Goal: Task Accomplishment & Management: Complete application form

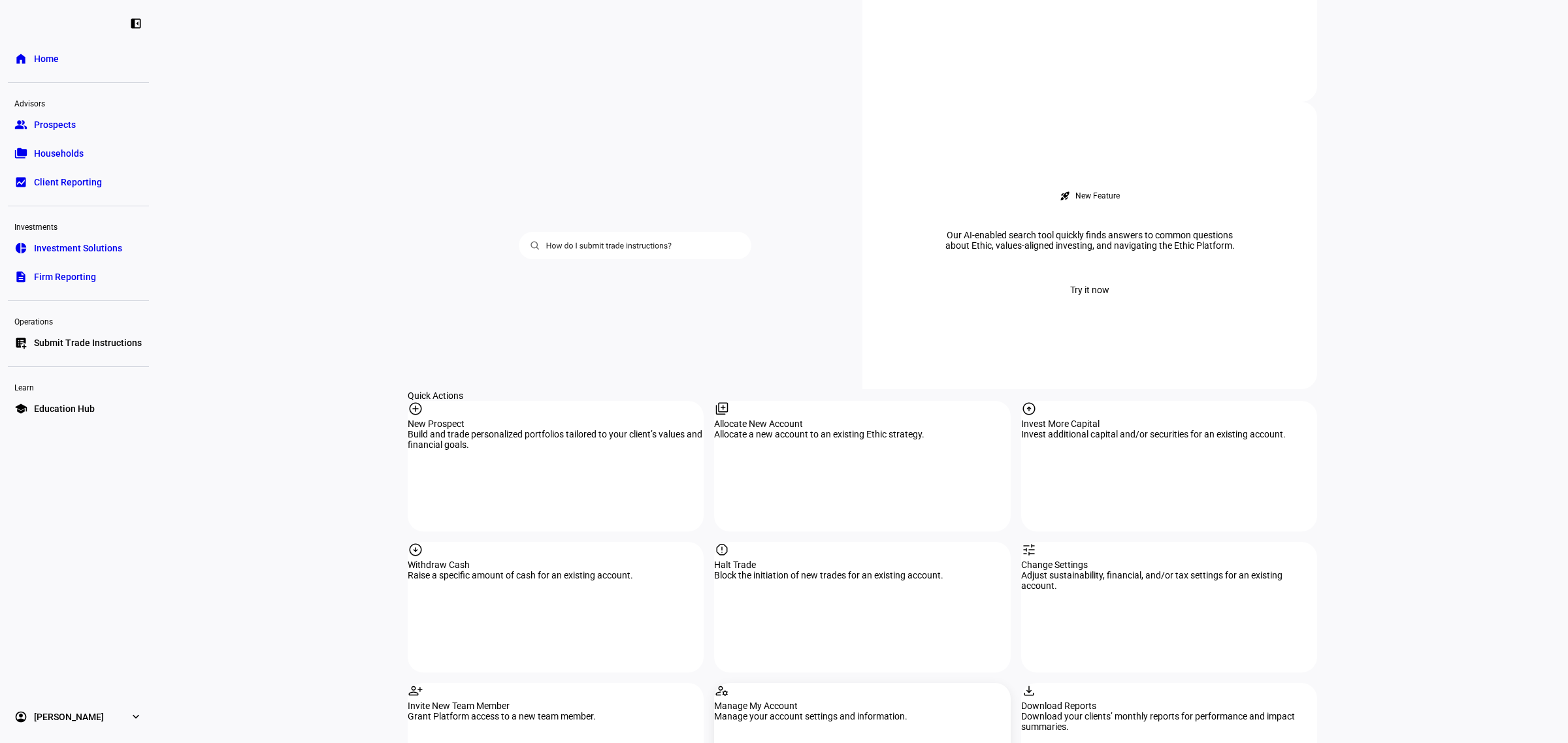
scroll to position [1143, 0]
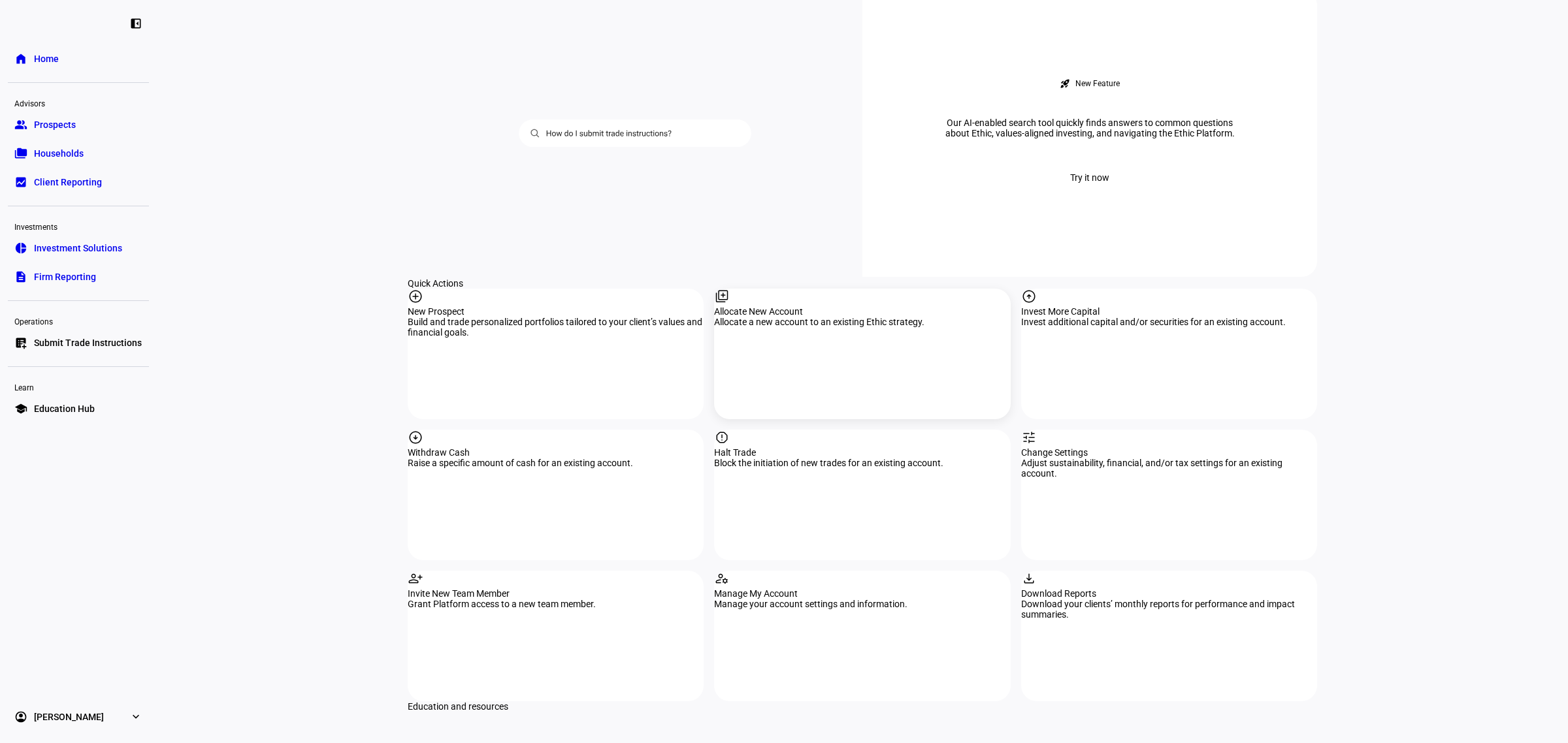
click at [843, 307] on div "Allocate New Account" at bounding box center [862, 312] width 296 height 11
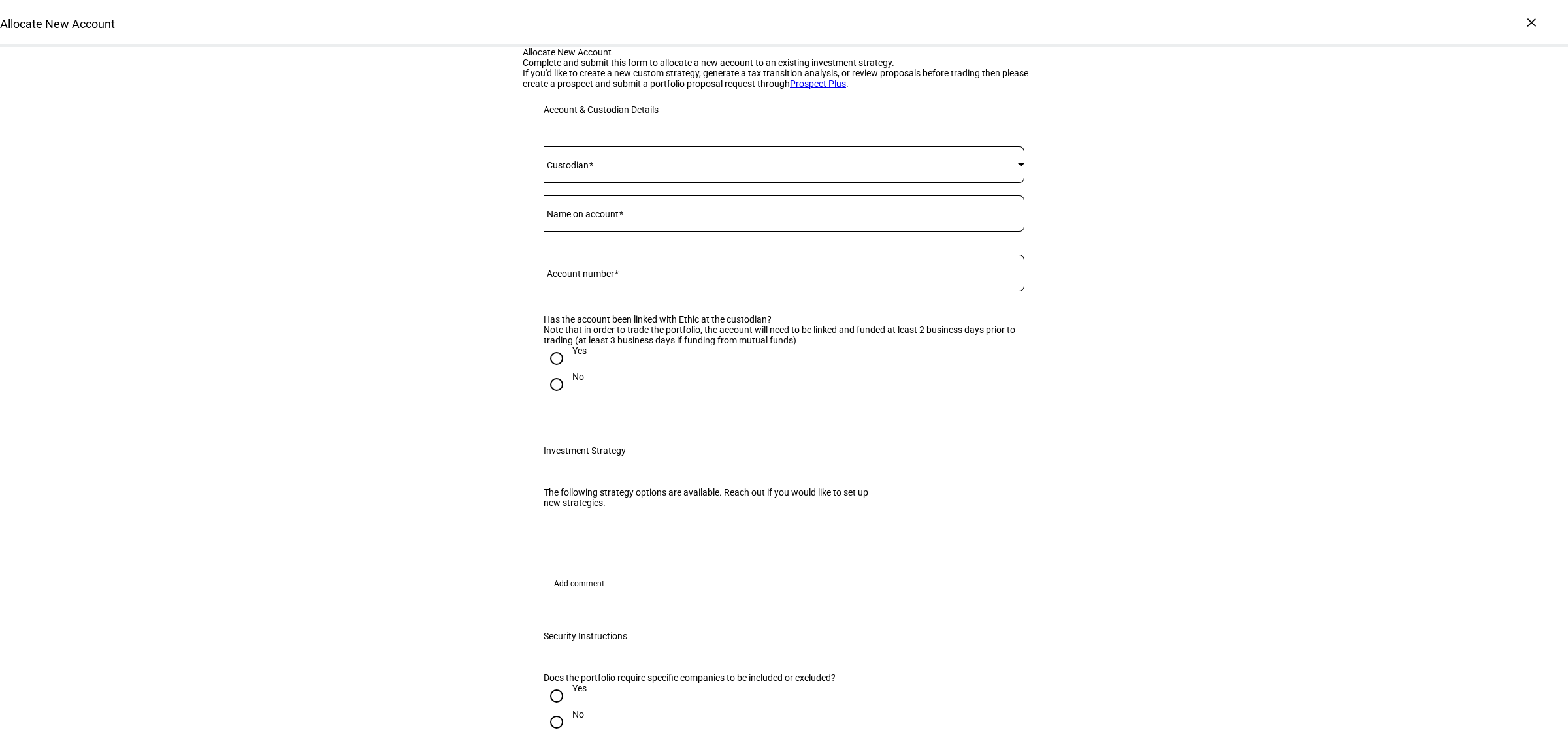
click at [597, 279] on mat-label "Account number" at bounding box center [581, 273] width 68 height 11
click at [597, 276] on input "Account number" at bounding box center [784, 270] width 481 height 11
paste input "30600369"
type input "30600369"
click at [629, 232] on div at bounding box center [784, 213] width 481 height 37
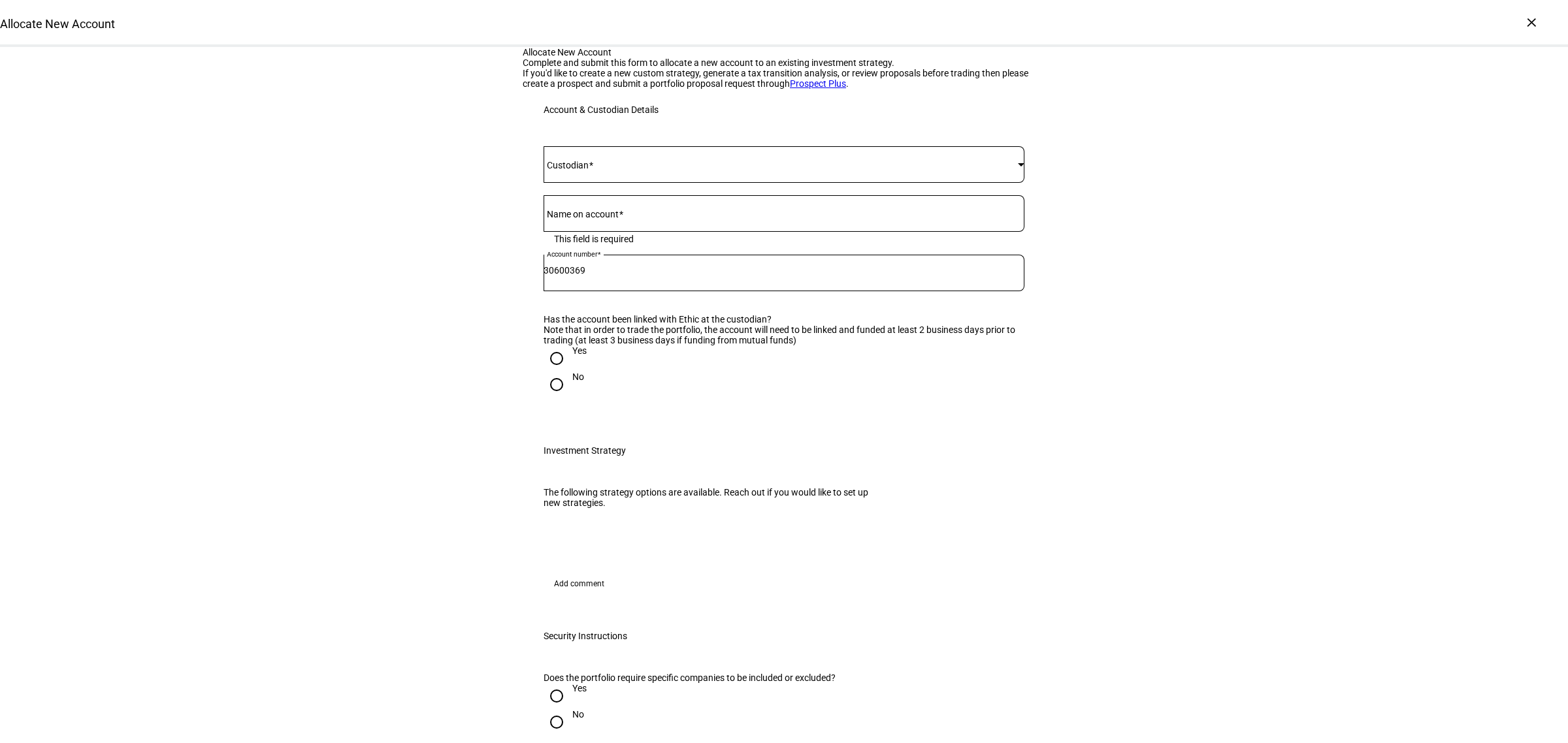
click at [589, 219] on mat-label "Name on account" at bounding box center [583, 214] width 72 height 11
click at [589, 216] on input "Name on account" at bounding box center [784, 211] width 481 height 11
type input "[PERSON_NAME]"
click at [588, 171] on mat-label "Custodian" at bounding box center [568, 165] width 42 height 11
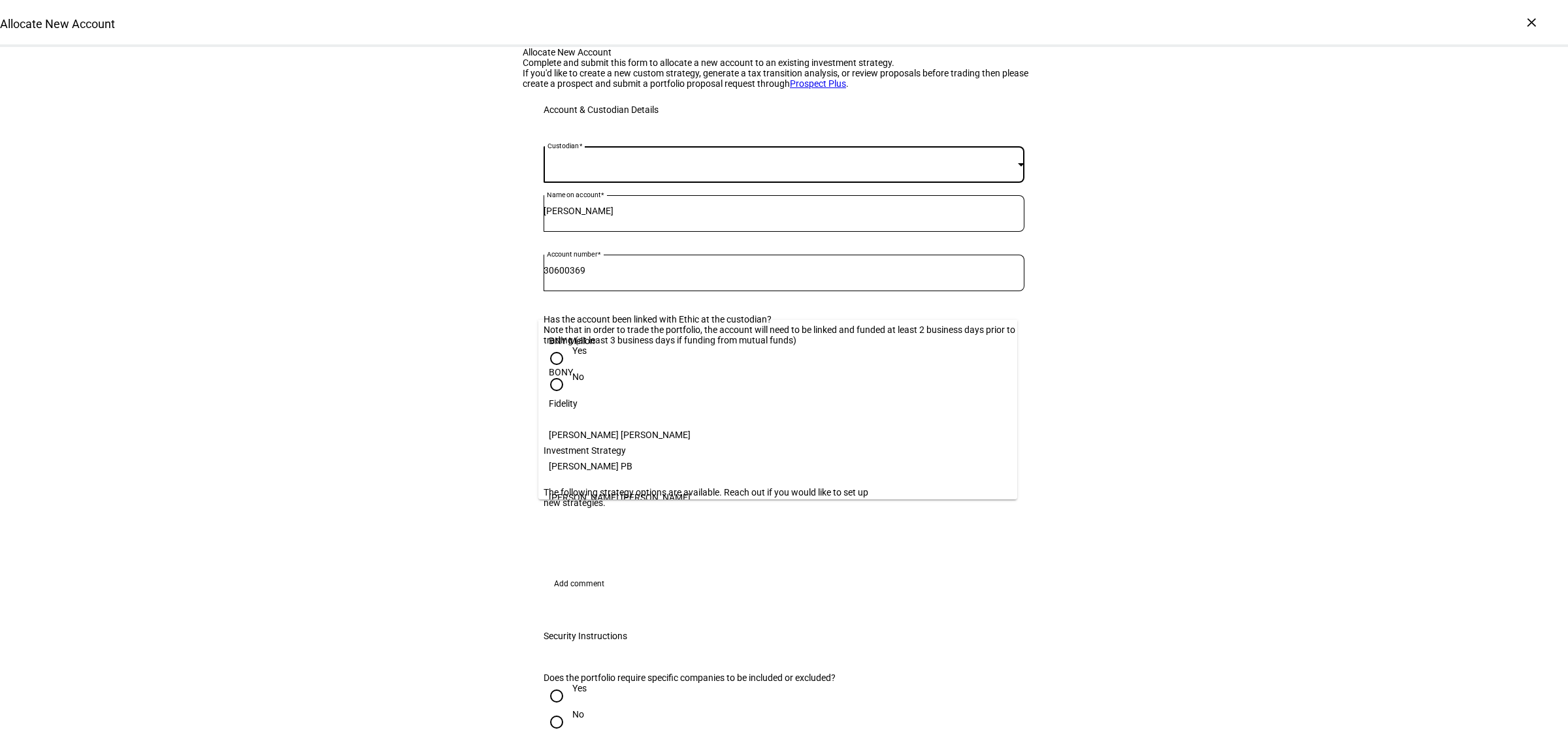
scroll to position [134, 0]
click at [588, 479] on mat-option "[PERSON_NAME]" at bounding box center [778, 489] width 479 height 32
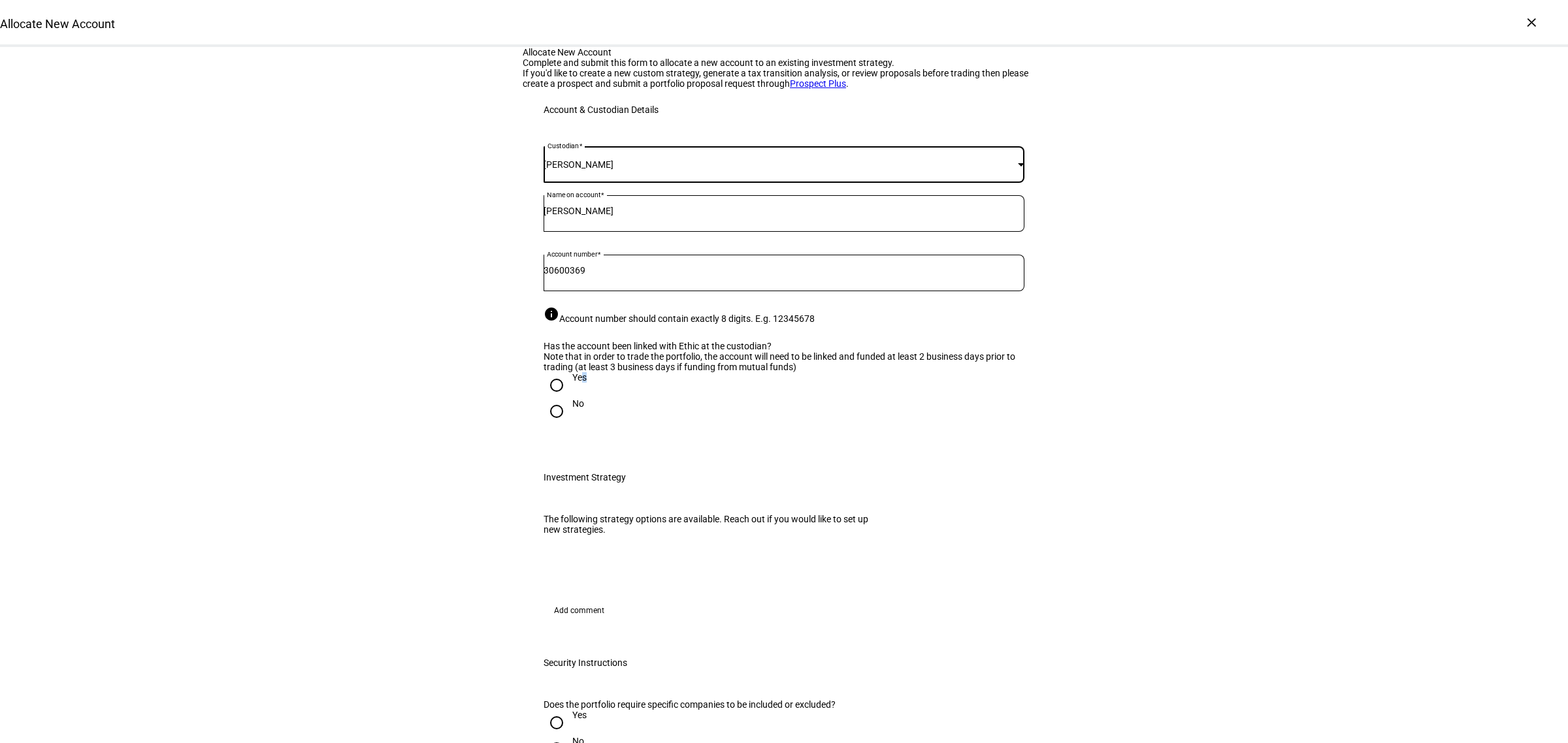
click at [576, 382] on div "Yes" at bounding box center [579, 378] width 14 height 11
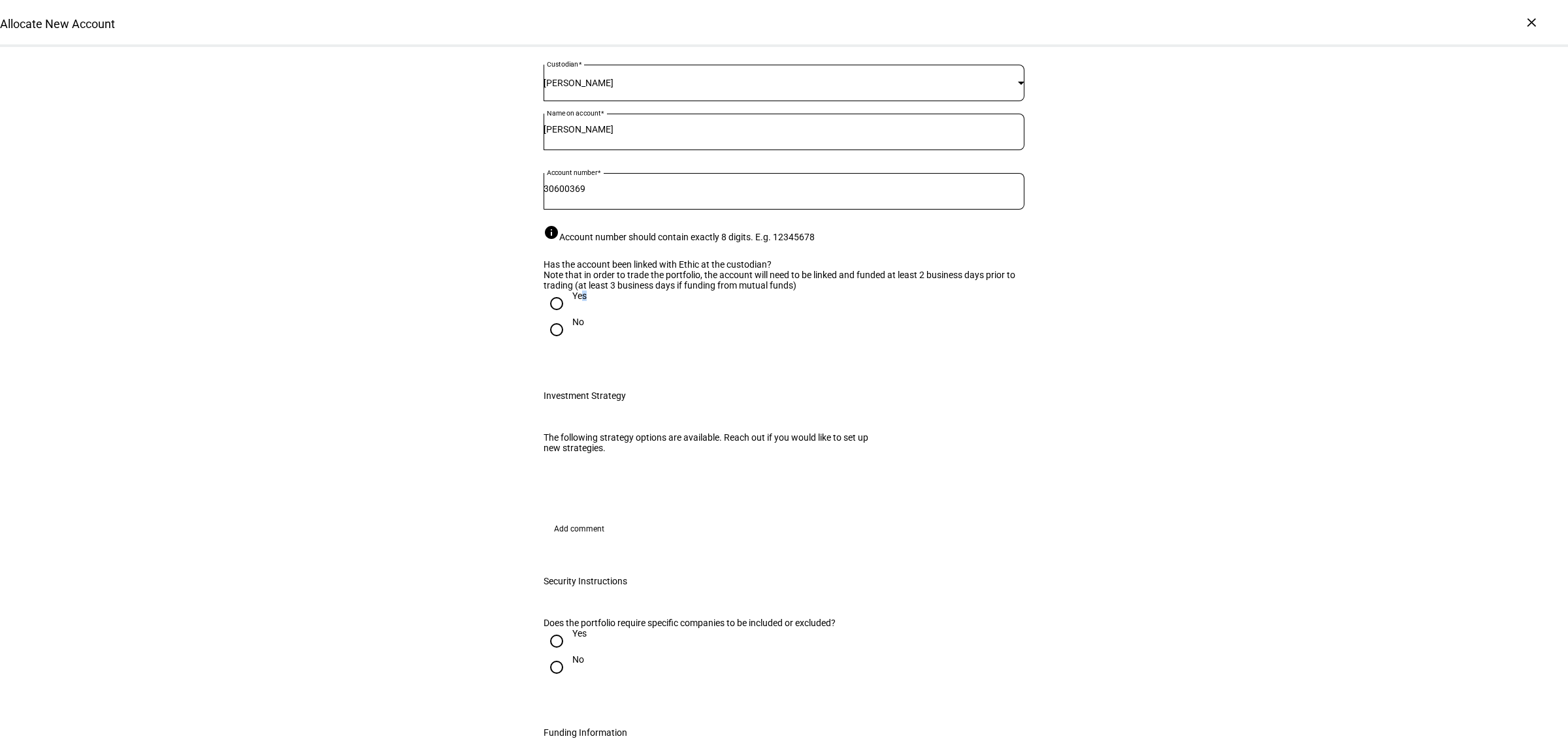
click at [552, 317] on input "Yes" at bounding box center [556, 304] width 26 height 26
radio input "true"
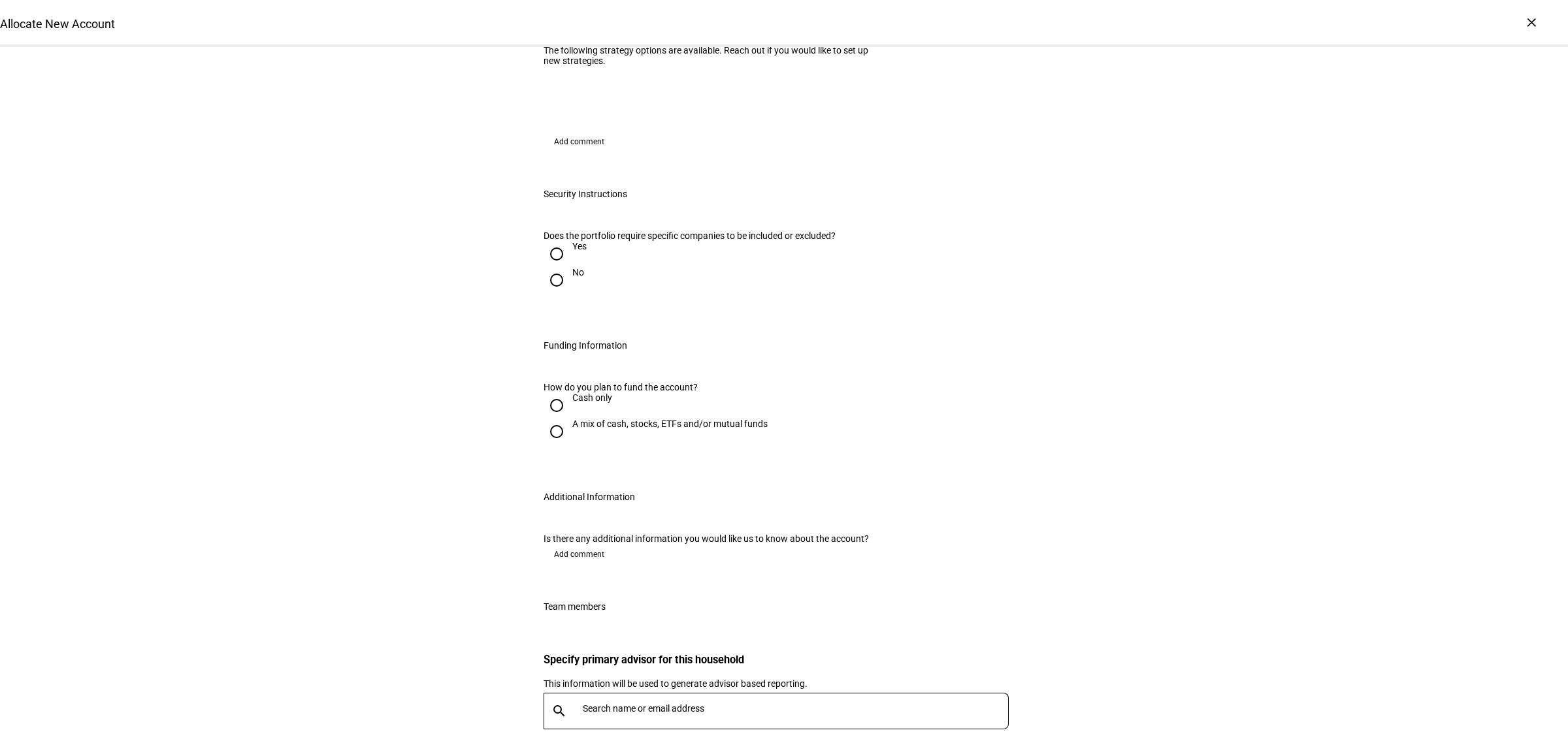
scroll to position [572, 0]
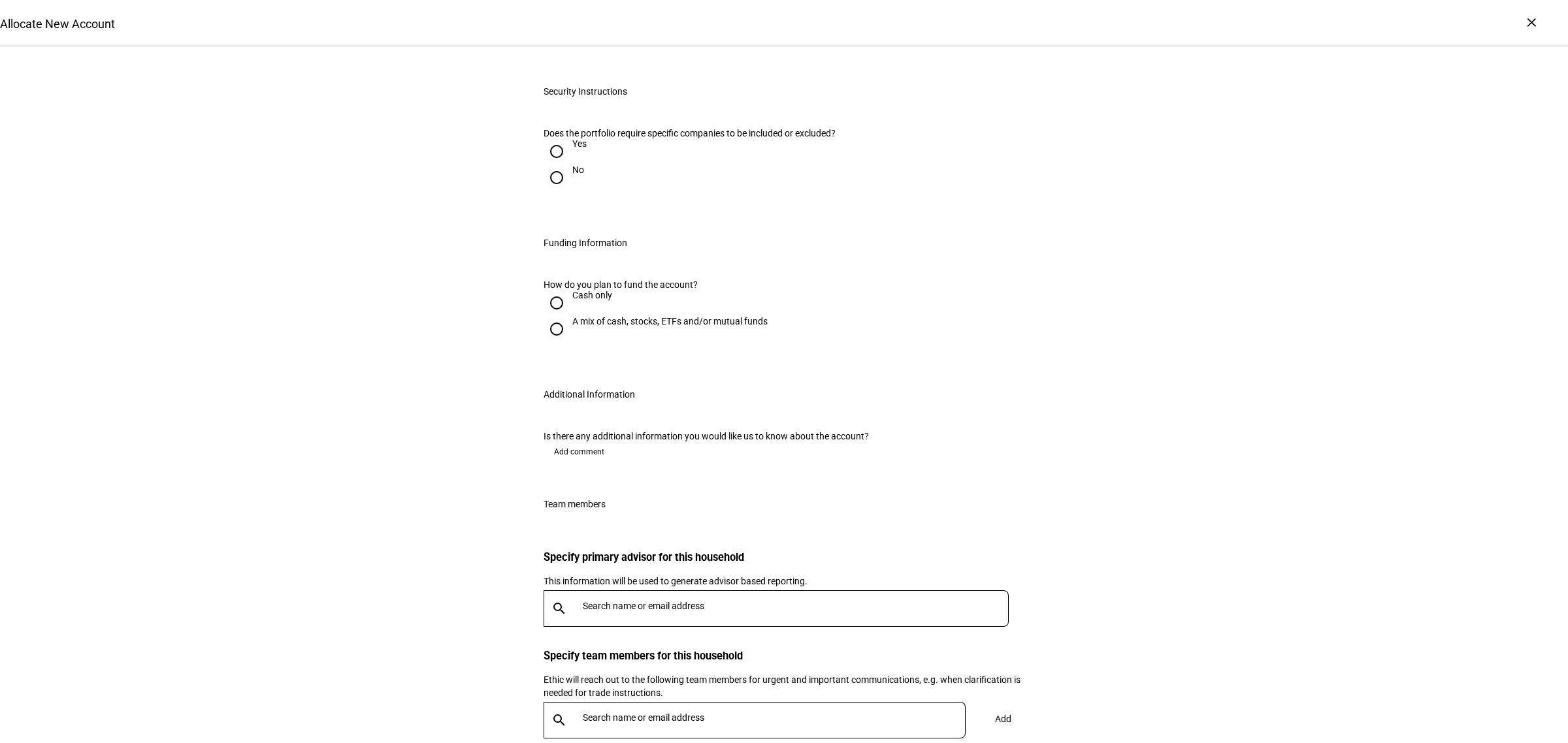
click at [547, 165] on input "Yes" at bounding box center [556, 151] width 26 height 26
radio input "true"
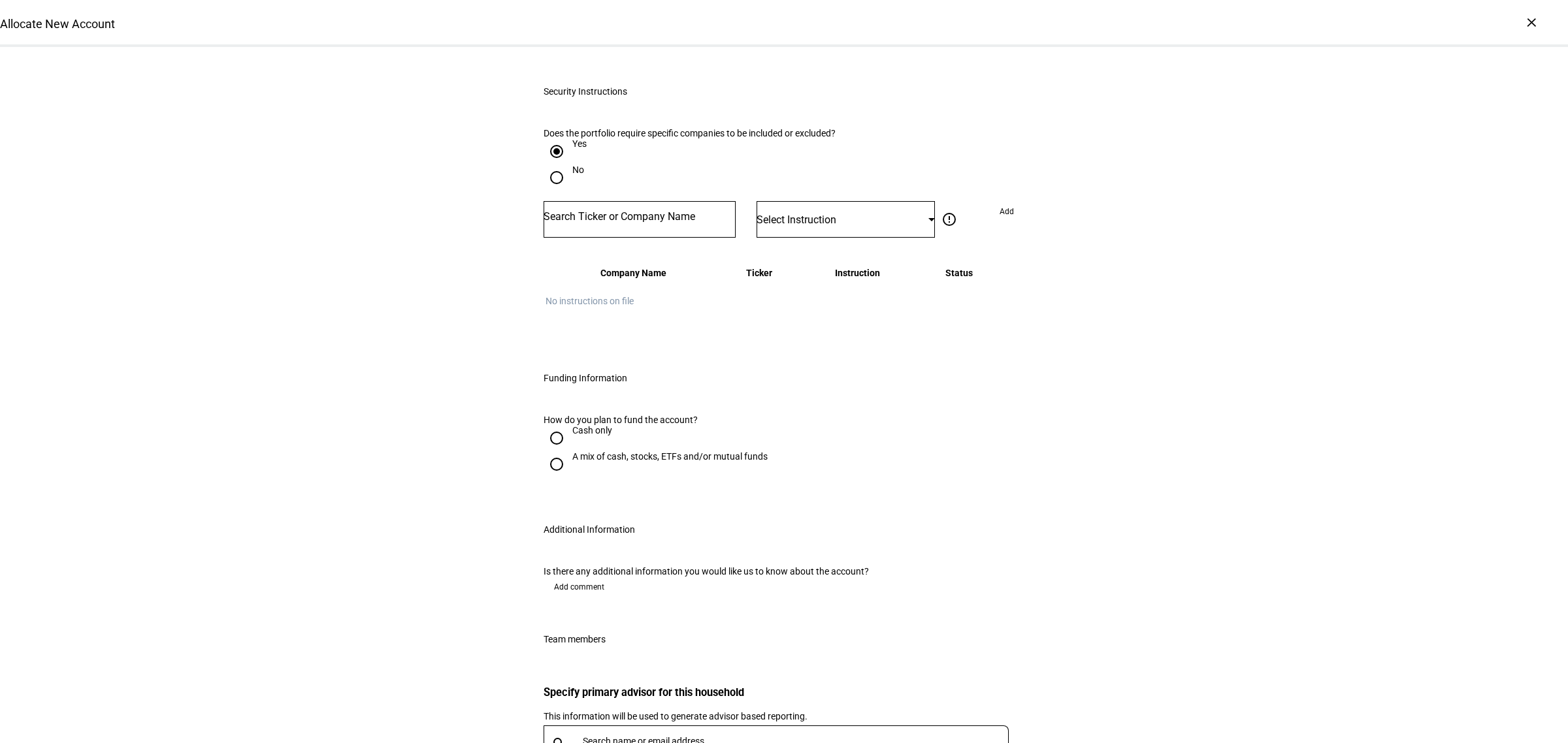
click at [608, 237] on div at bounding box center [639, 219] width 192 height 37
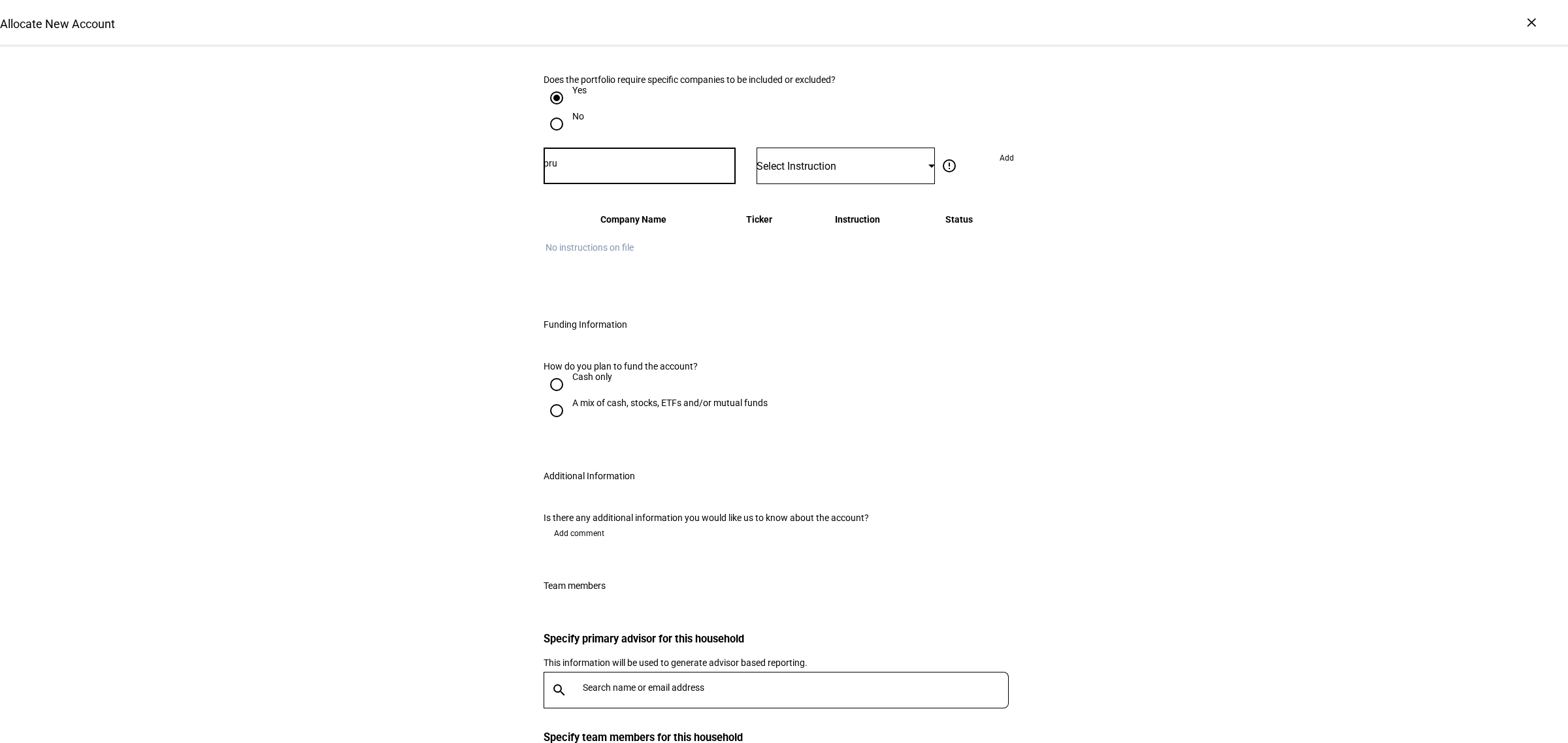
scroll to position [653, 0]
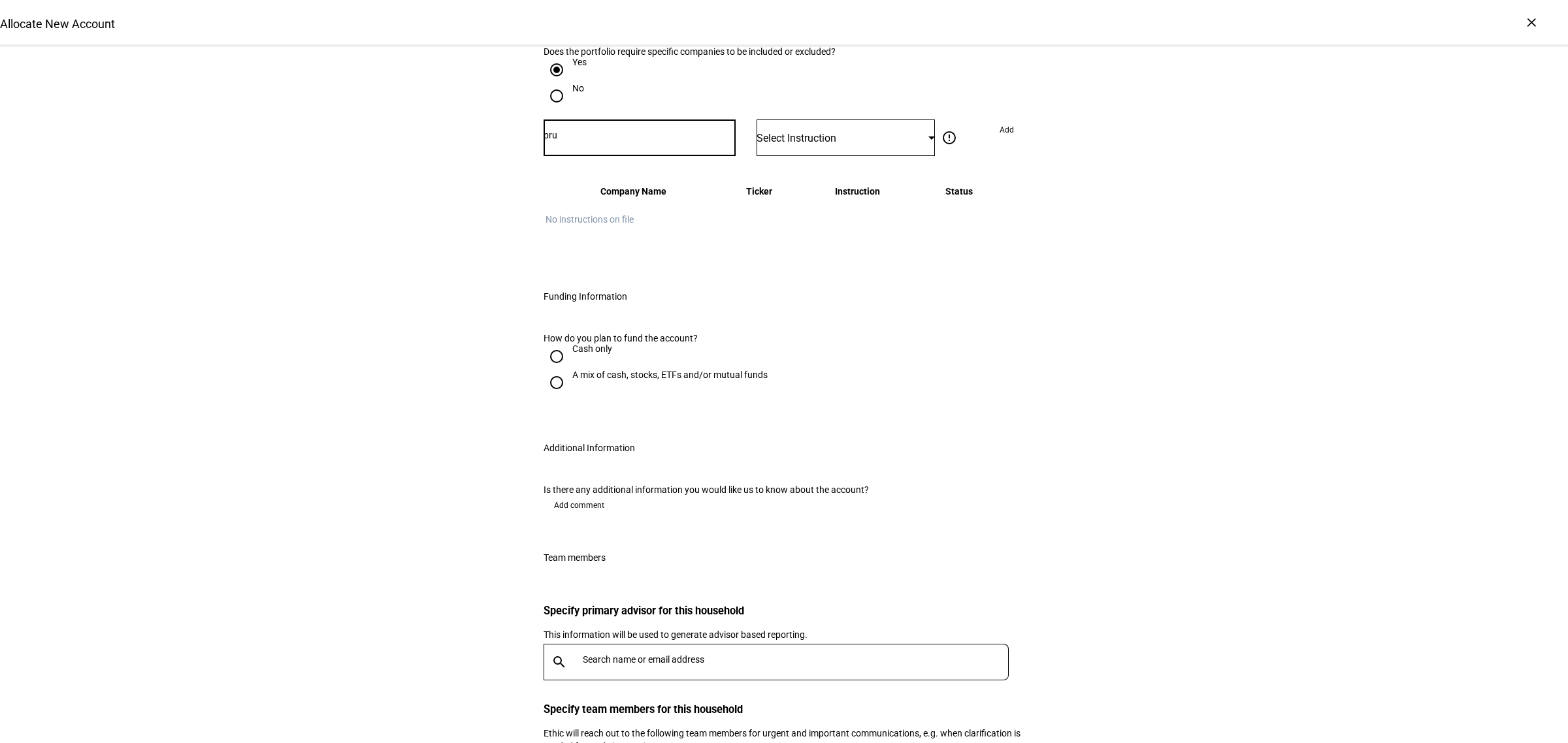
type input "pru"
click at [556, 370] on input "Cash only" at bounding box center [556, 356] width 26 height 26
radio input "true"
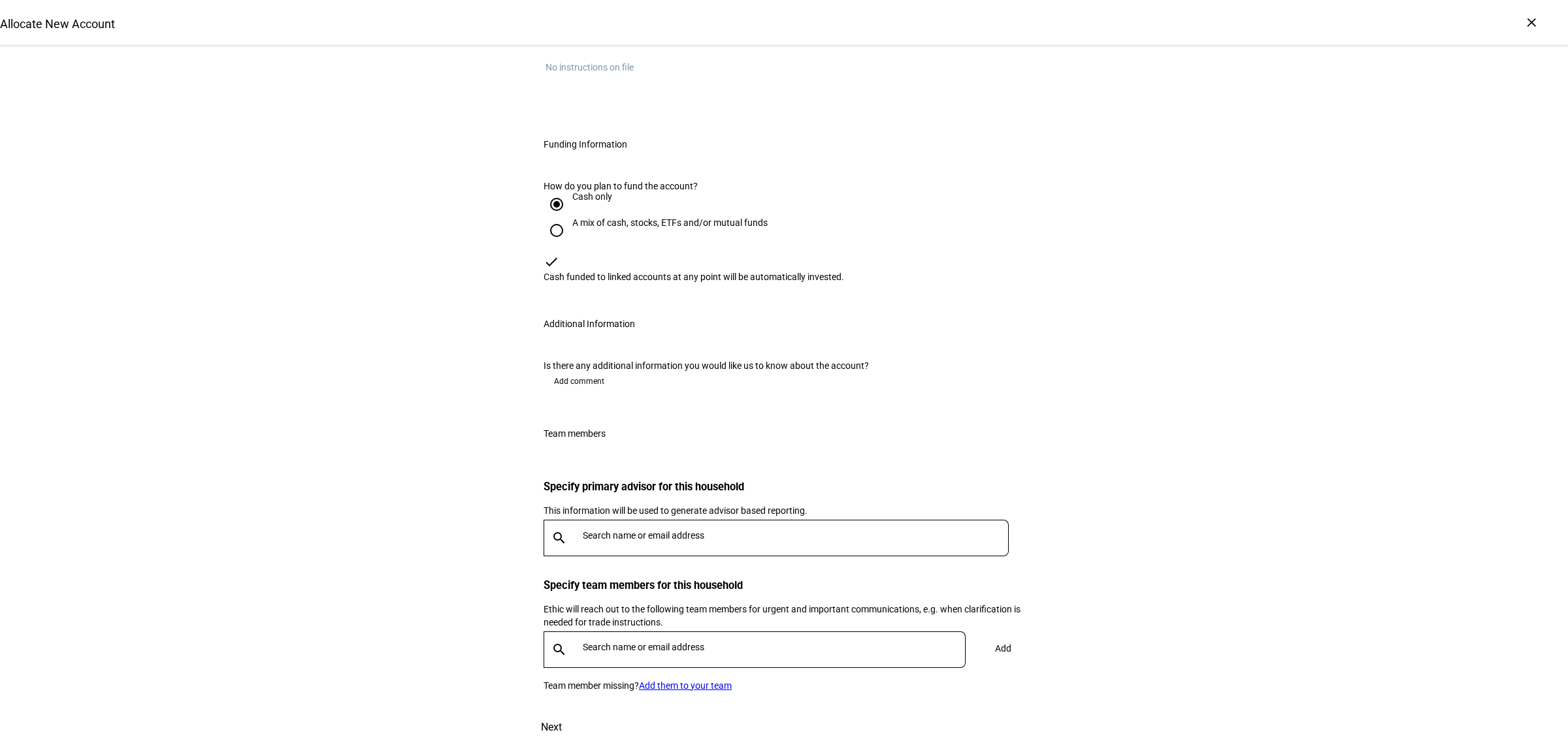
scroll to position [1225, 0]
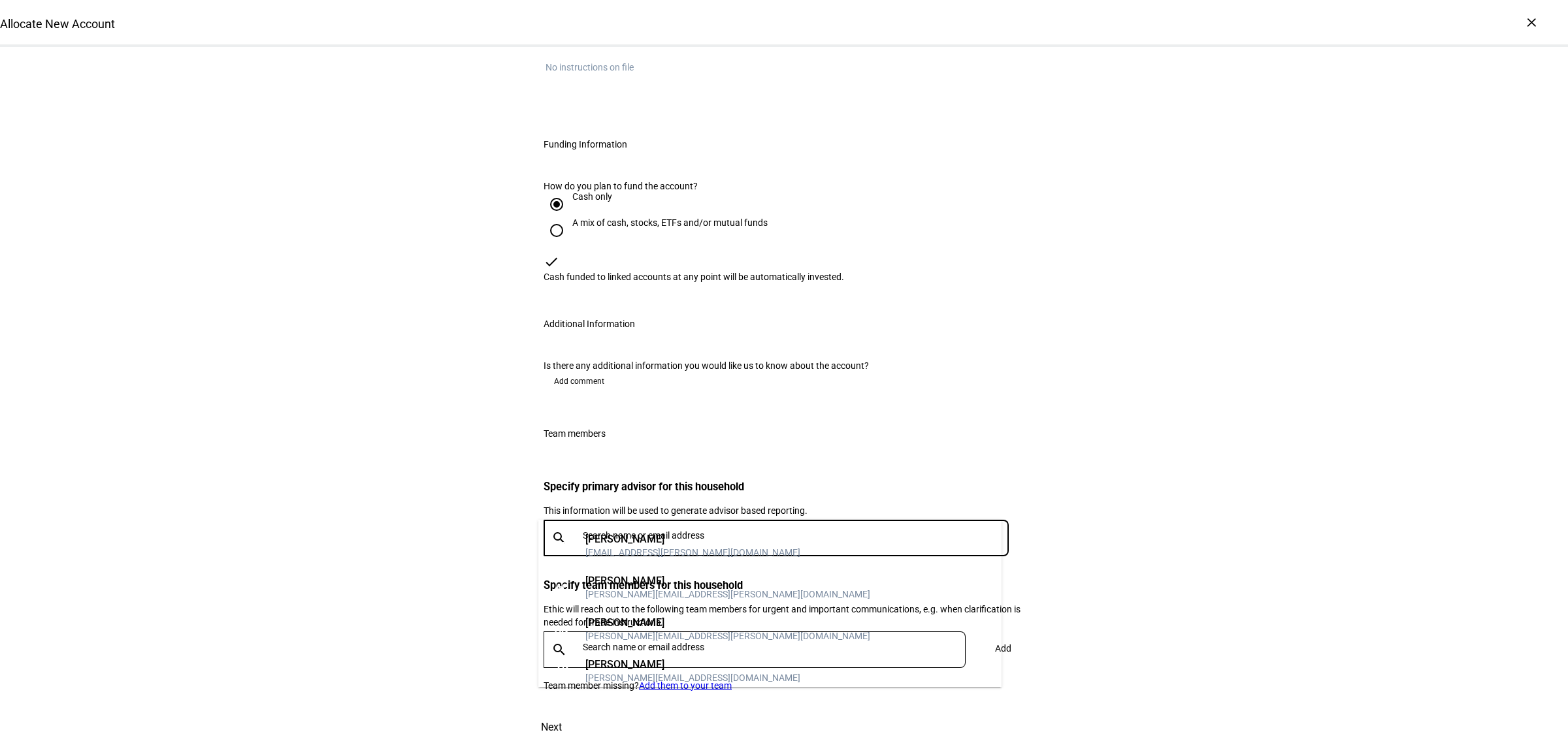
click at [615, 530] on input "text" at bounding box center [798, 536] width 431 height 11
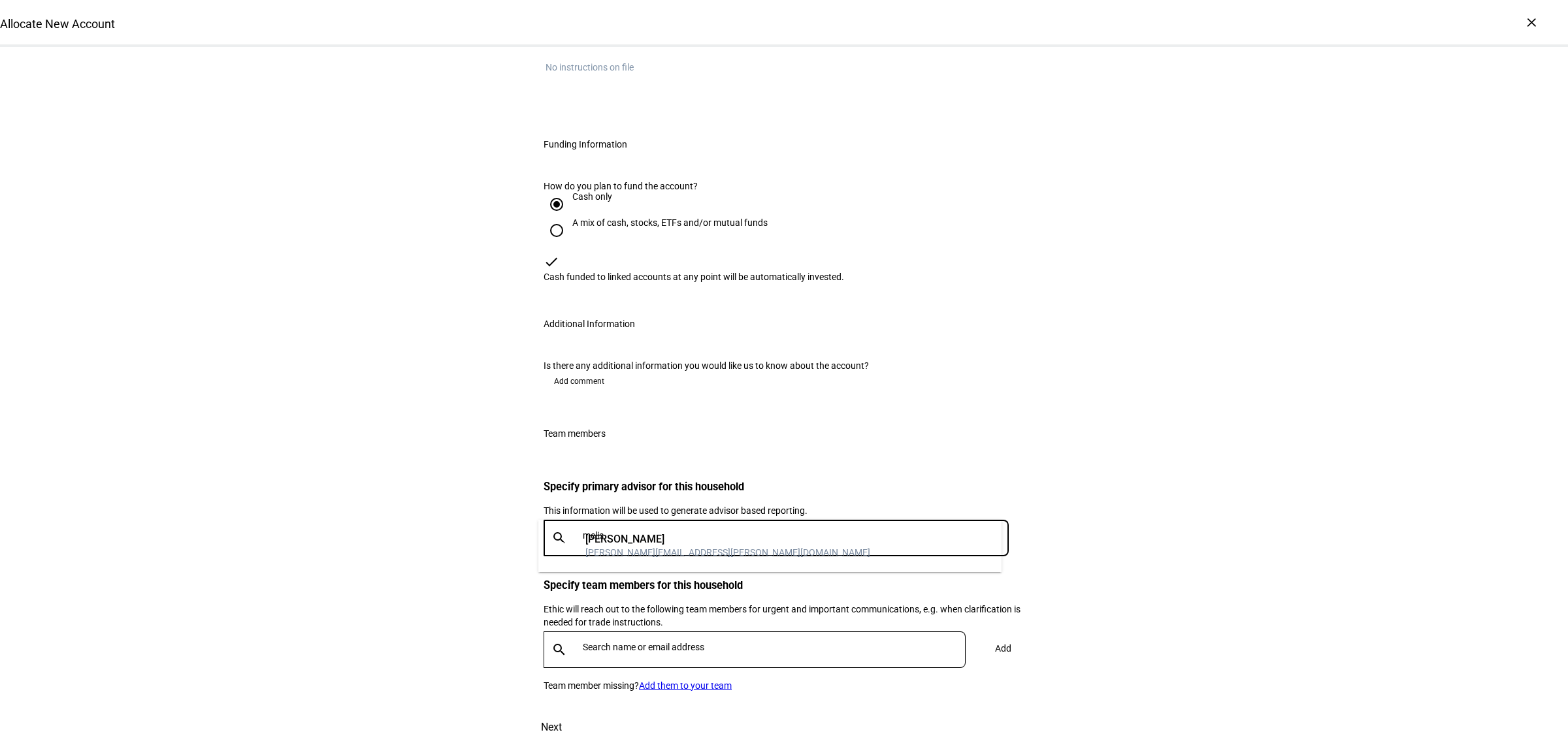
type input "melis"
click at [641, 534] on div "[PERSON_NAME]" at bounding box center [727, 539] width 285 height 13
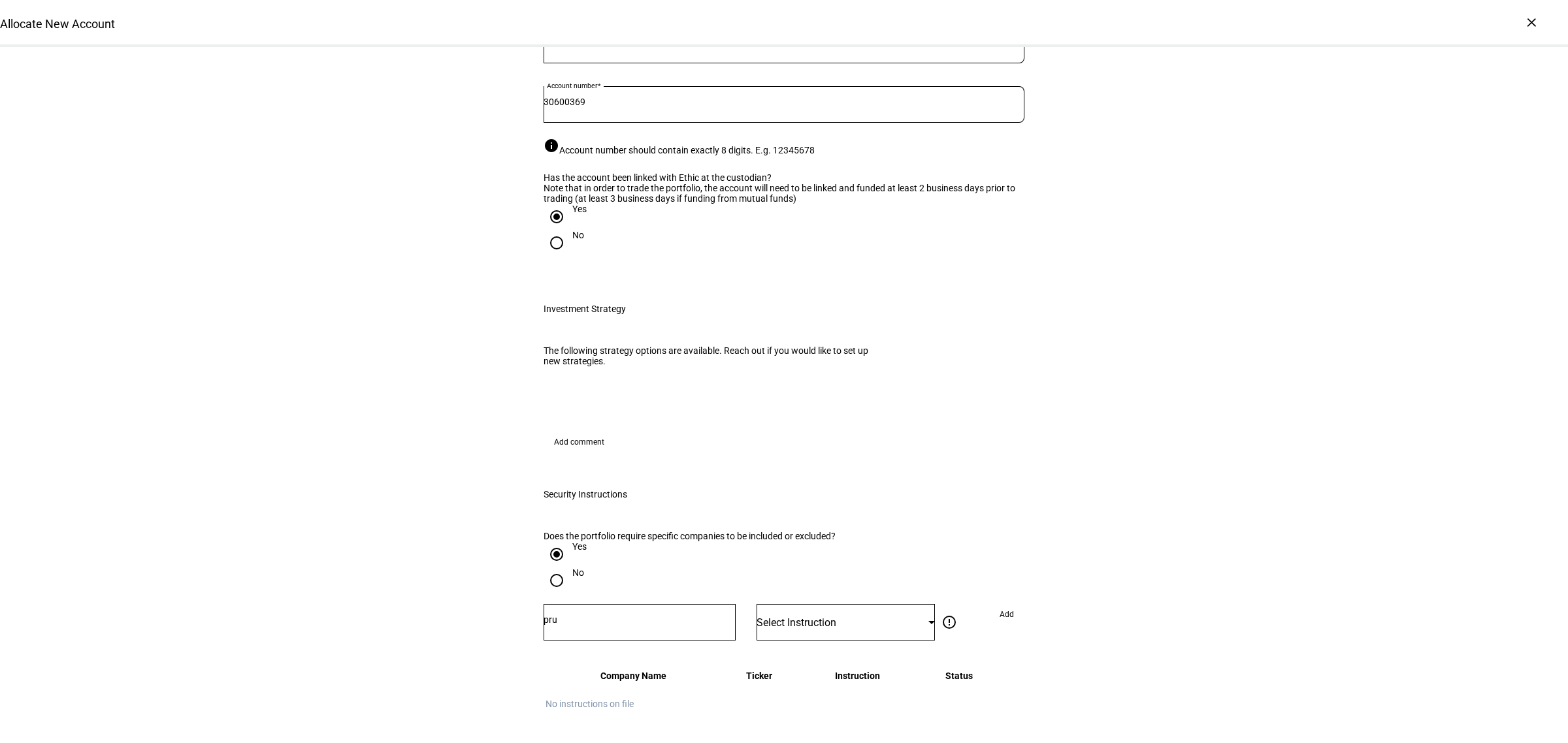
scroll to position [82, 0]
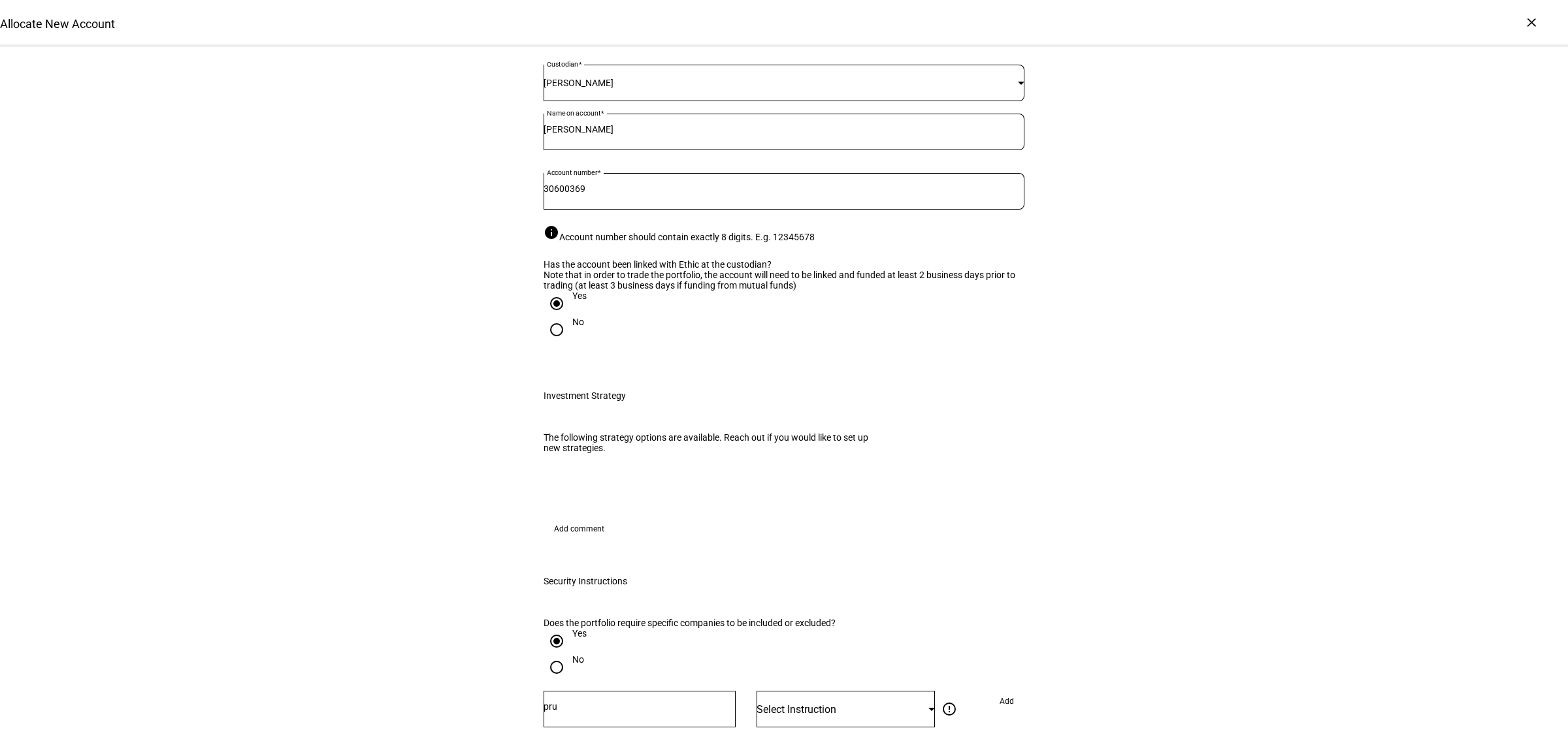
click at [1230, 449] on div "Allocate New Account Complete and submit this form to allocate a new account to…" at bounding box center [784, 737] width 1568 height 1543
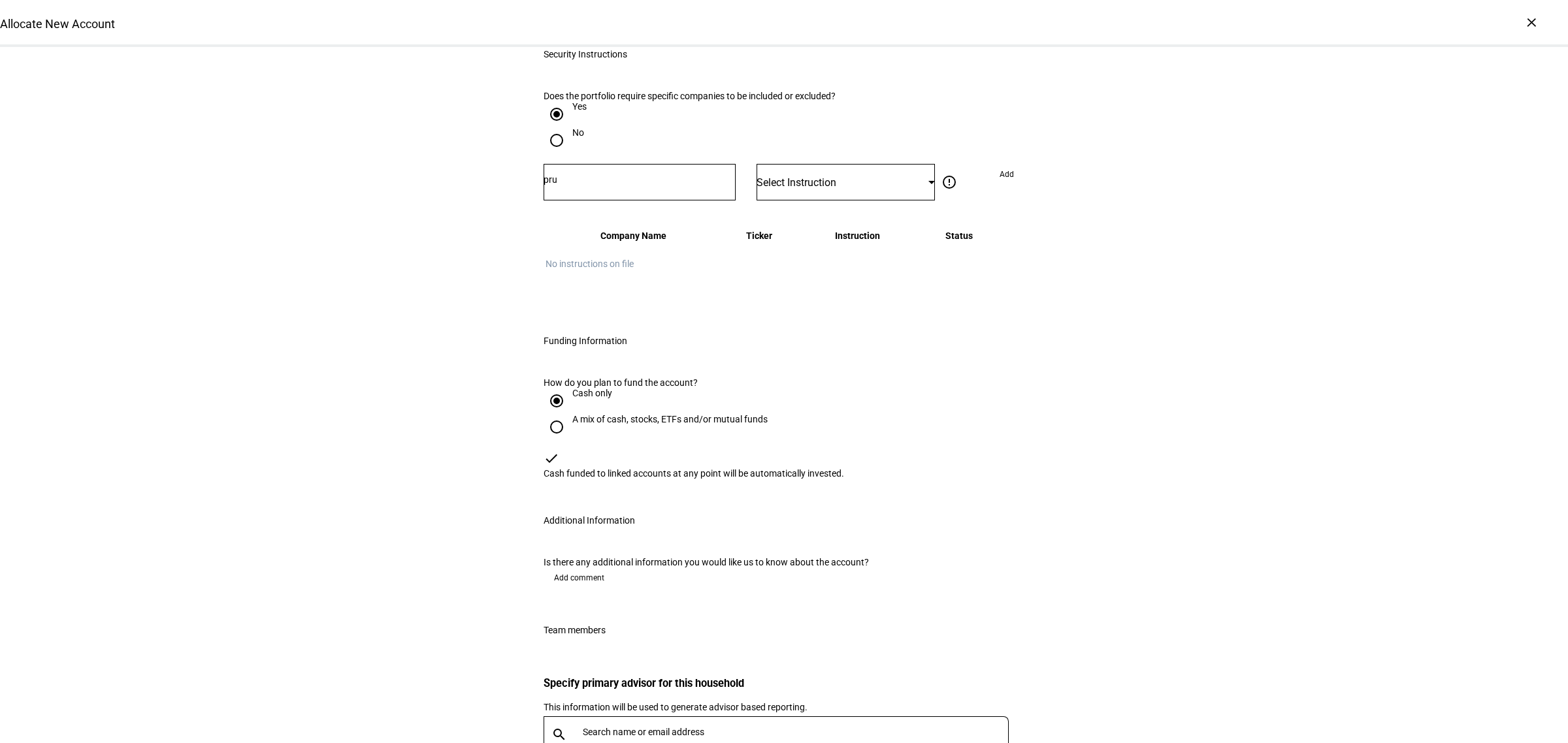
scroll to position [653, 0]
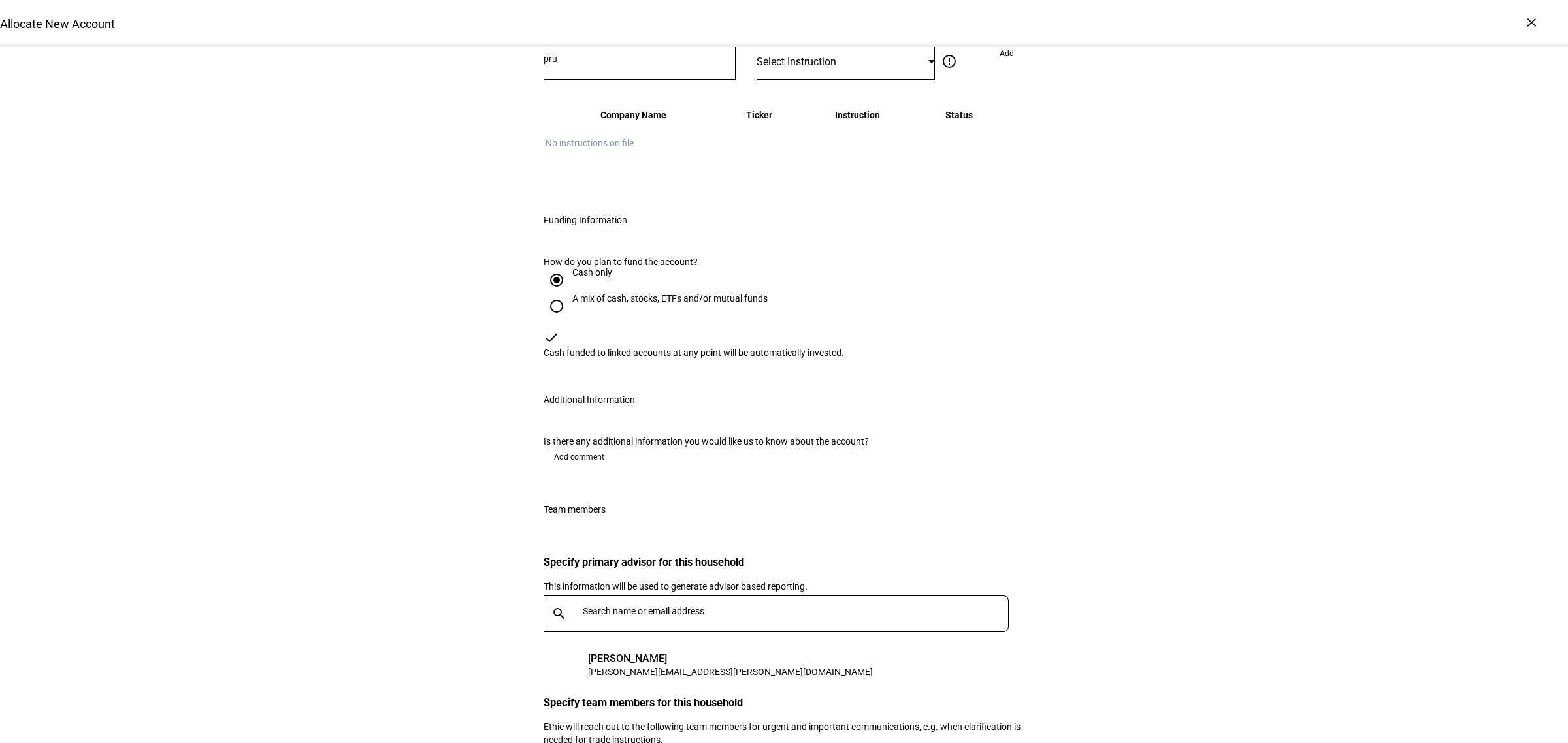
scroll to position [1301, 0]
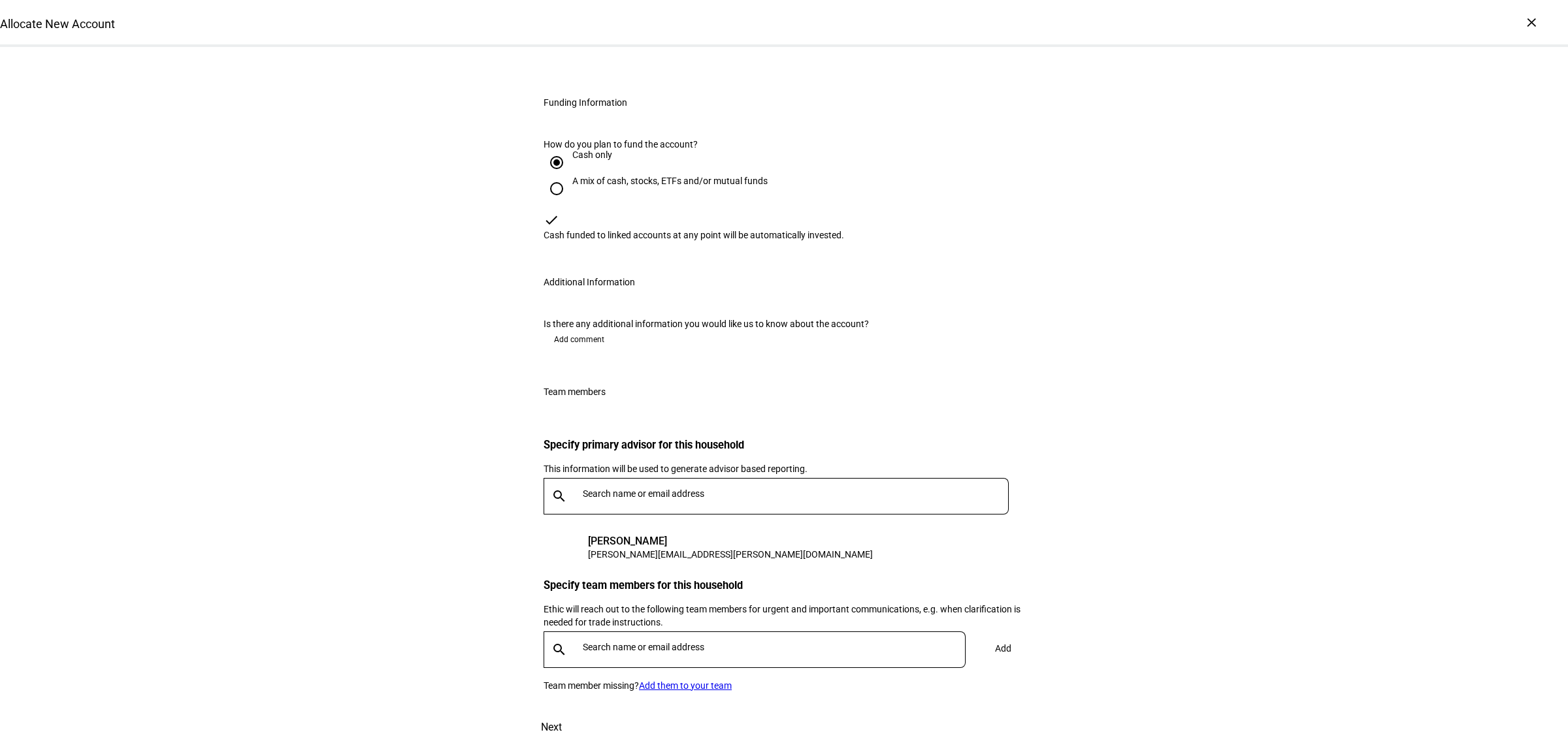
click at [562, 712] on span "Next" at bounding box center [551, 728] width 21 height 32
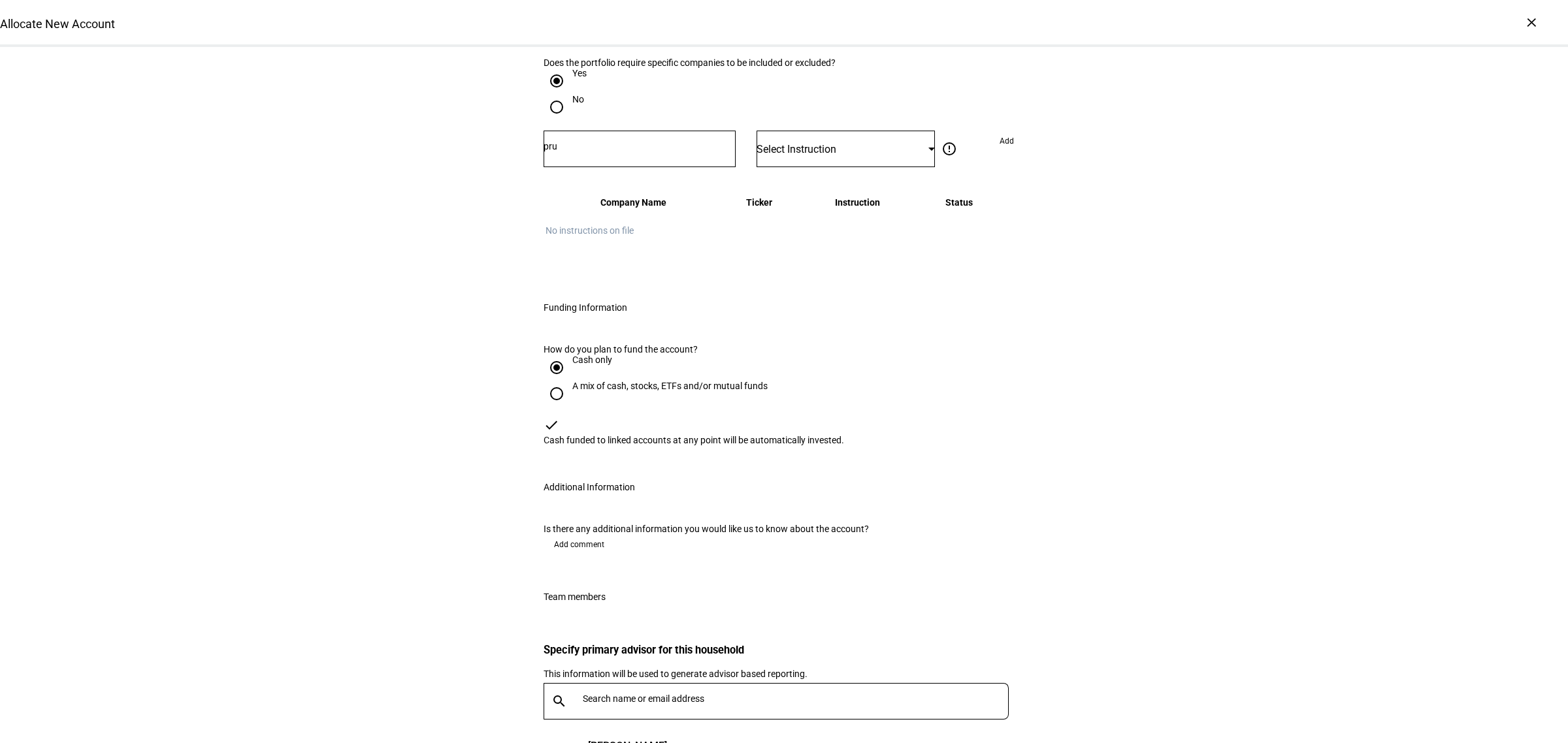
scroll to position [758, 0]
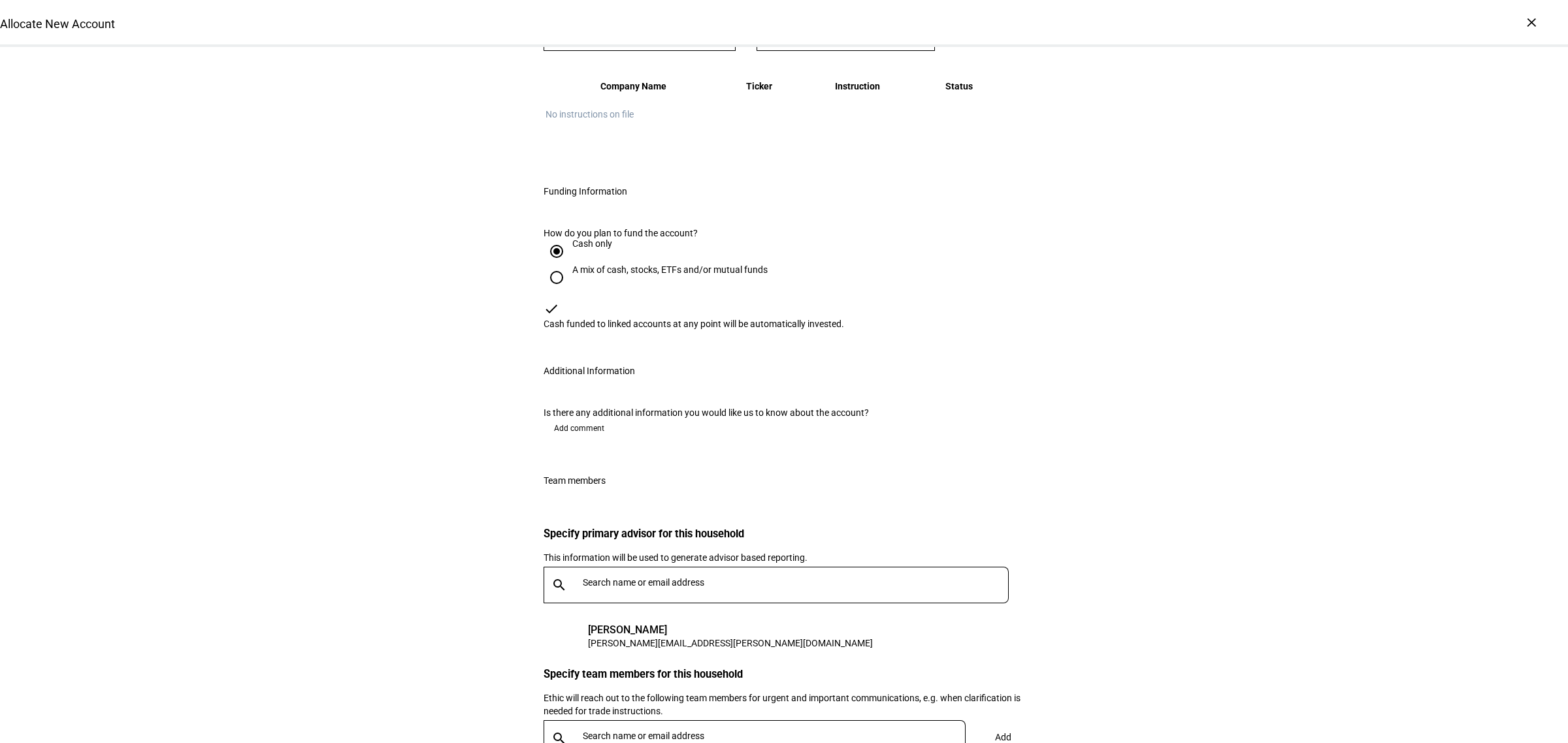
click at [666, 35] on input "pru" at bounding box center [639, 30] width 192 height 11
type input "p"
radio input "true"
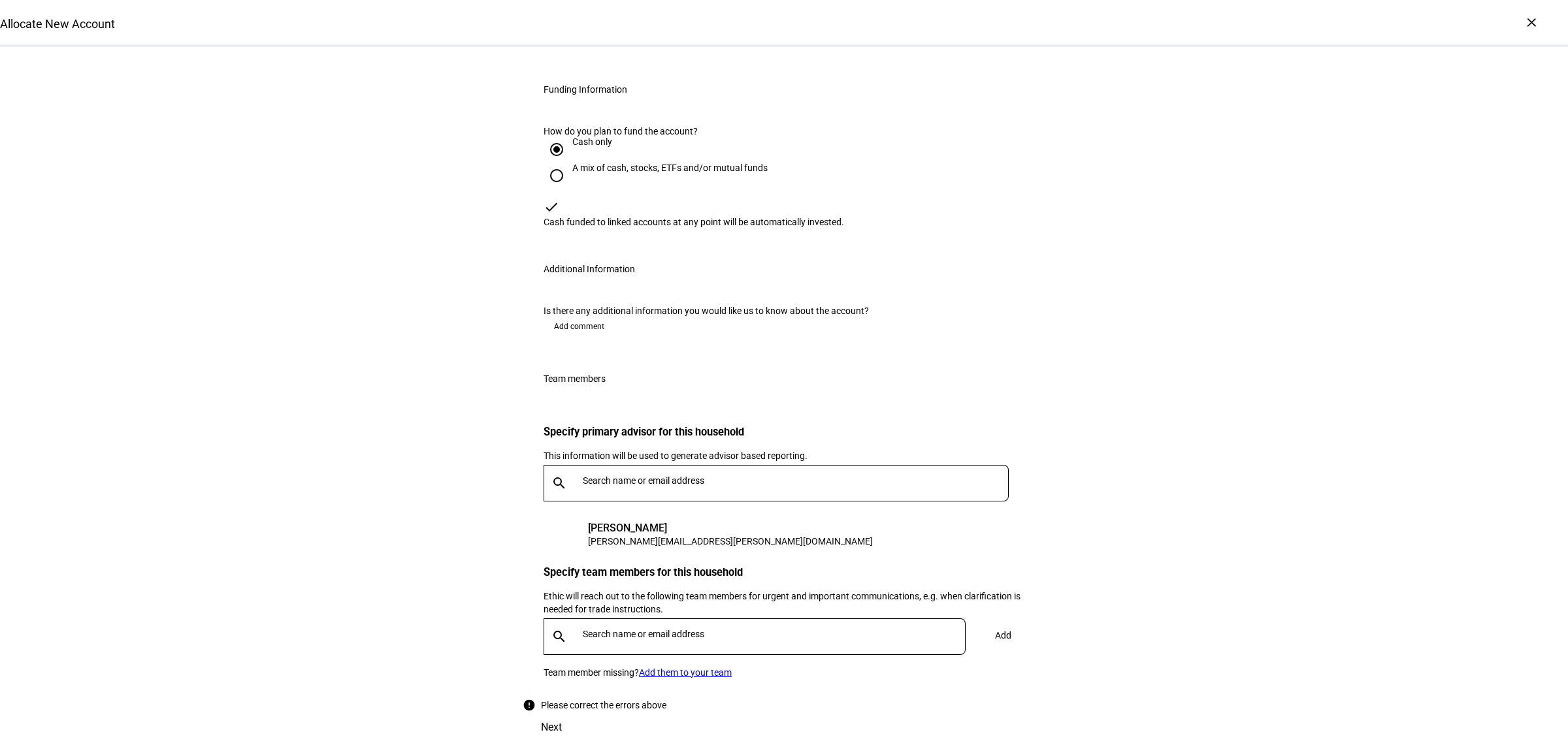
radio input "true"
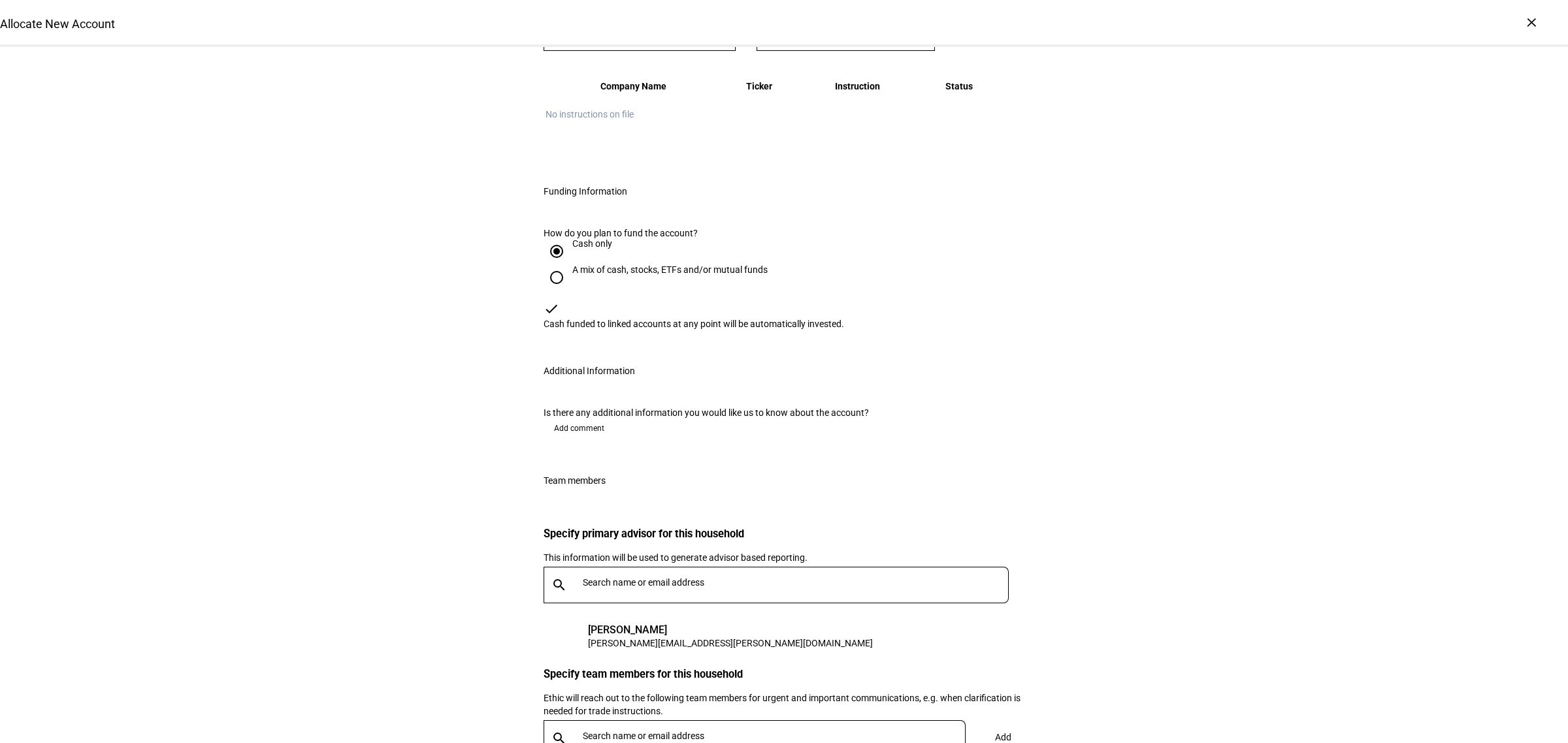
click at [1270, 331] on div "Allocate New Account Complete and submit this form to allocate a new account to…" at bounding box center [784, 67] width 1568 height 1557
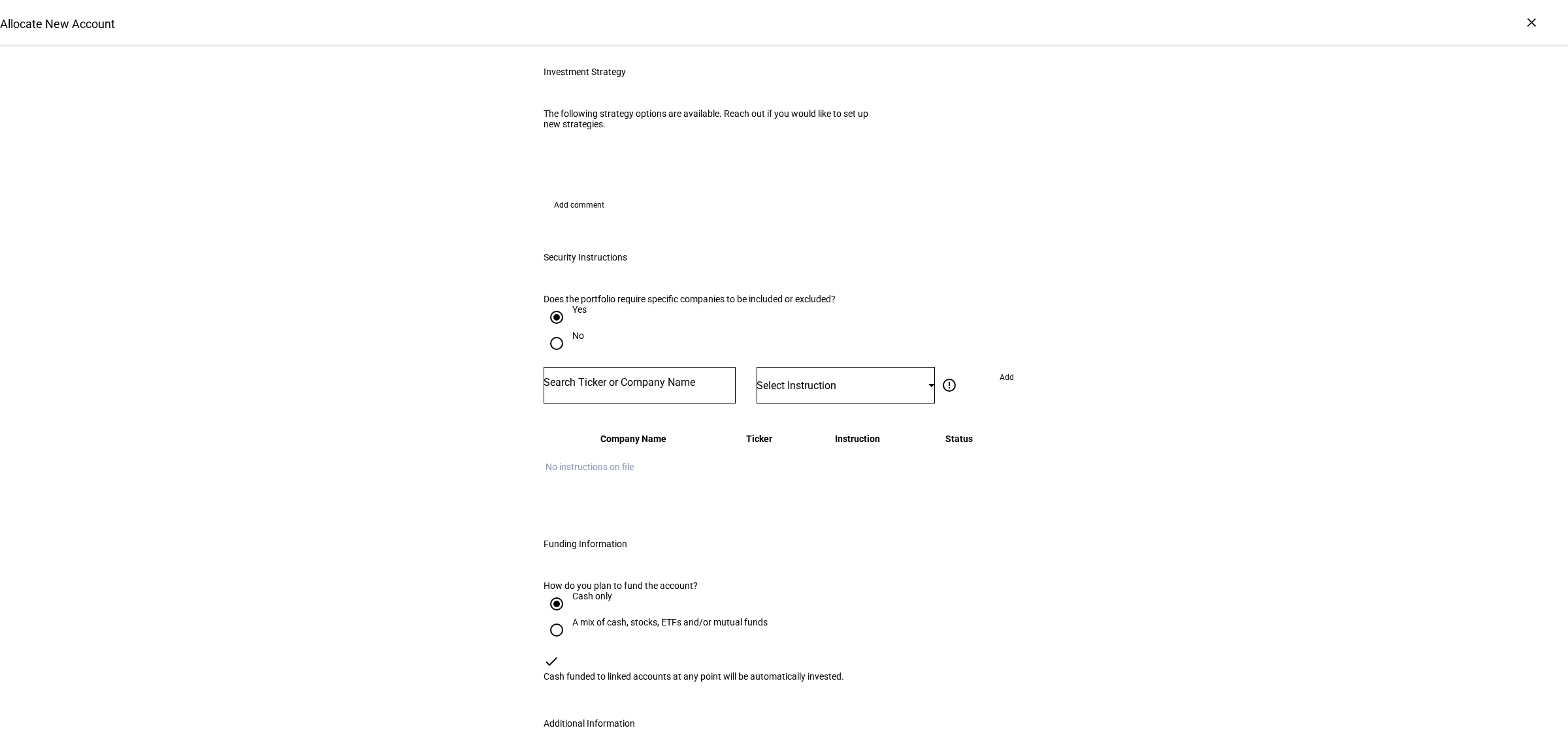
scroll to position [572, 0]
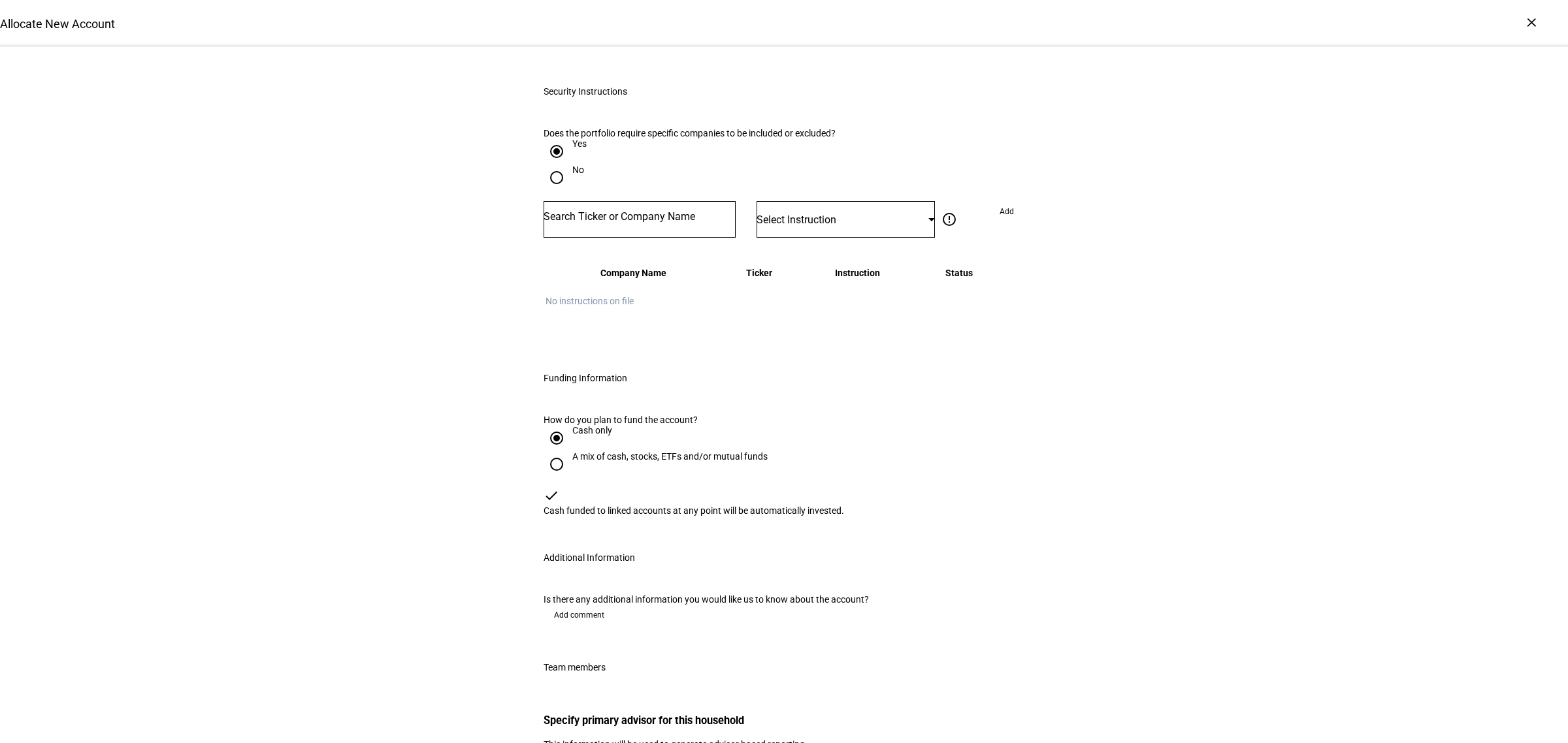
click at [552, 191] on input "No" at bounding box center [556, 177] width 26 height 26
radio input "true"
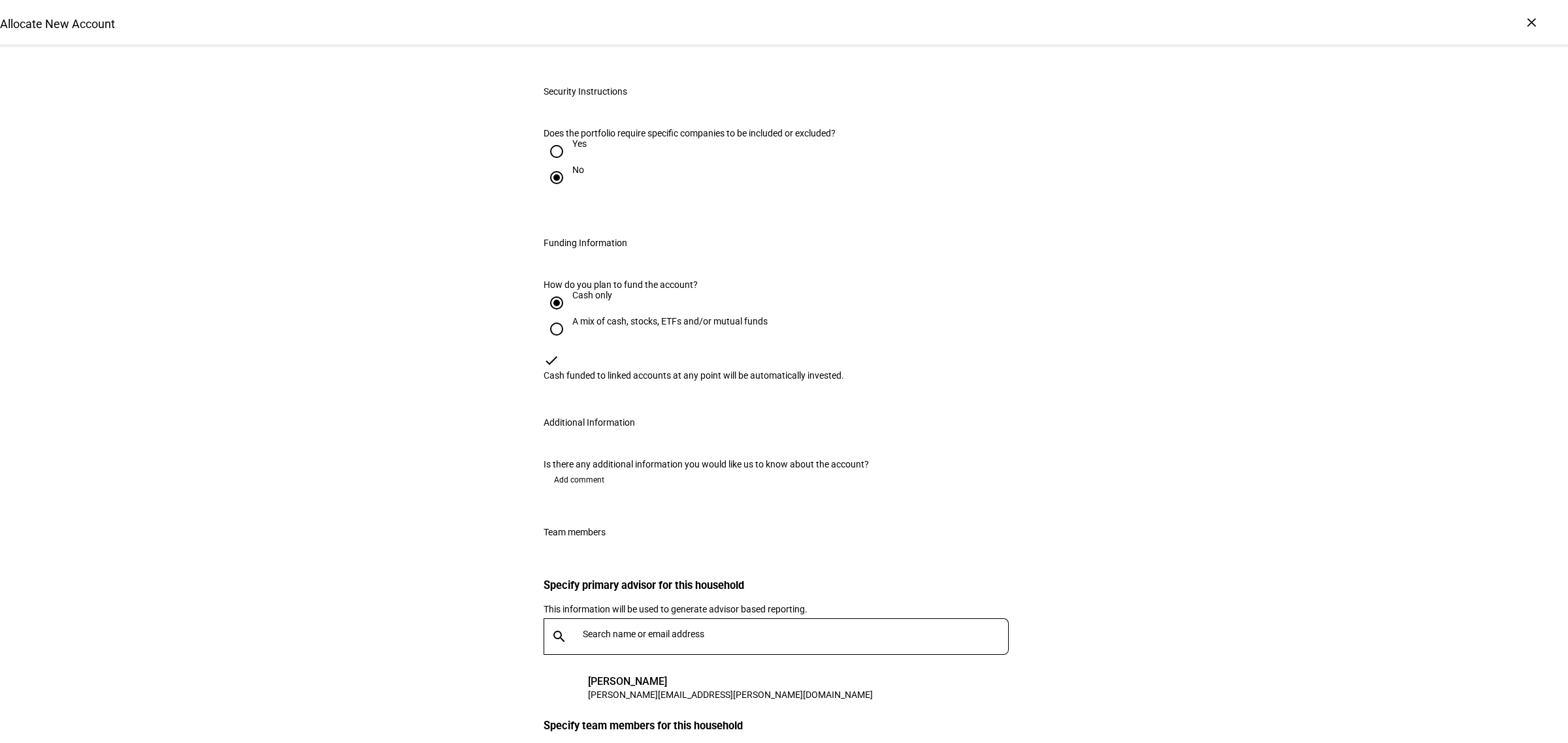
click at [456, 409] on div "Allocate New Account Complete and submit this form to allocate a new account to…" at bounding box center [784, 186] width 1568 height 1421
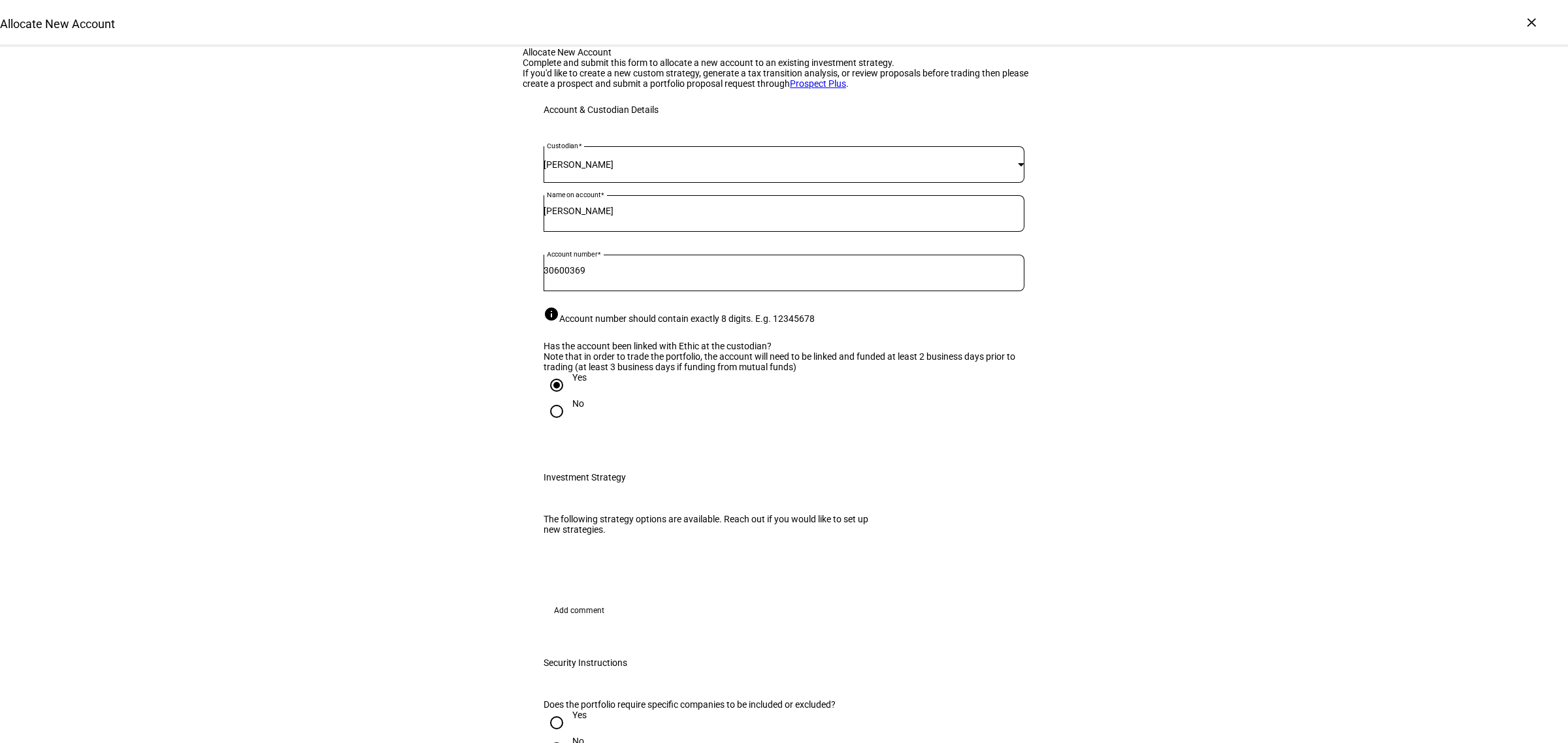
scroll to position [327, 0]
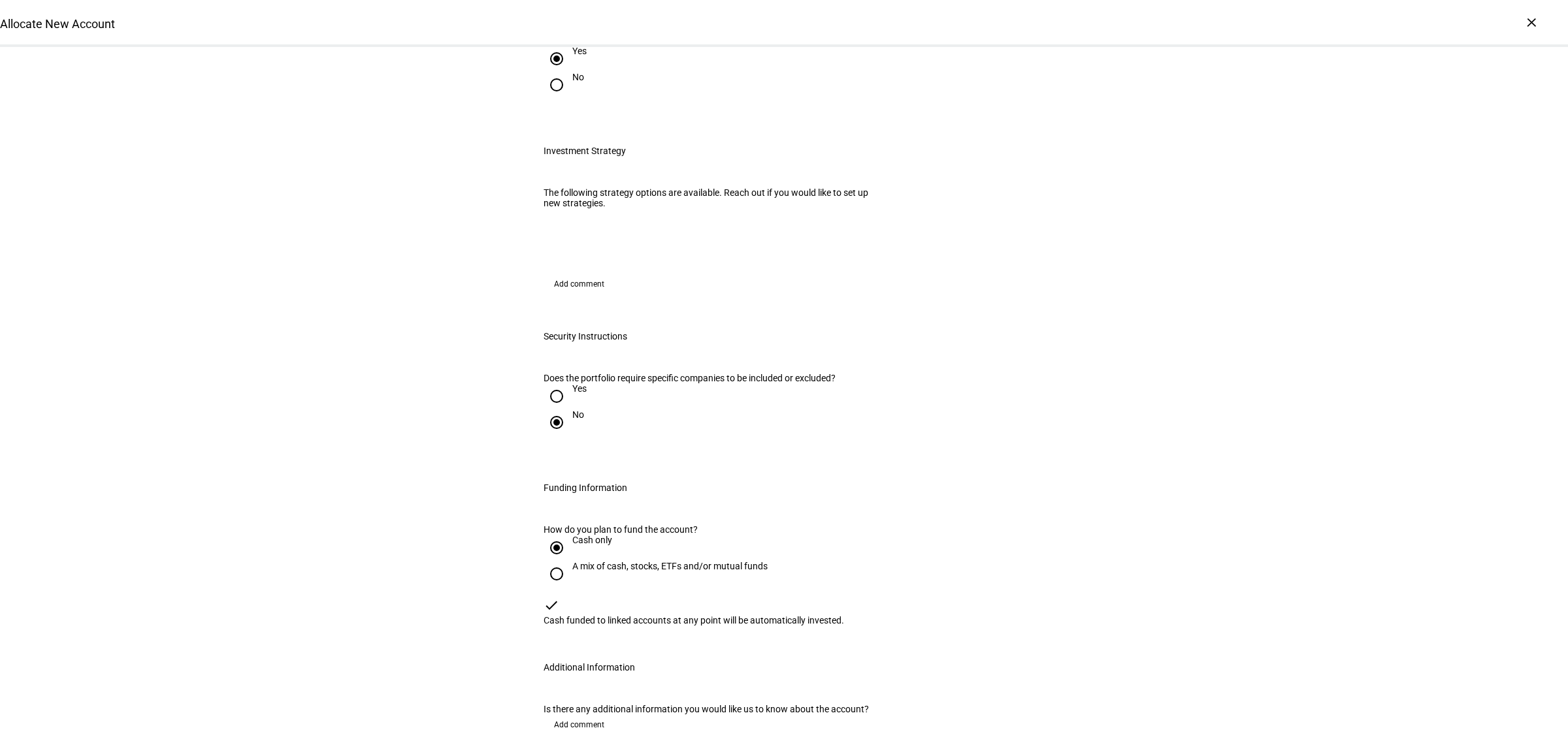
click at [366, 403] on div "Allocate New Account Complete and submit this form to allocate a new account to…" at bounding box center [784, 431] width 1568 height 1421
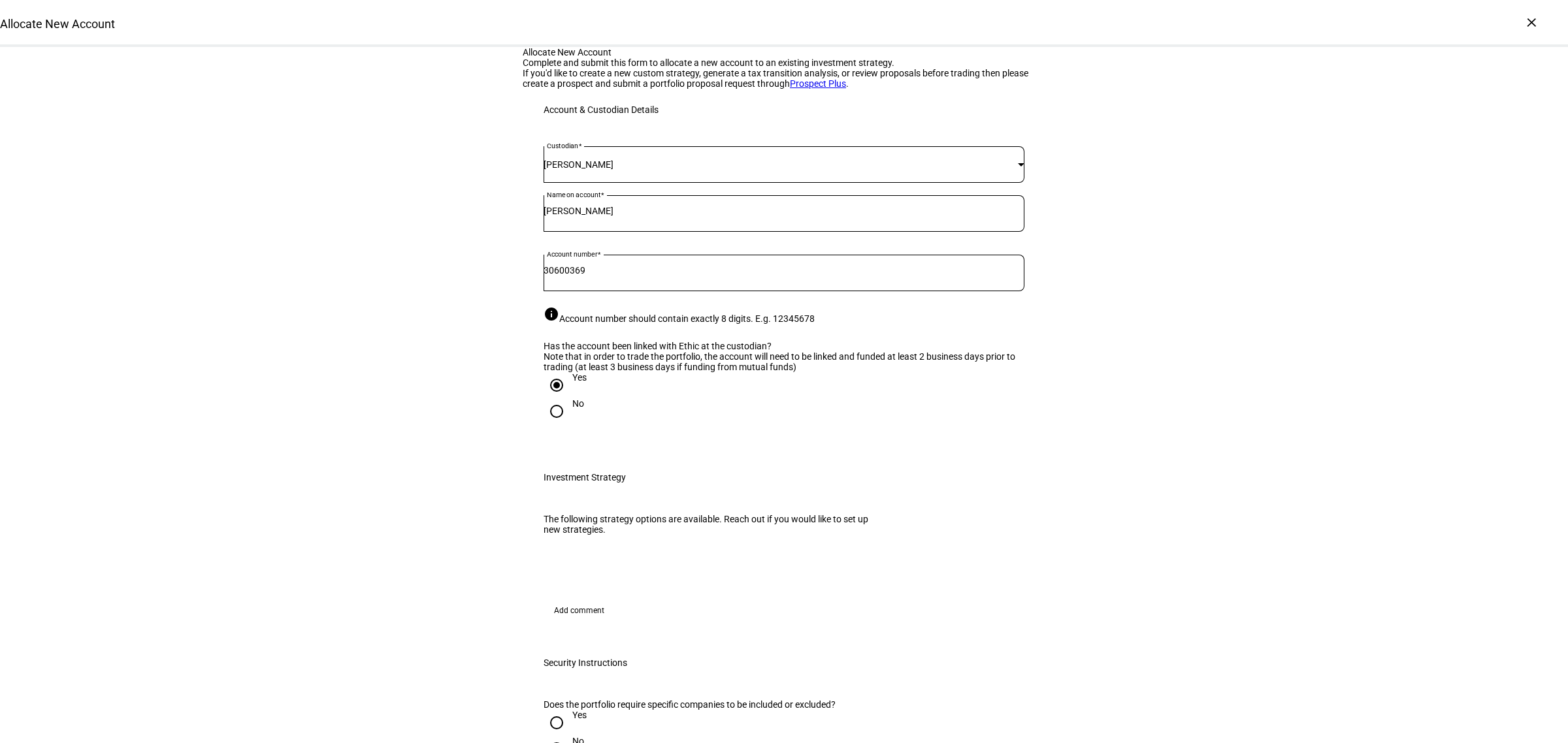
scroll to position [163, 0]
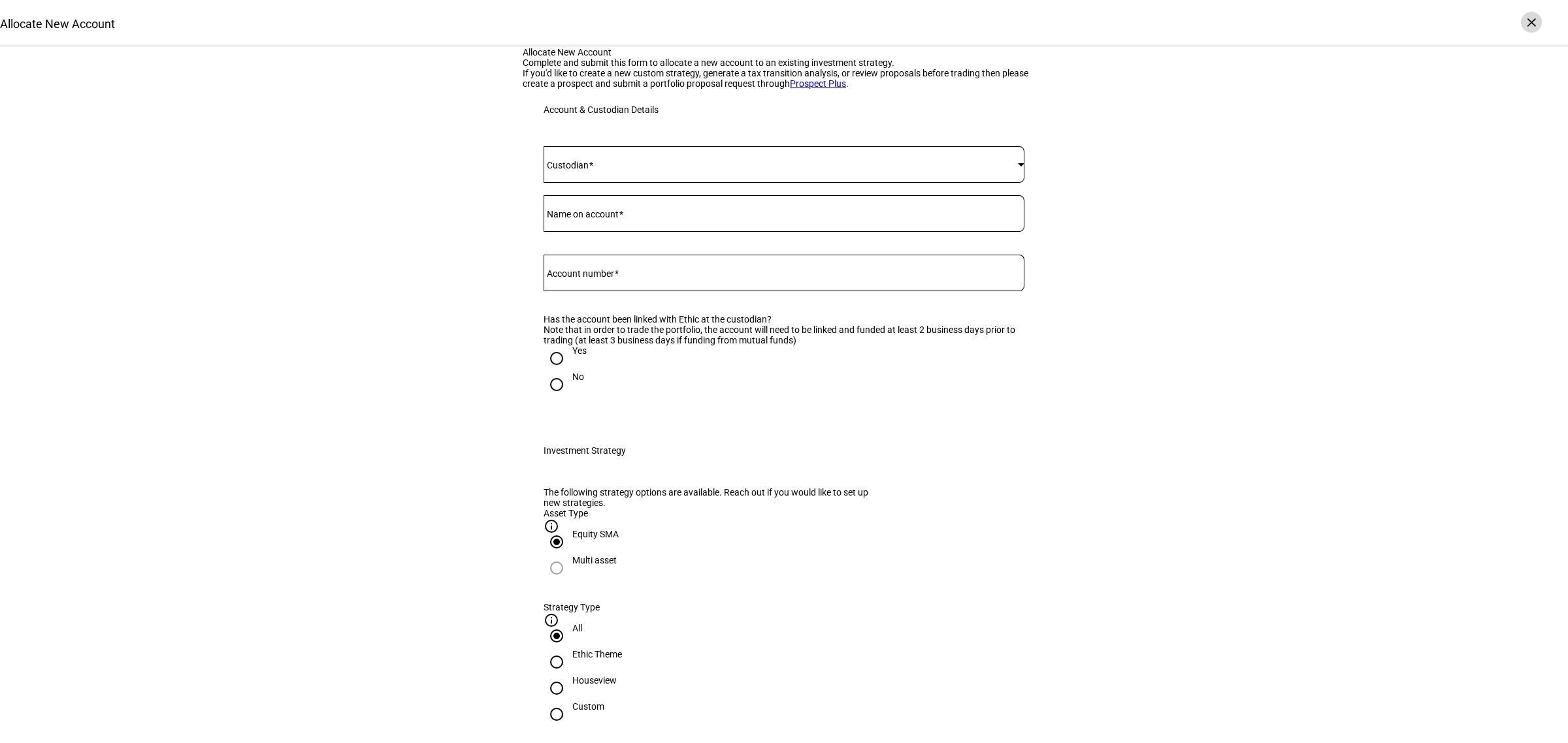
click at [1530, 20] on div "×" at bounding box center [1531, 23] width 21 height 21
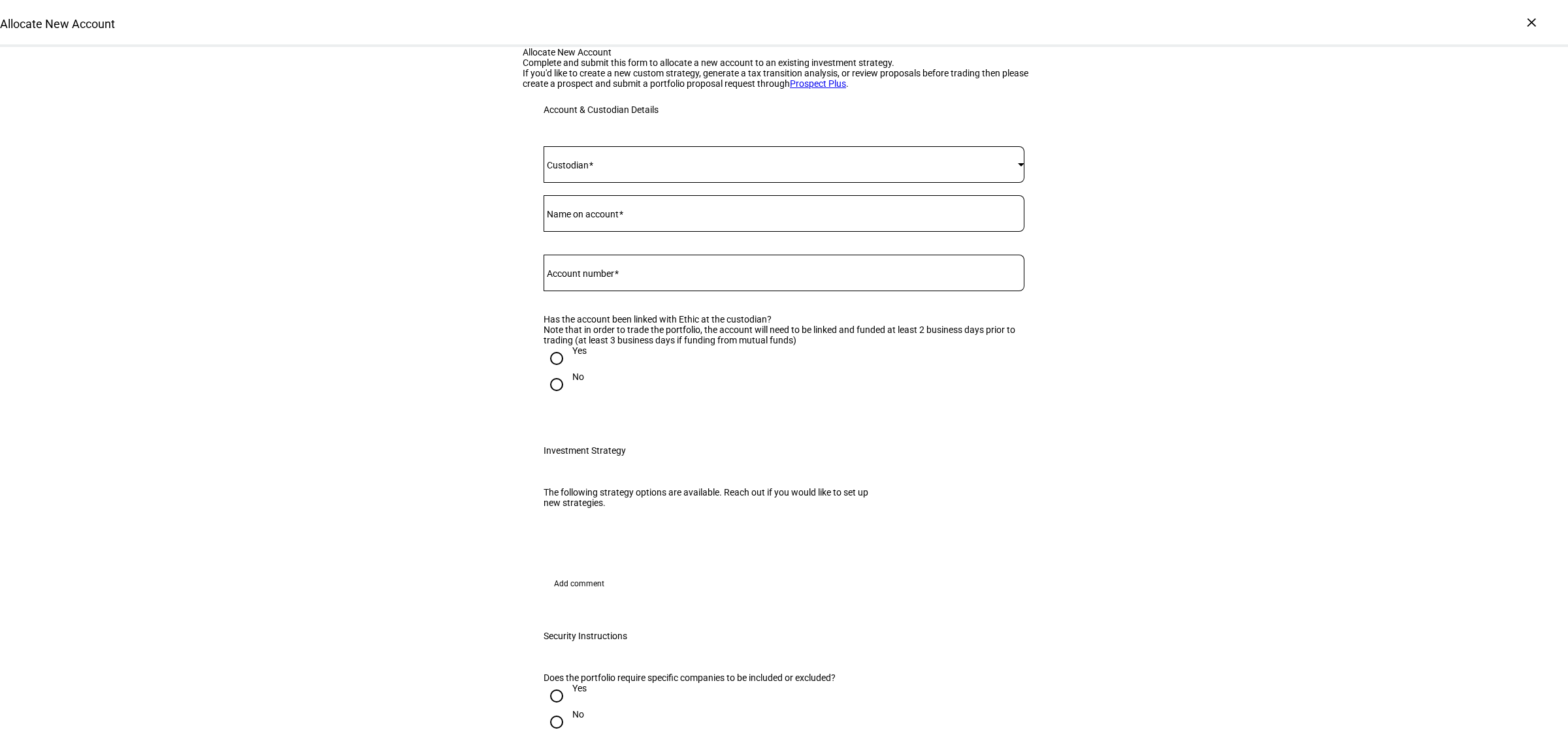
click at [437, 455] on div "Allocate New Account Complete and submit this form to allocate a new account to…" at bounding box center [784, 703] width 1568 height 1312
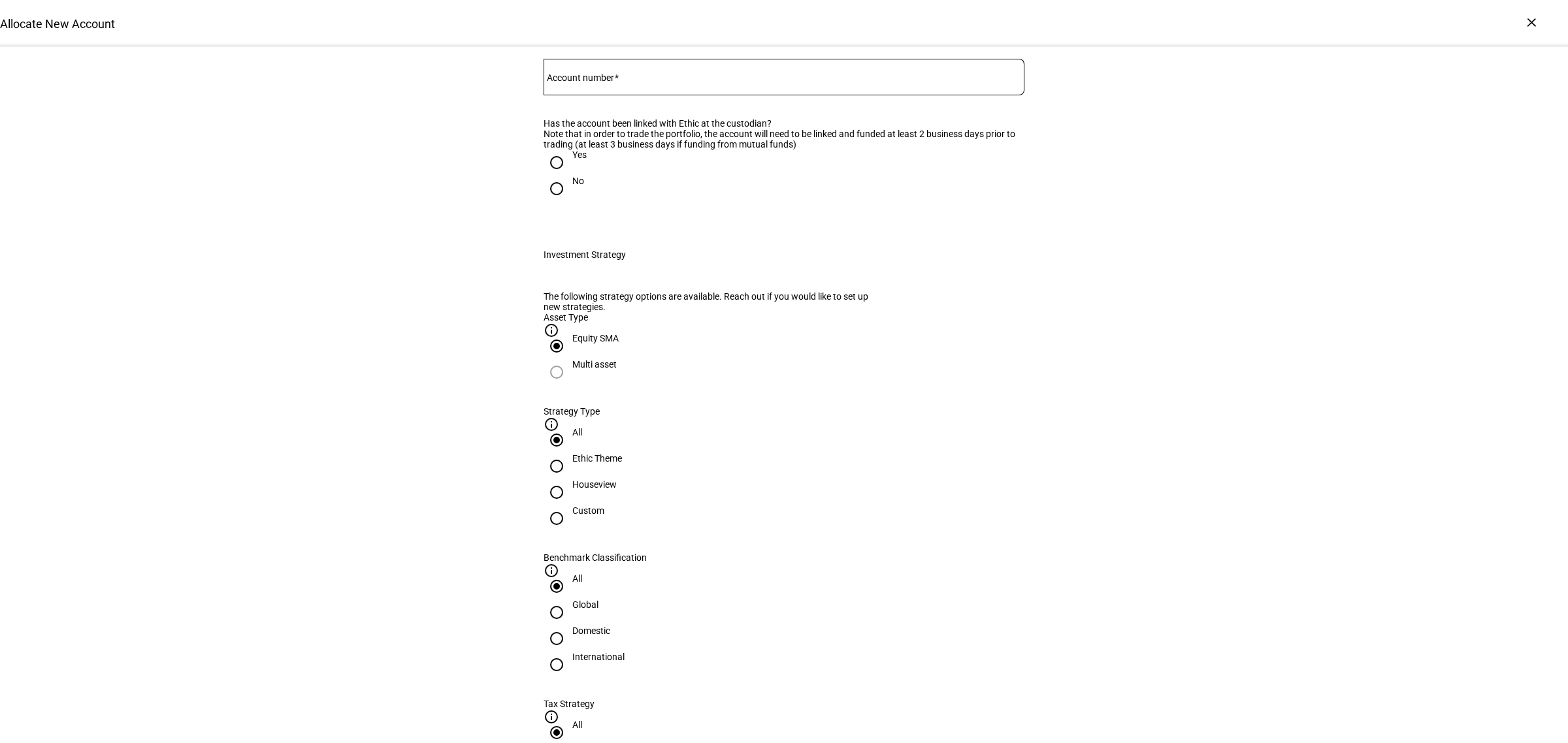
scroll to position [408, 0]
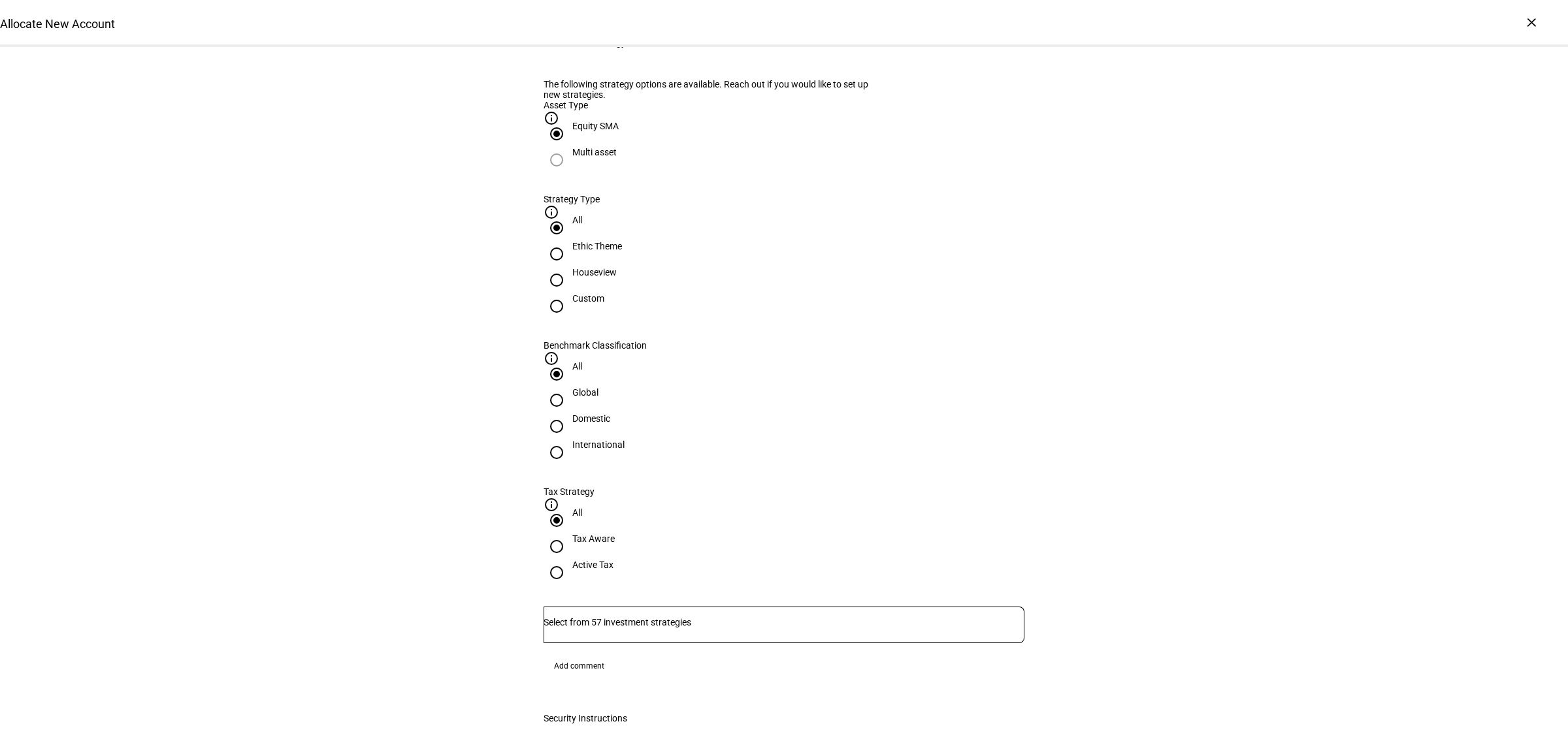
click at [610, 413] on div "Domestic" at bounding box center [591, 418] width 38 height 11
click at [569, 413] on input "Domestic" at bounding box center [556, 426] width 26 height 26
radio input "true"
click at [615, 533] on div "Tax Aware" at bounding box center [594, 539] width 43 height 11
click at [569, 533] on input "Tax Aware" at bounding box center [556, 546] width 26 height 26
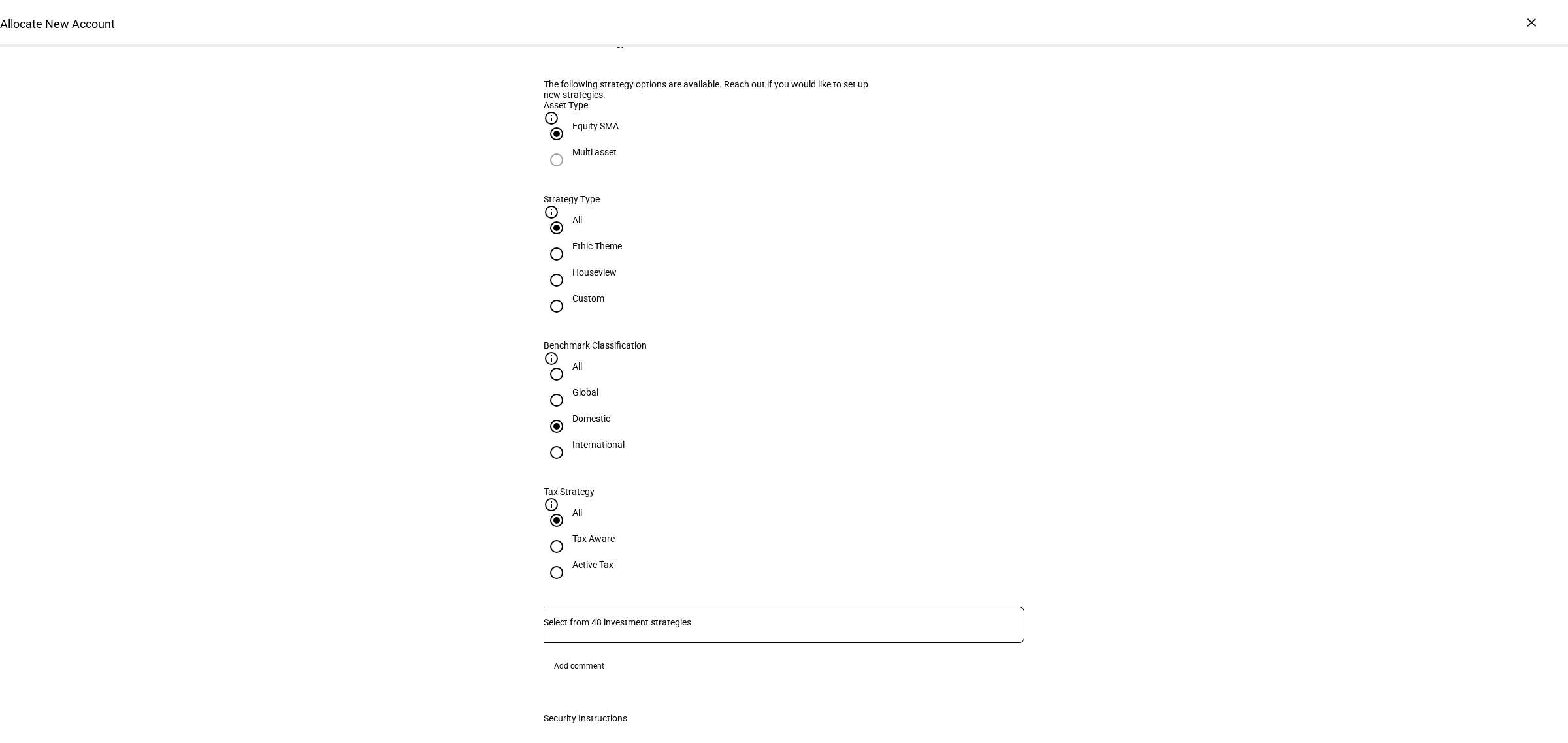
radio input "true"
click at [613, 560] on div "Active Tax" at bounding box center [593, 565] width 41 height 11
click at [569, 560] on input "Active Tax" at bounding box center [556, 572] width 26 height 26
radio input "true"
click at [847, 618] on input "Number" at bounding box center [784, 623] width 481 height 11
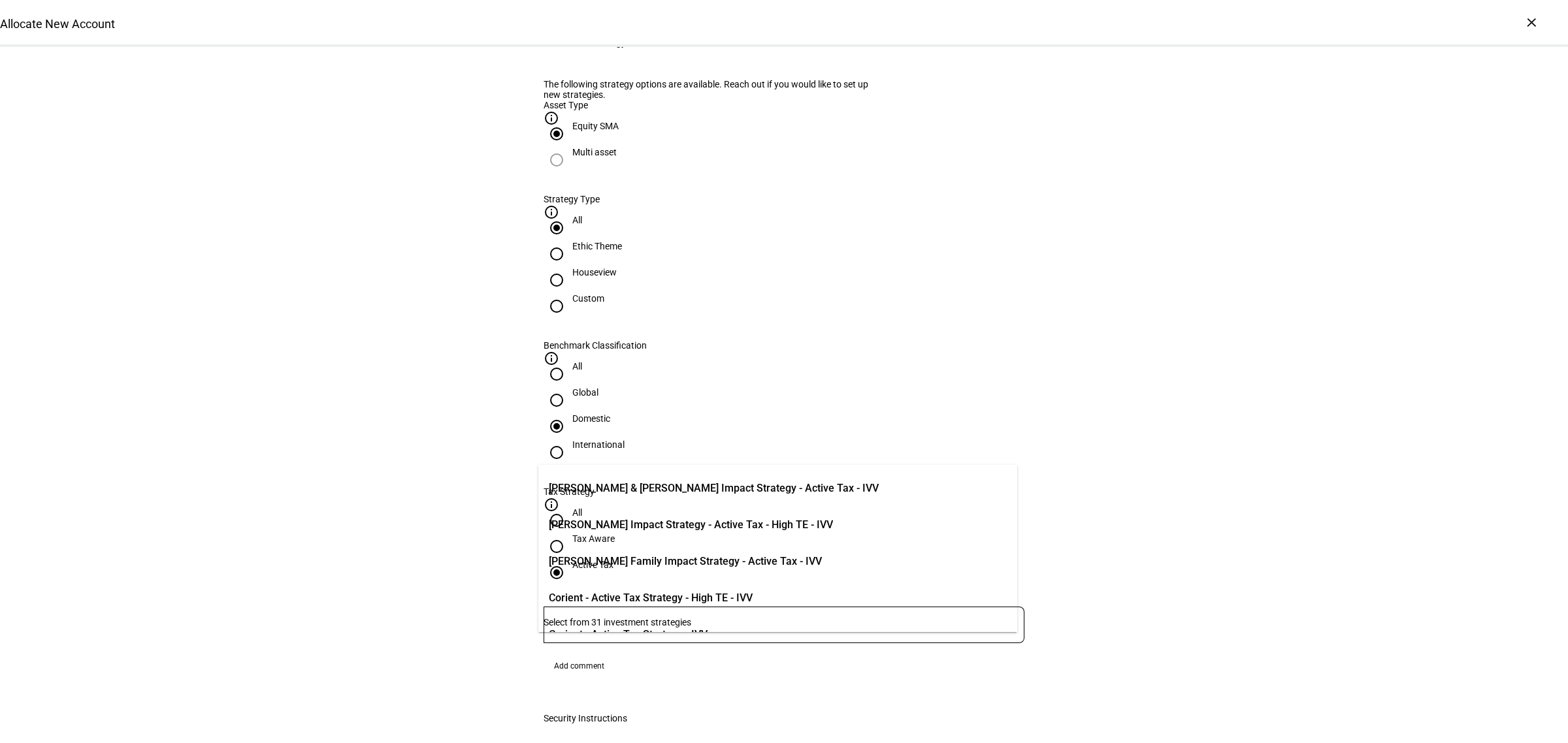
click at [1258, 432] on div "Allocate New Account Complete and submit this form to allocate a new account to…" at bounding box center [784, 539] width 1568 height 1802
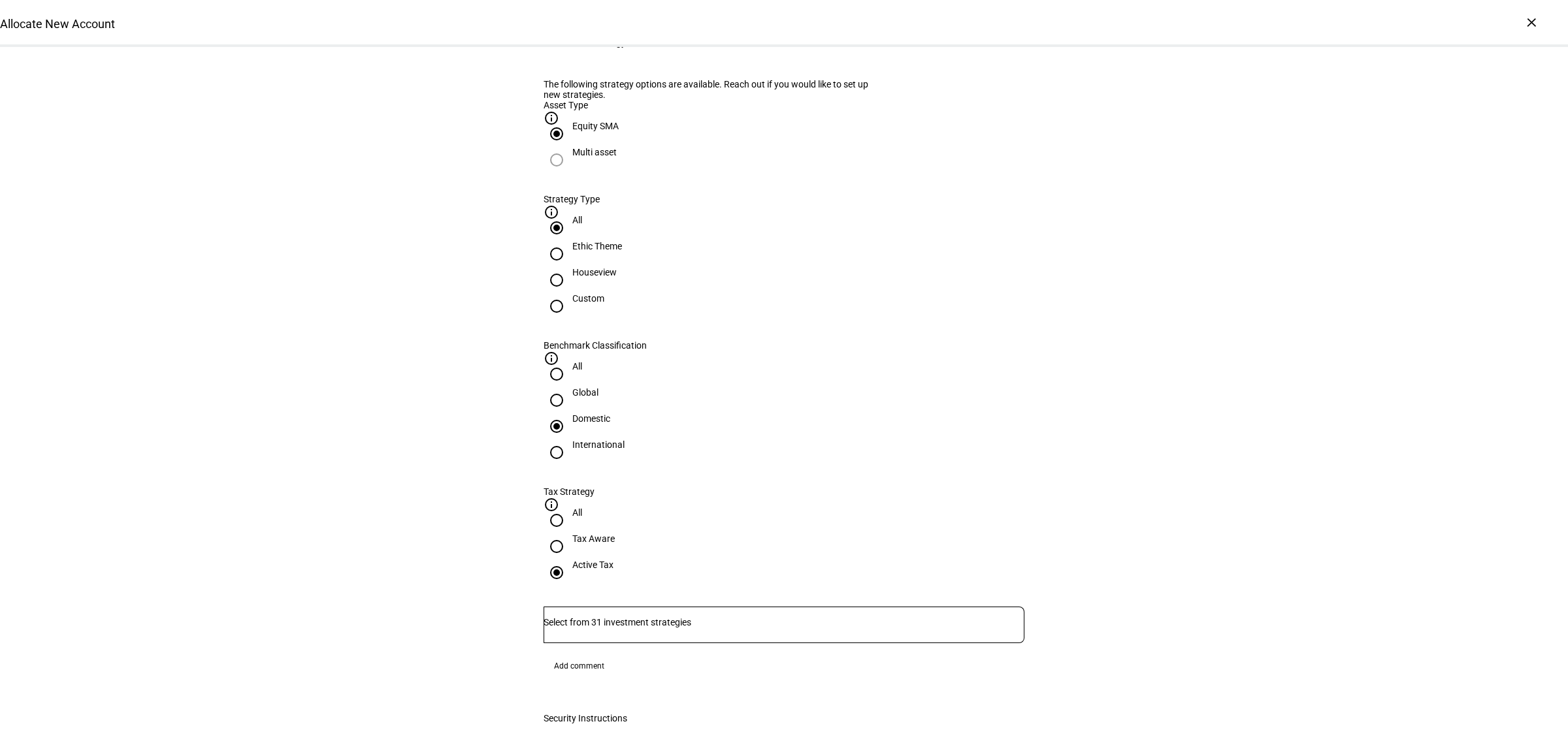
click at [617, 277] on div "Houseview" at bounding box center [594, 273] width 44 height 11
click at [569, 293] on input "Houseview" at bounding box center [556, 280] width 26 height 26
radio input "true"
click at [727, 483] on eth-strategy-new-form-control "The following strategy options are available. Reach out if you would like to se…" at bounding box center [784, 377] width 481 height 597
click at [730, 618] on input "Number" at bounding box center [784, 623] width 481 height 11
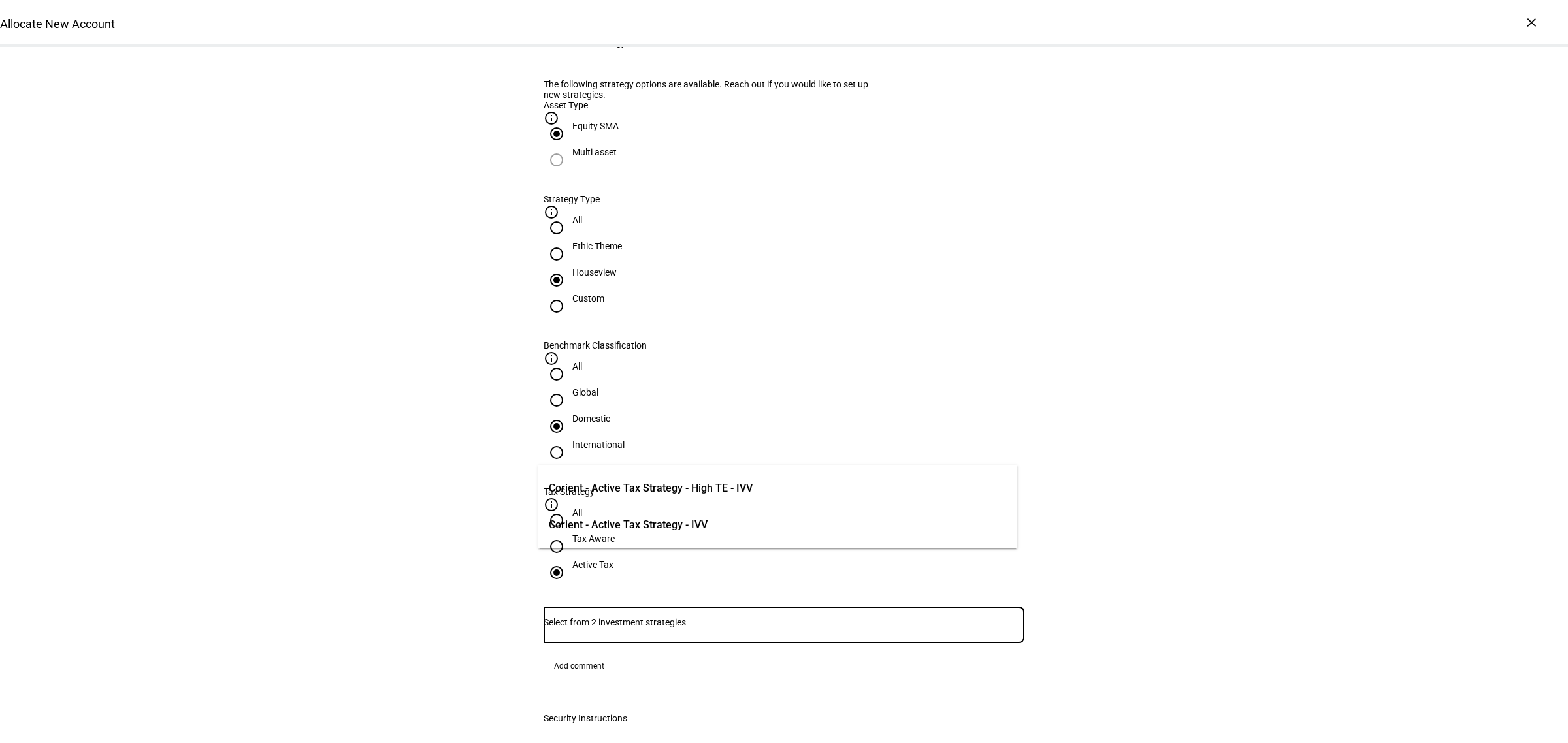
click at [703, 519] on span "Corient - Active Tax Strategy - IVV" at bounding box center [627, 525] width 159 height 16
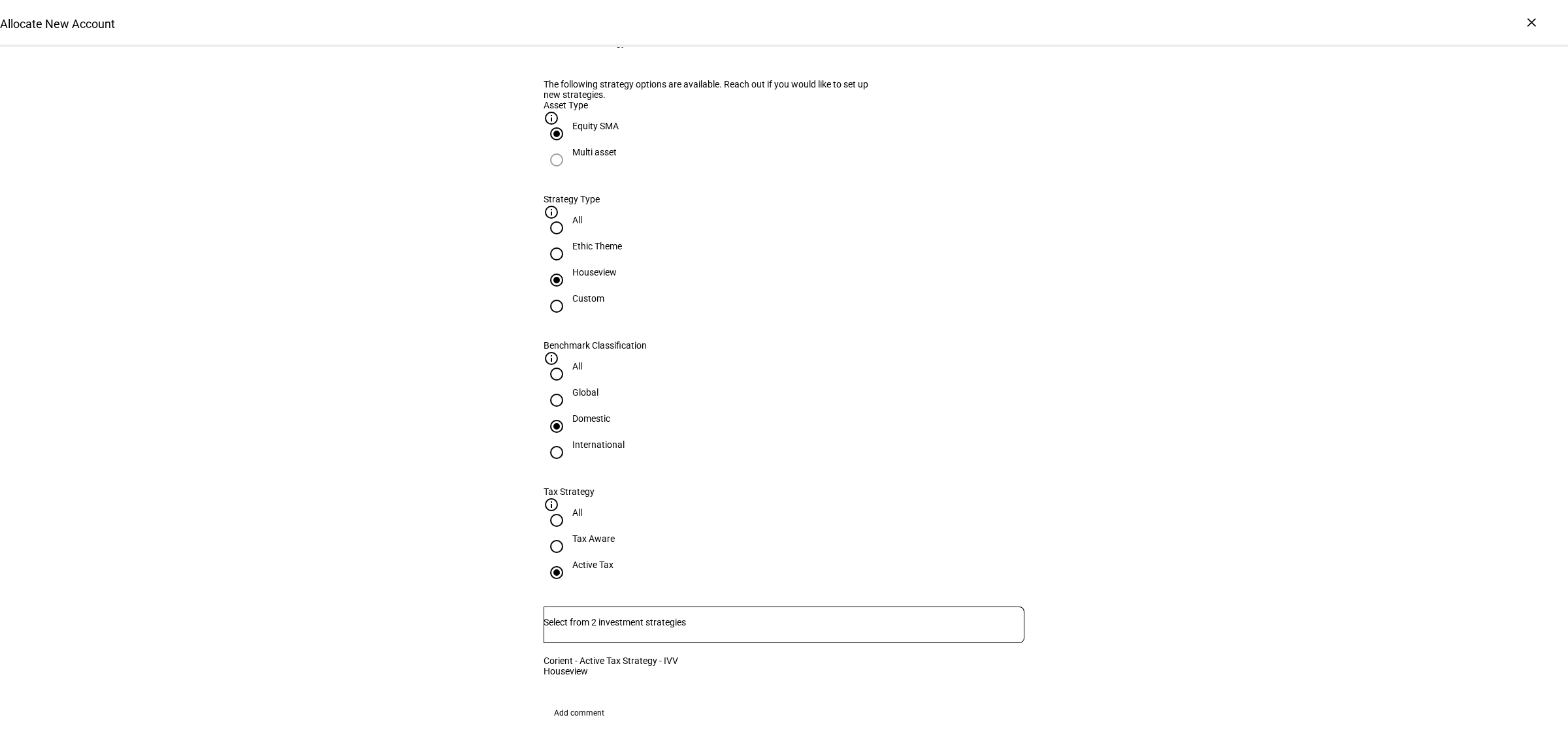
click at [1258, 512] on div "Allocate New Account Complete and submit this form to allocate a new account to…" at bounding box center [784, 674] width 1568 height 2071
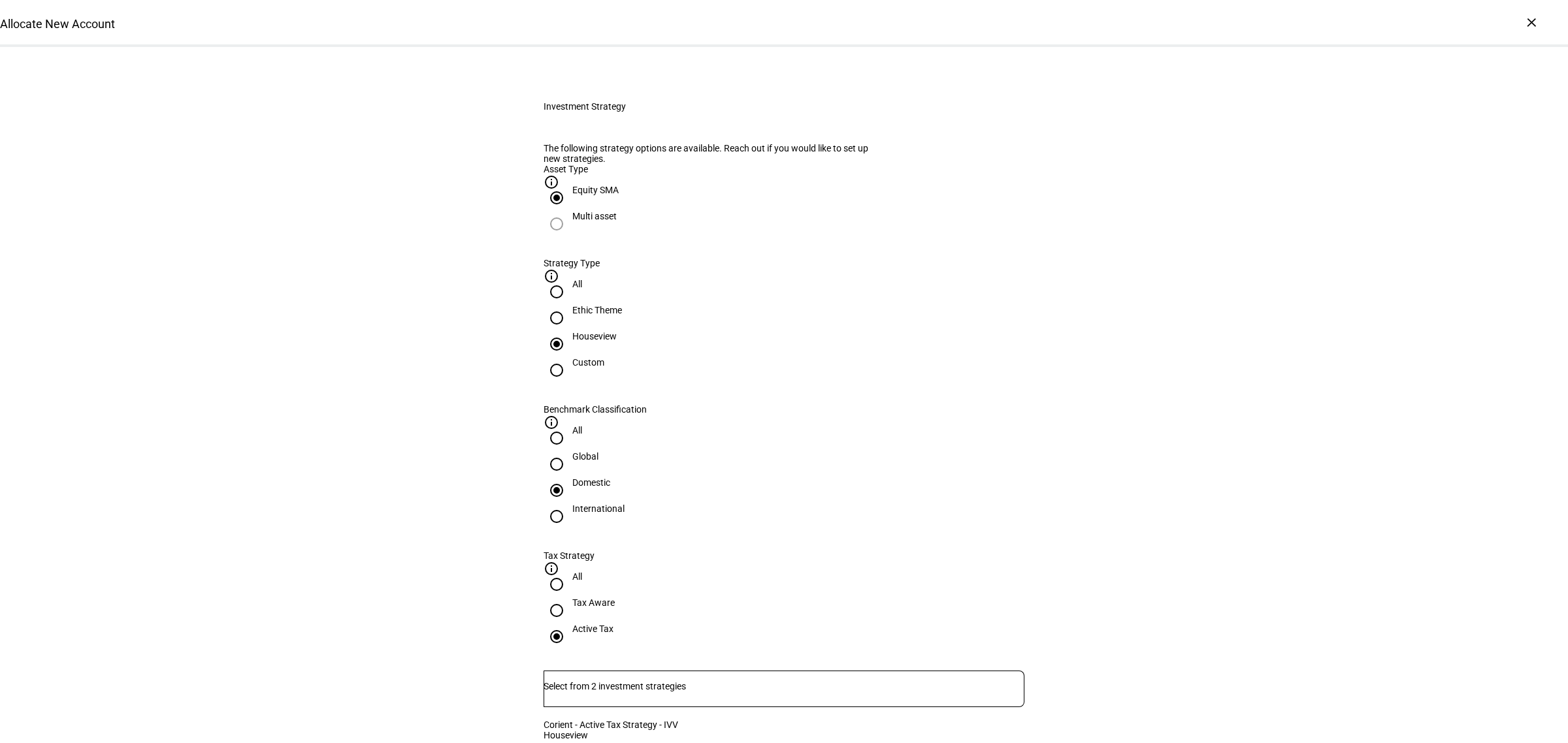
scroll to position [163, 0]
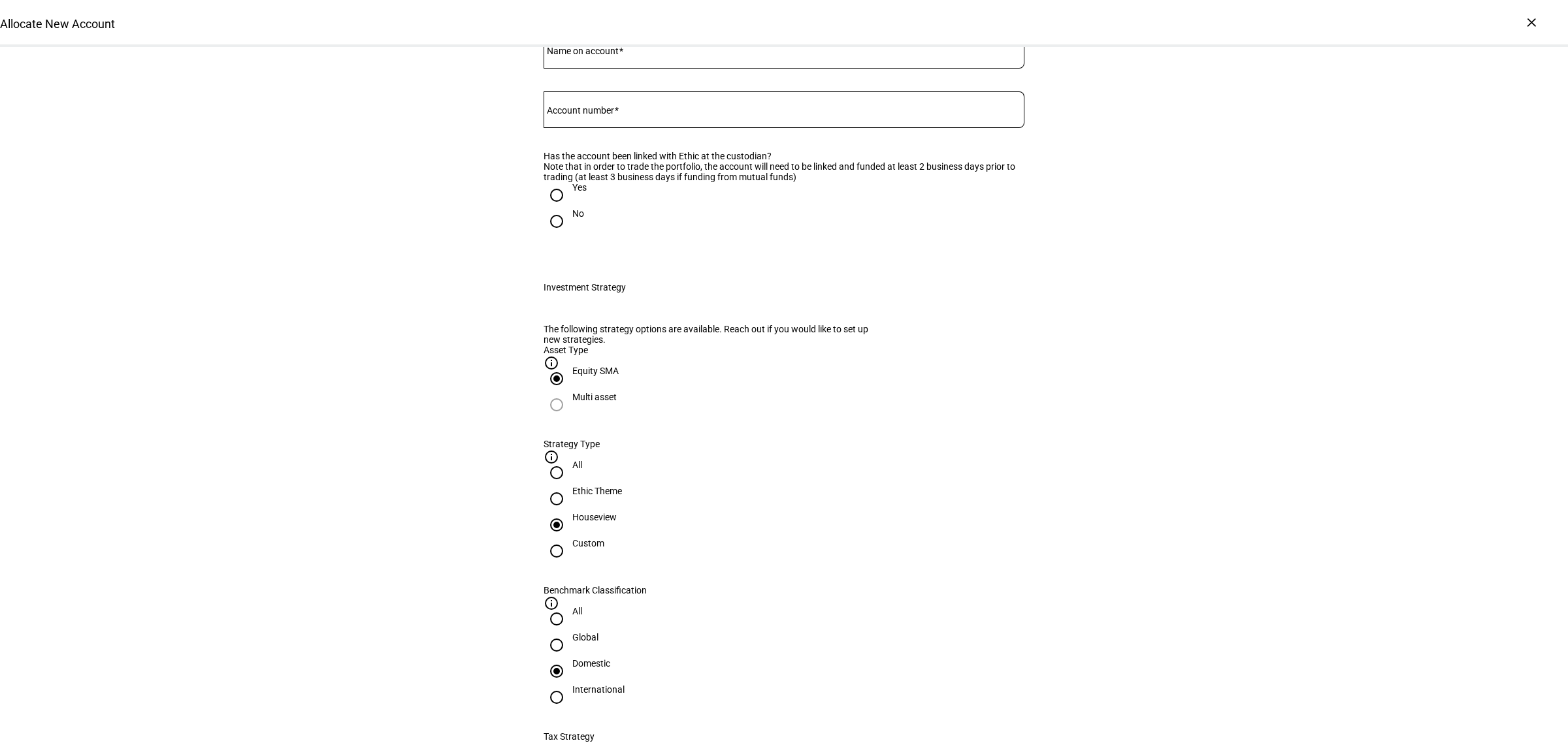
click at [611, 116] on mat-label "Account number" at bounding box center [581, 110] width 68 height 11
click at [611, 113] on input "Account number" at bounding box center [784, 107] width 481 height 11
click at [582, 68] on div at bounding box center [784, 50] width 481 height 37
type input "[PERSON_NAME]"
click at [626, 106] on div "Custodian Name on account Todd Petersen Account Number Custodian Name on accoun…" at bounding box center [784, 117] width 523 height 299
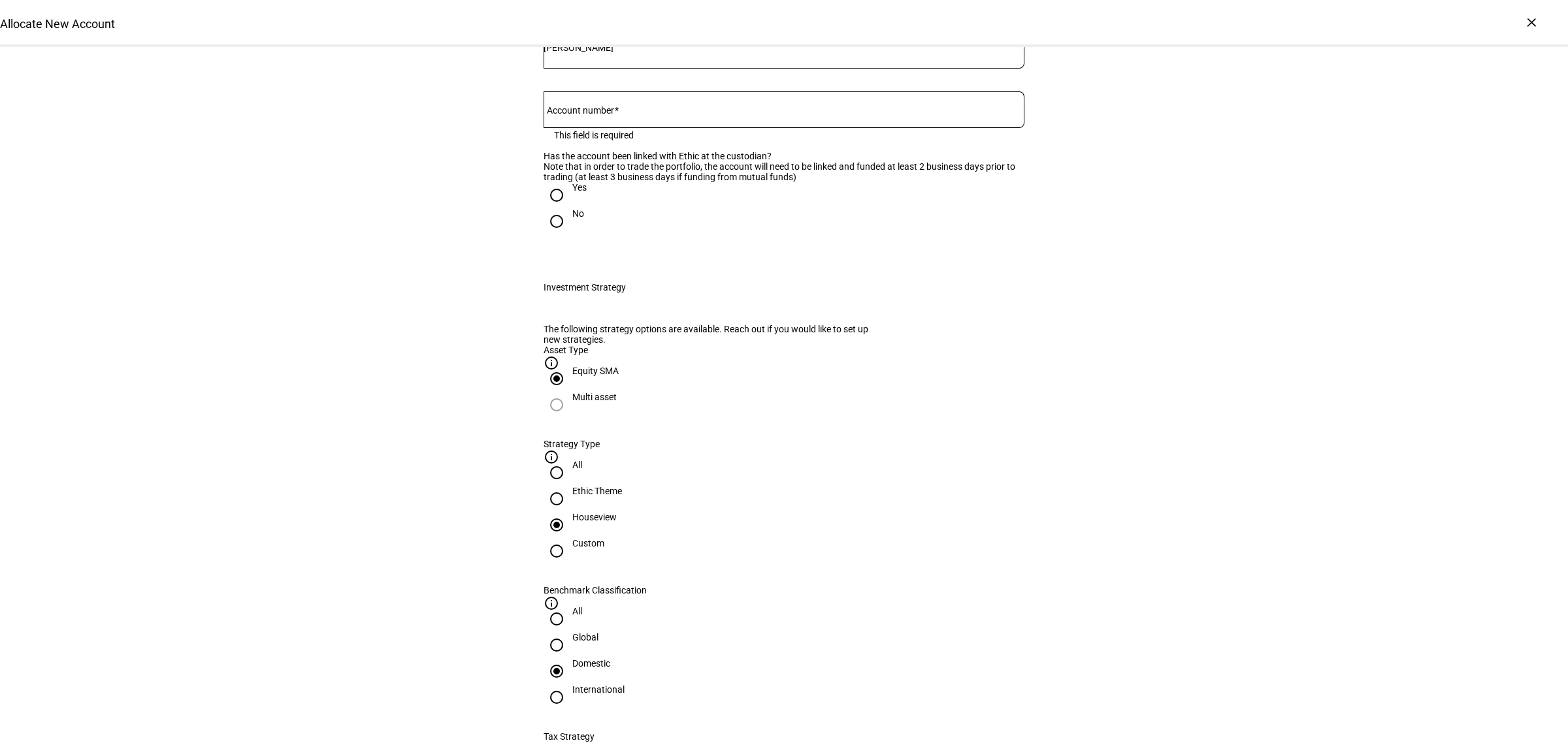
click at [612, 20] on div at bounding box center [784, 1] width 481 height 37
click at [608, 310] on mat-option "[PERSON_NAME]" at bounding box center [778, 326] width 479 height 32
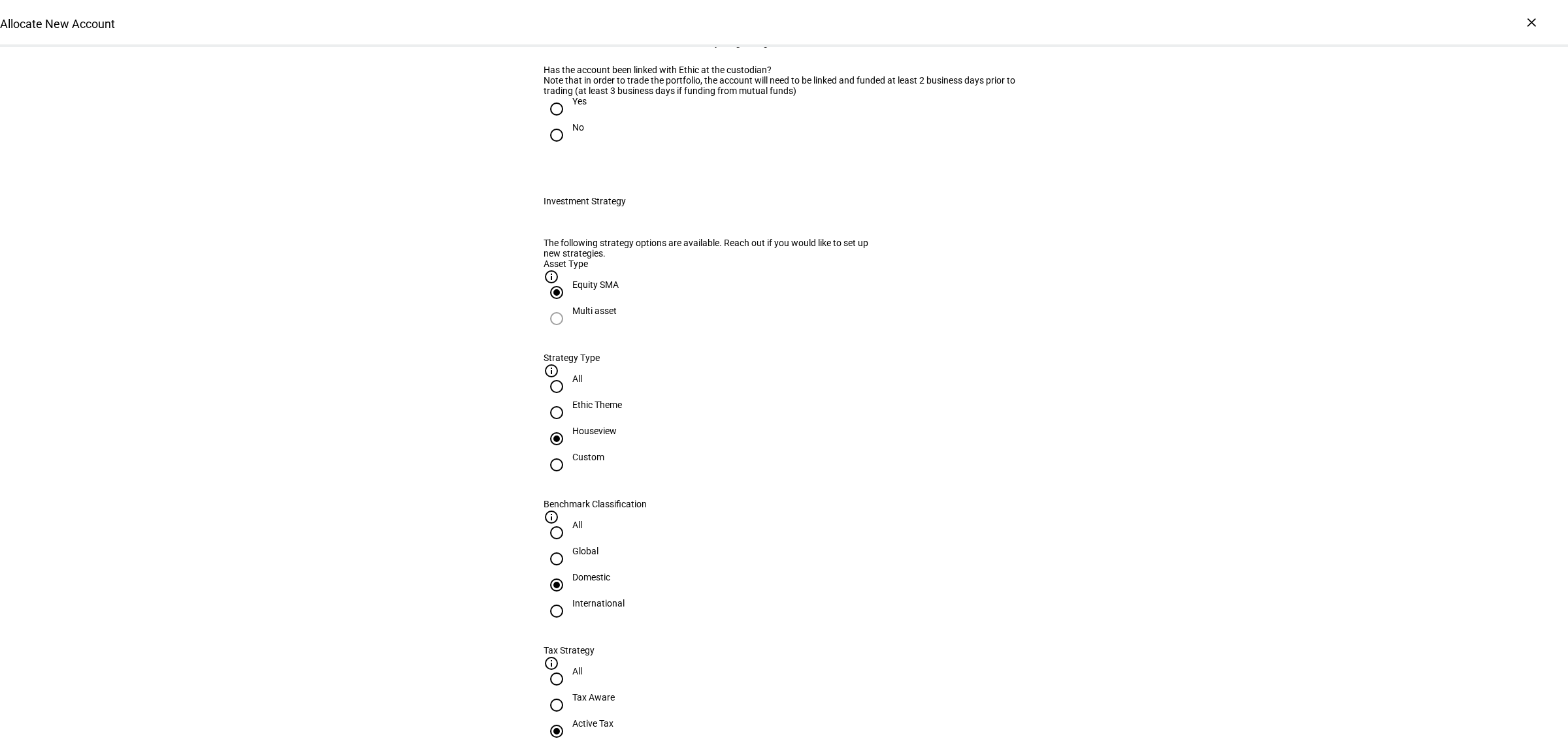
scroll to position [408, 0]
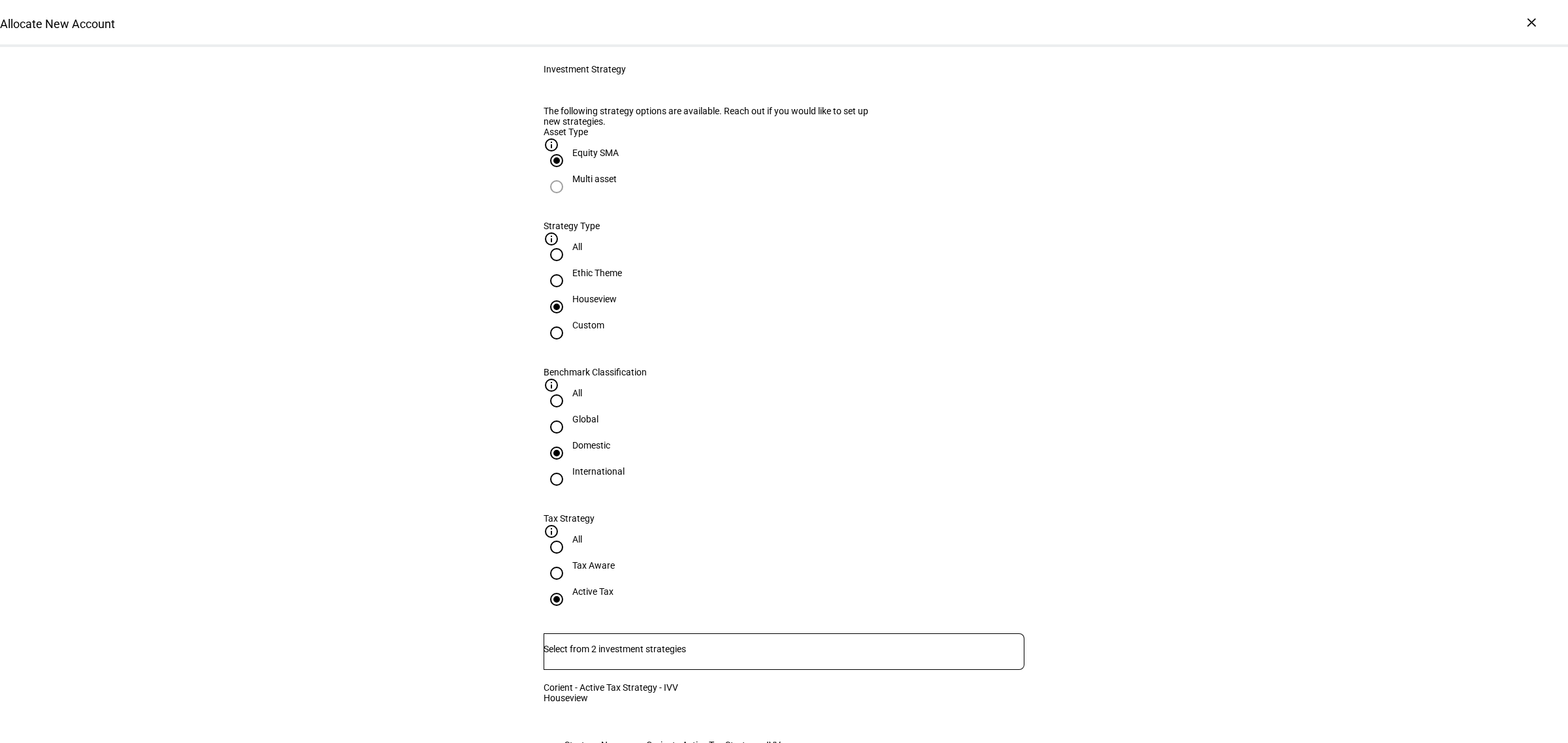
radio input "true"
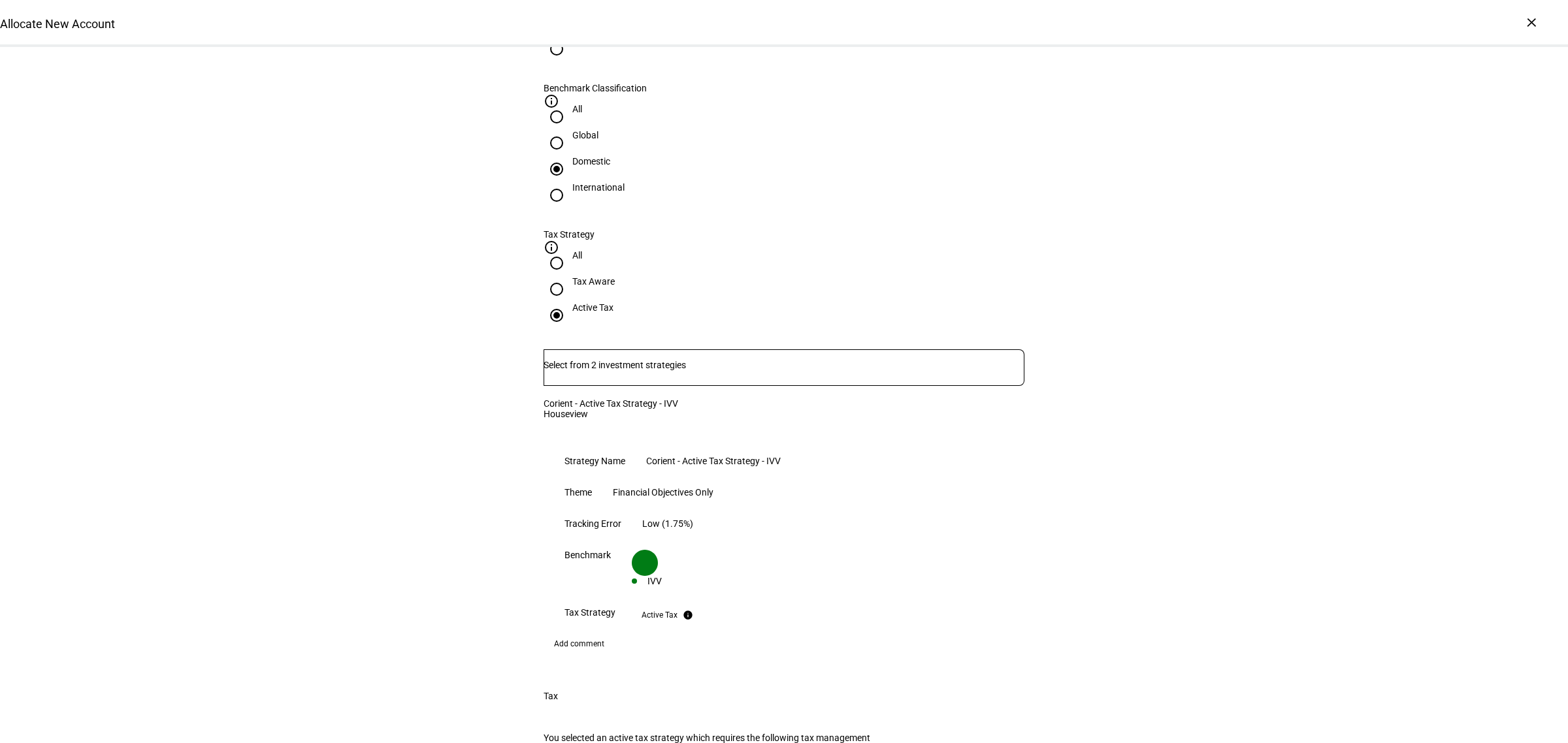
scroll to position [817, 0]
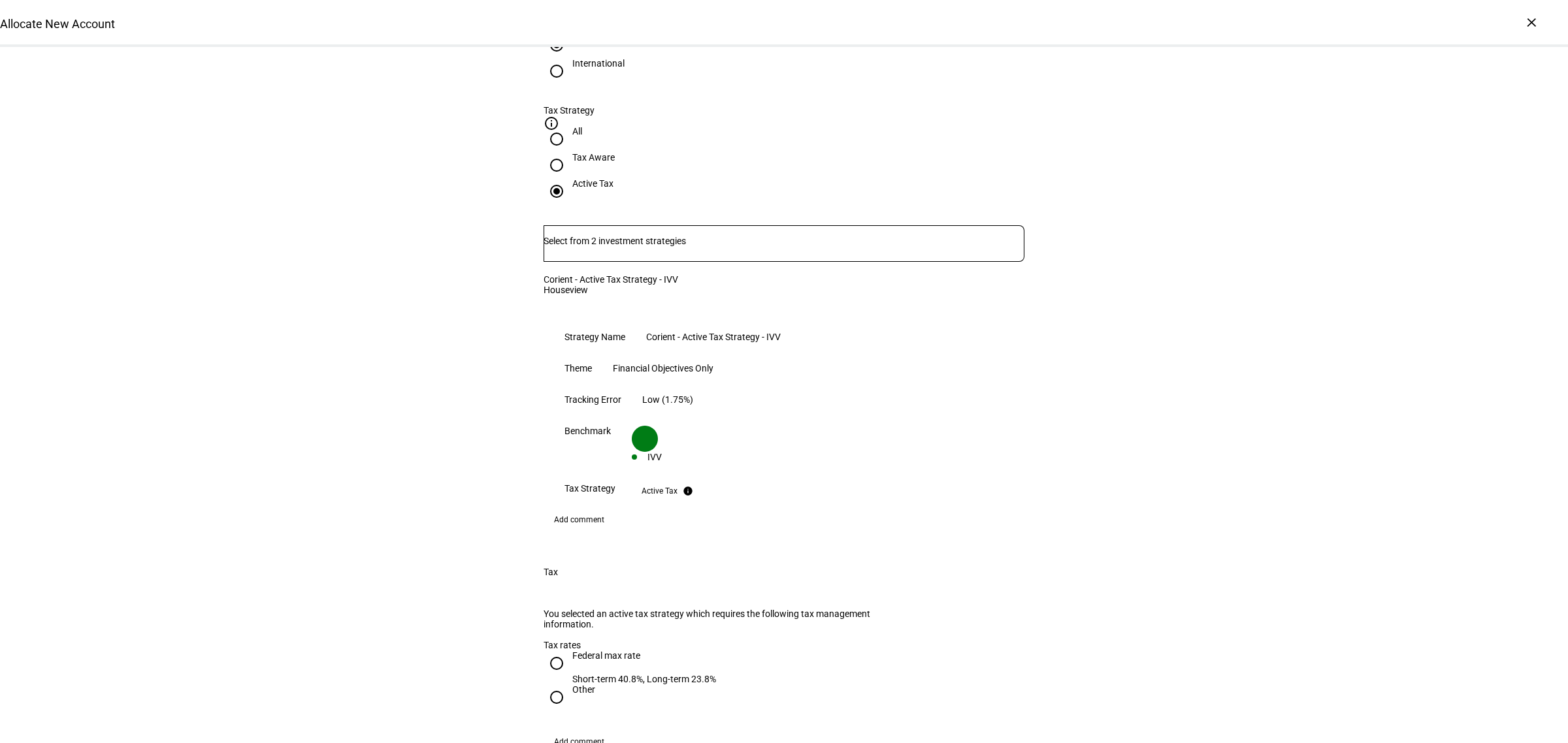
click at [563, 648] on div at bounding box center [557, 663] width 32 height 32
radio input "true"
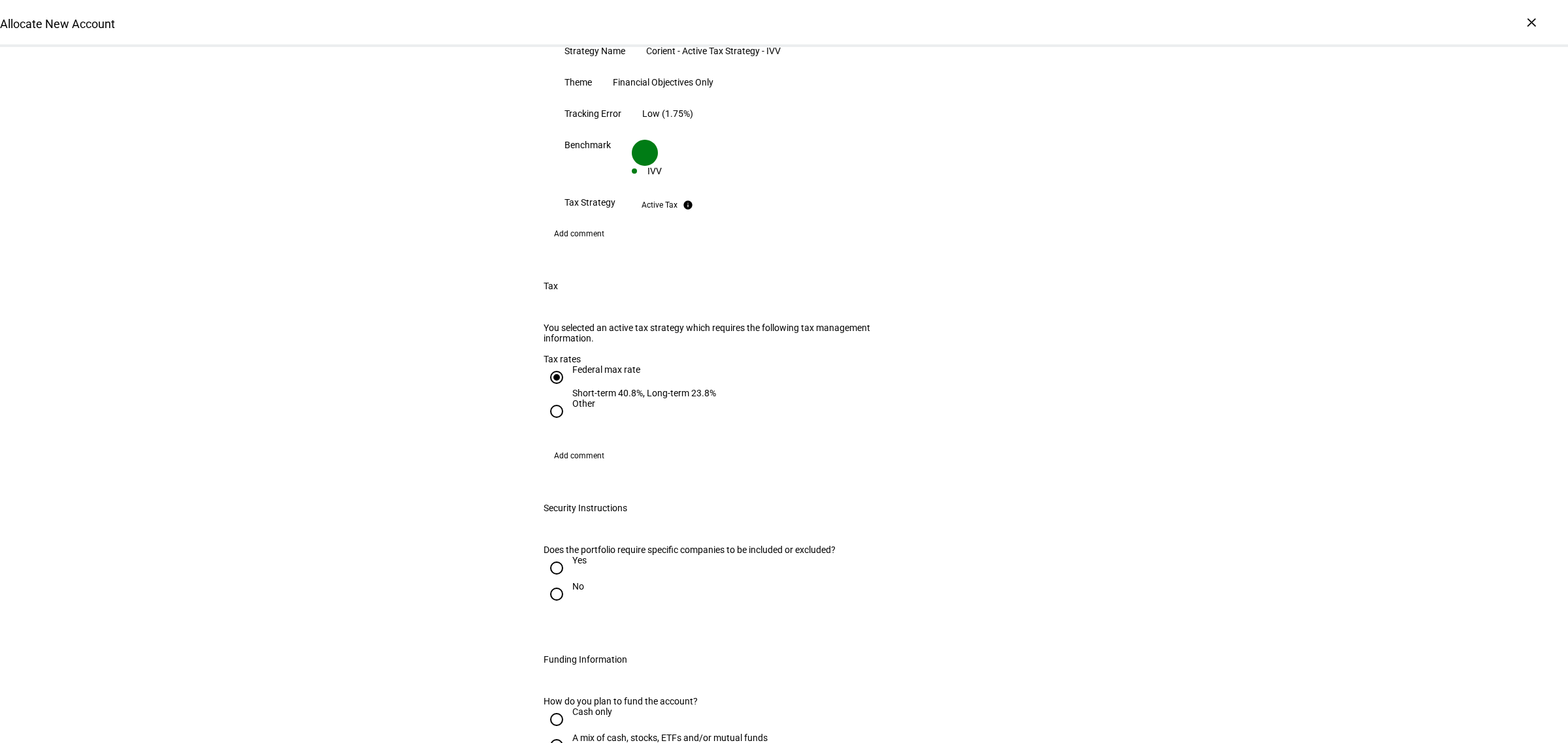
scroll to position [1225, 0]
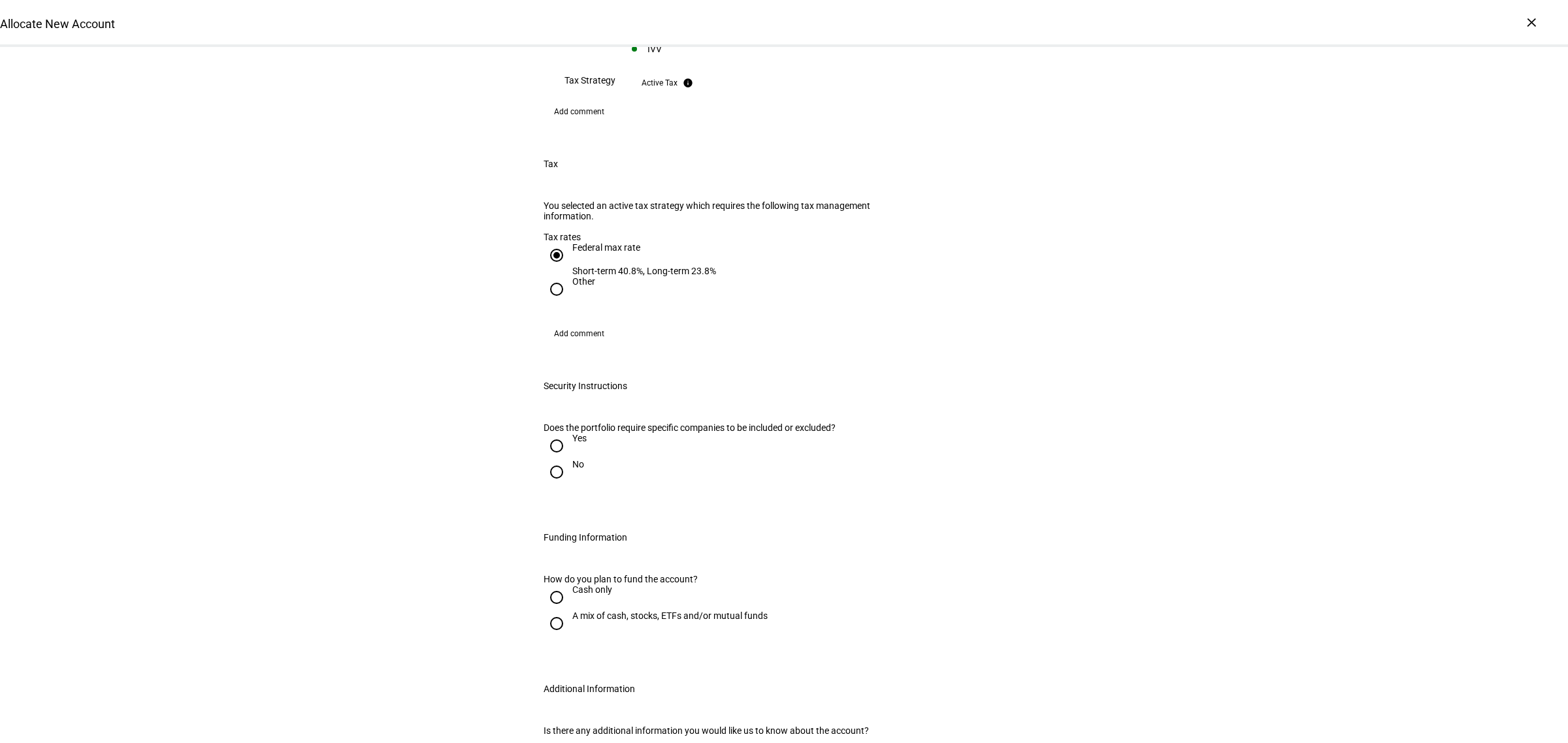
click at [550, 433] on input "Yes" at bounding box center [556, 445] width 26 height 26
radio input "true"
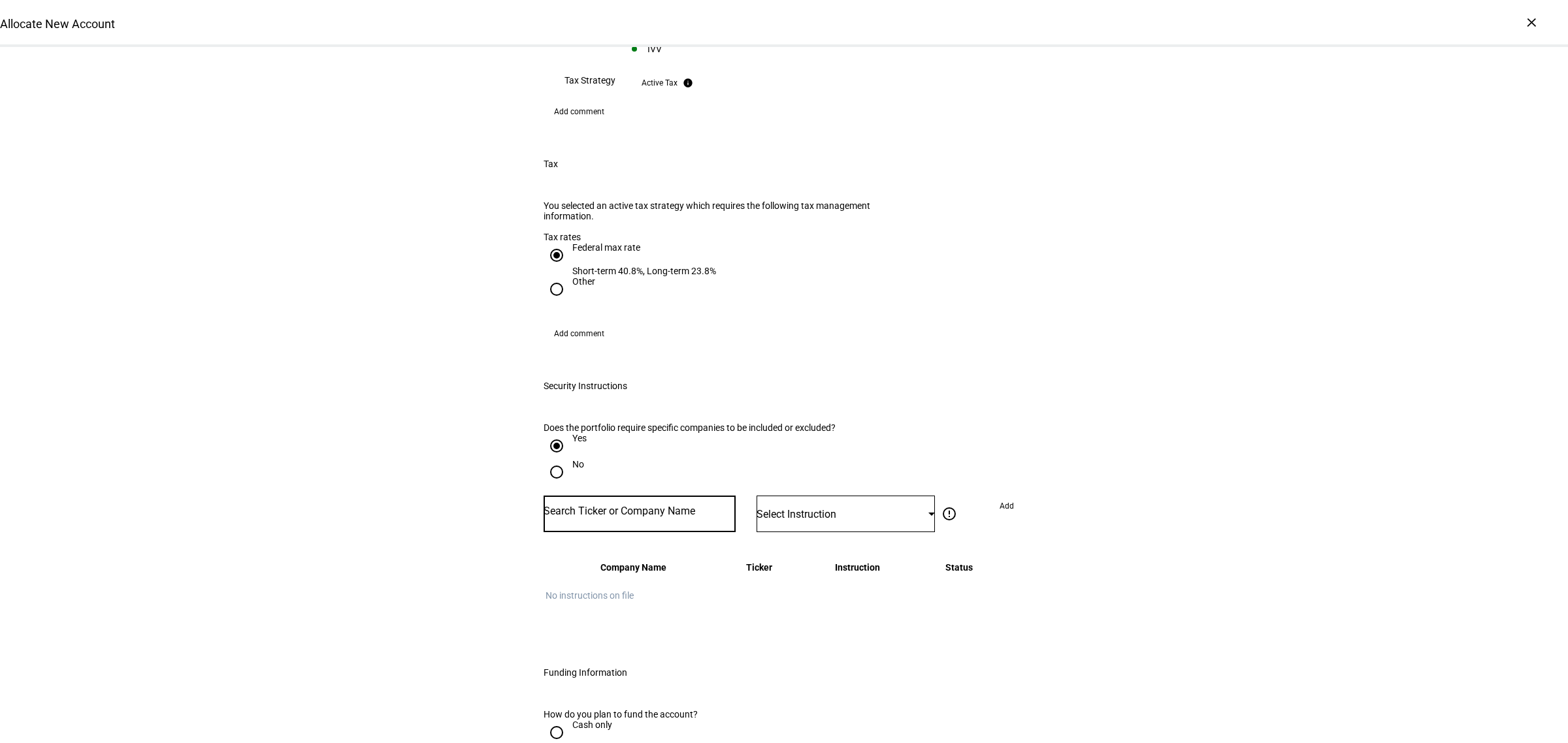
click at [597, 506] on input "Number" at bounding box center [639, 512] width 192 height 11
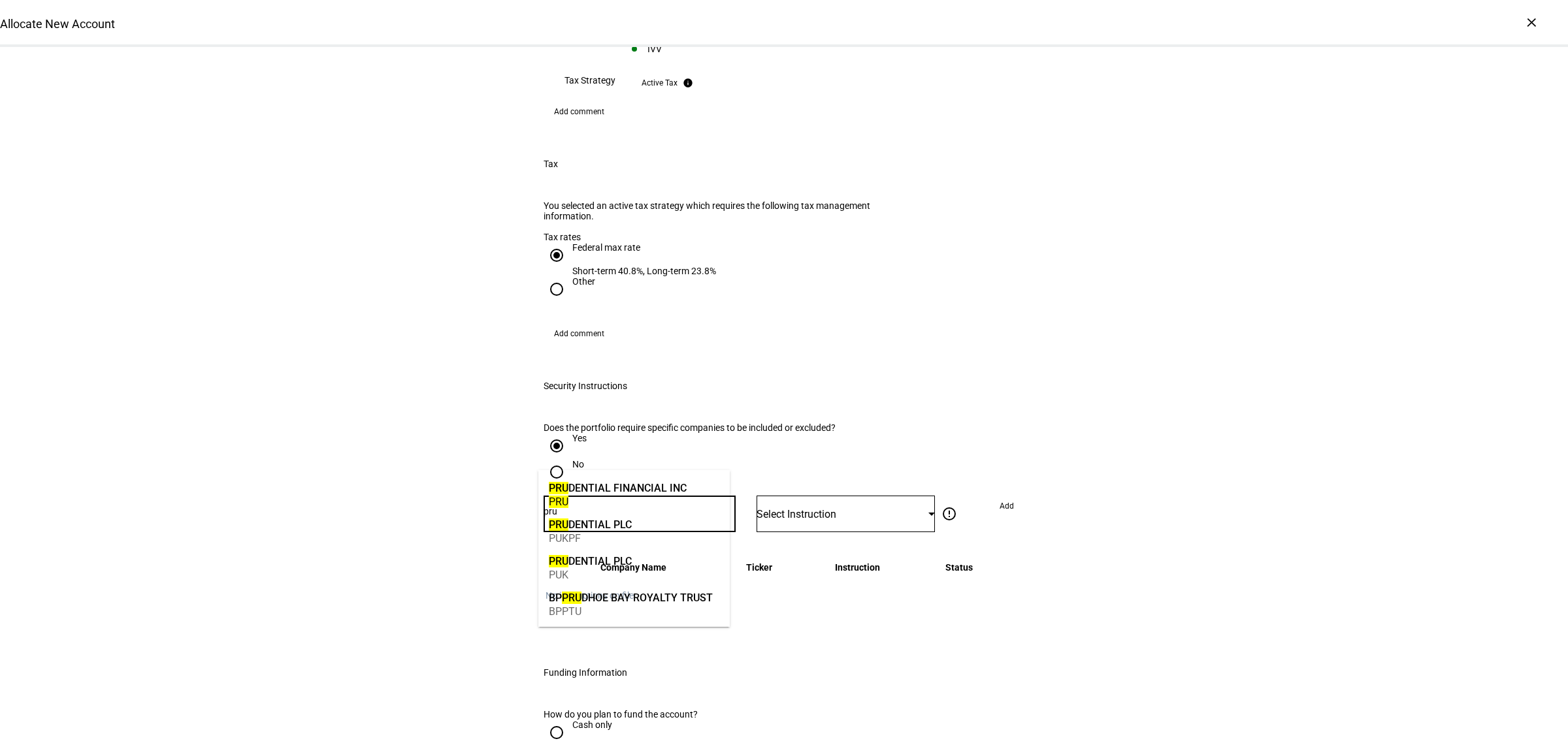
type input "pru"
click at [602, 488] on div "PRU DENTIAL FINANCIAL INC" at bounding box center [617, 488] width 137 height 15
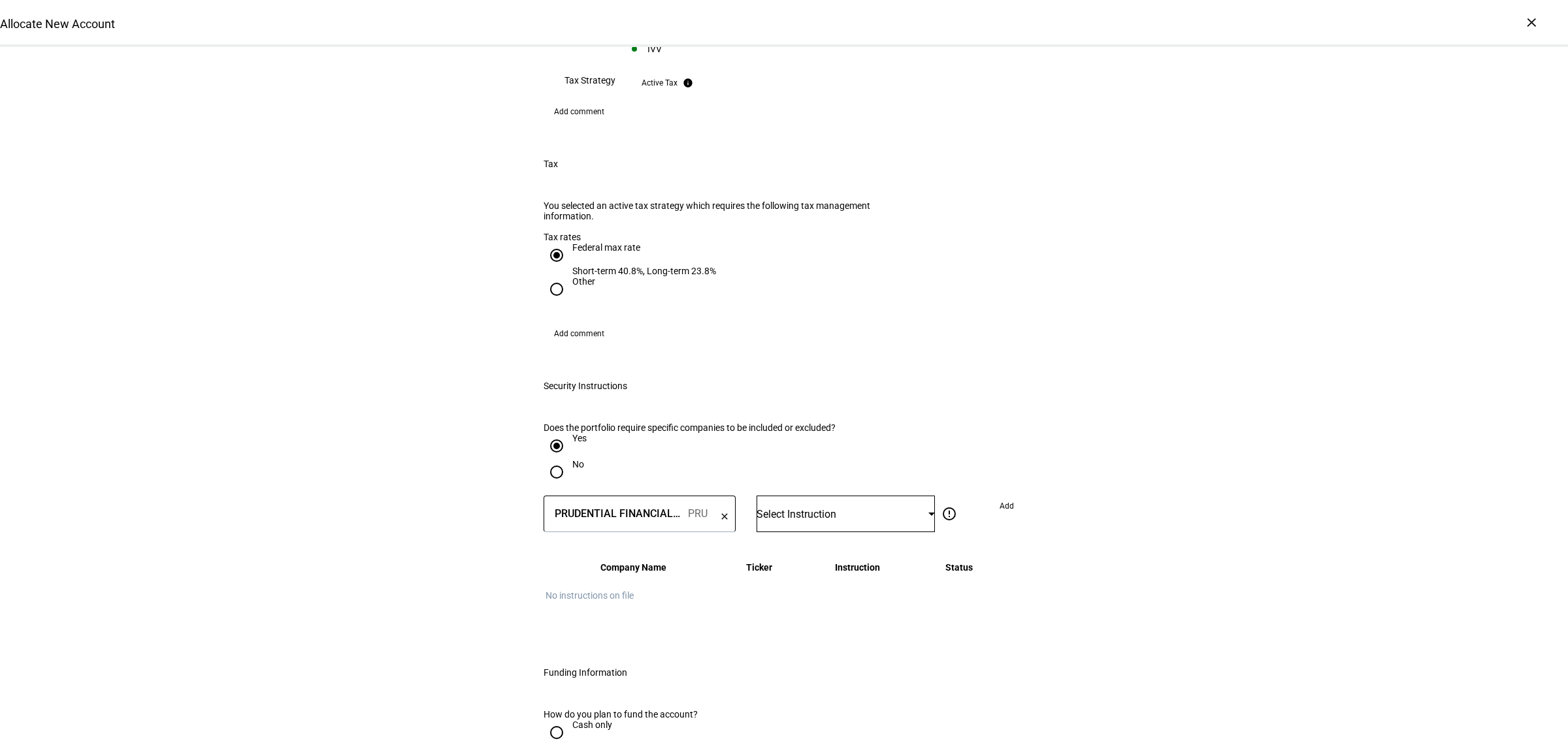
click at [764, 496] on div "Select Instruction" at bounding box center [845, 514] width 178 height 37
drag, startPoint x: 817, startPoint y: 514, endPoint x: 838, endPoint y: 509, distance: 21.6
click at [814, 518] on span "Do Not Trade" at bounding box center [787, 523] width 53 height 11
click at [1010, 496] on span at bounding box center [1006, 506] width 35 height 21
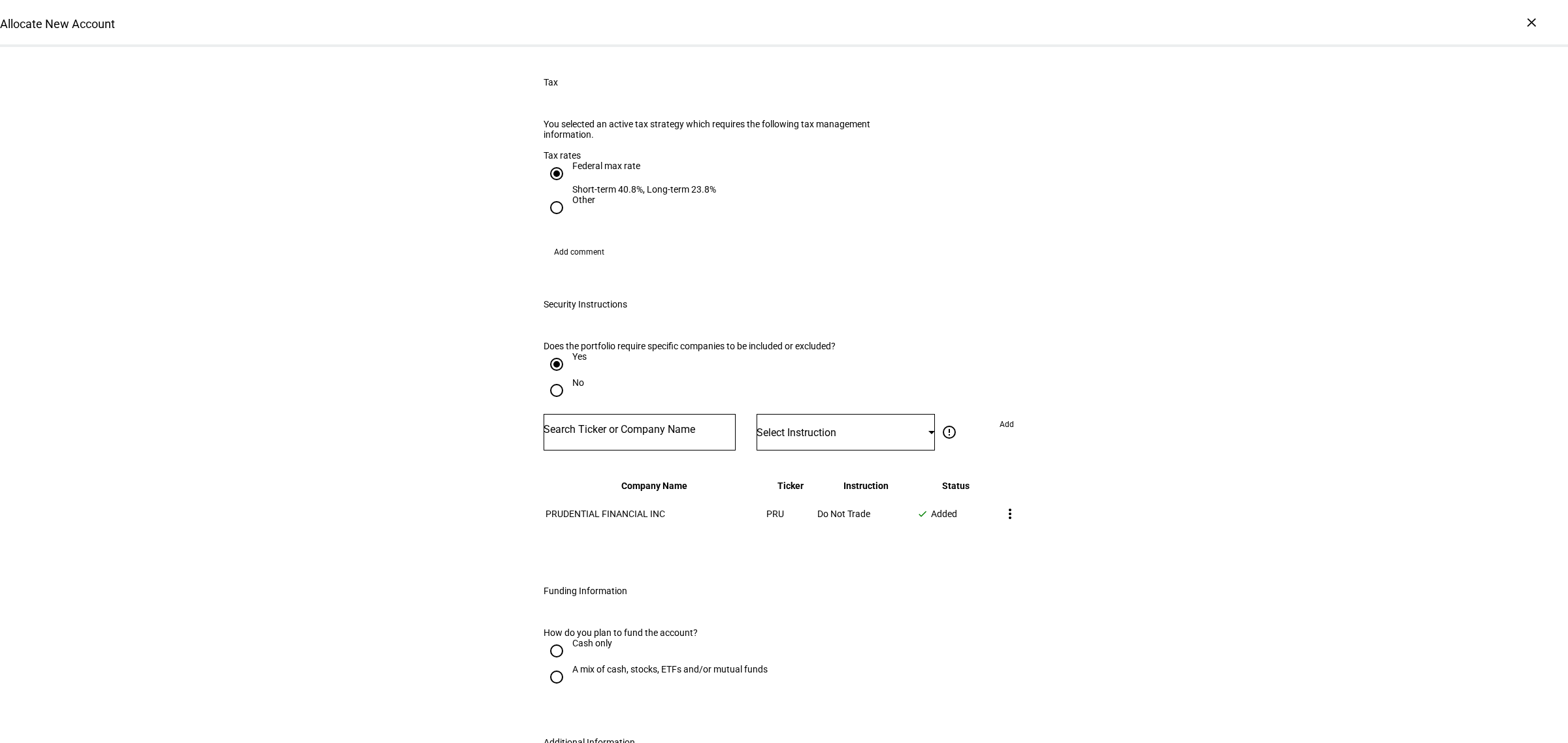
click at [573, 638] on div "Cash only" at bounding box center [592, 643] width 40 height 11
click at [569, 638] on input "Cash only" at bounding box center [556, 651] width 26 height 26
radio input "true"
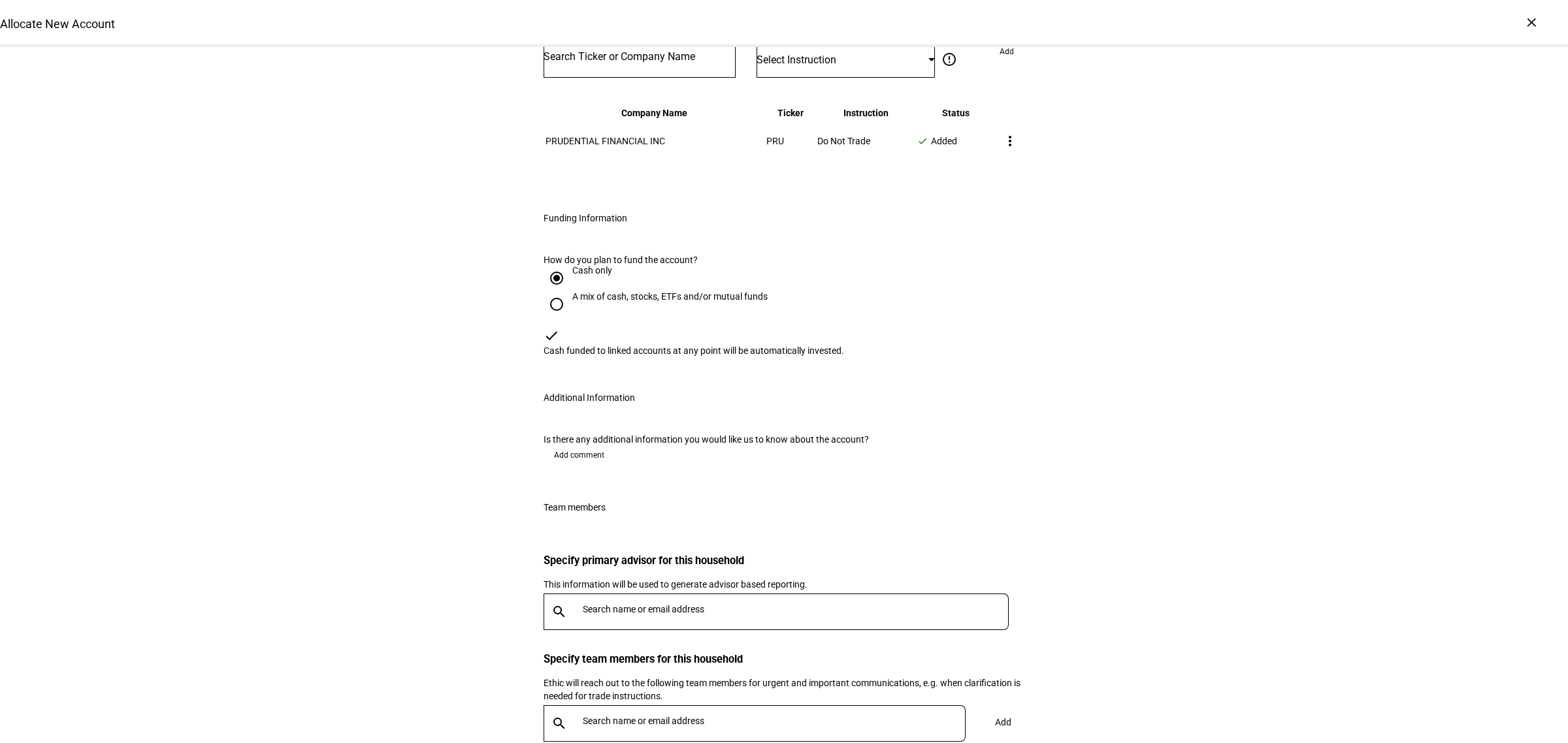
scroll to position [1796, 0]
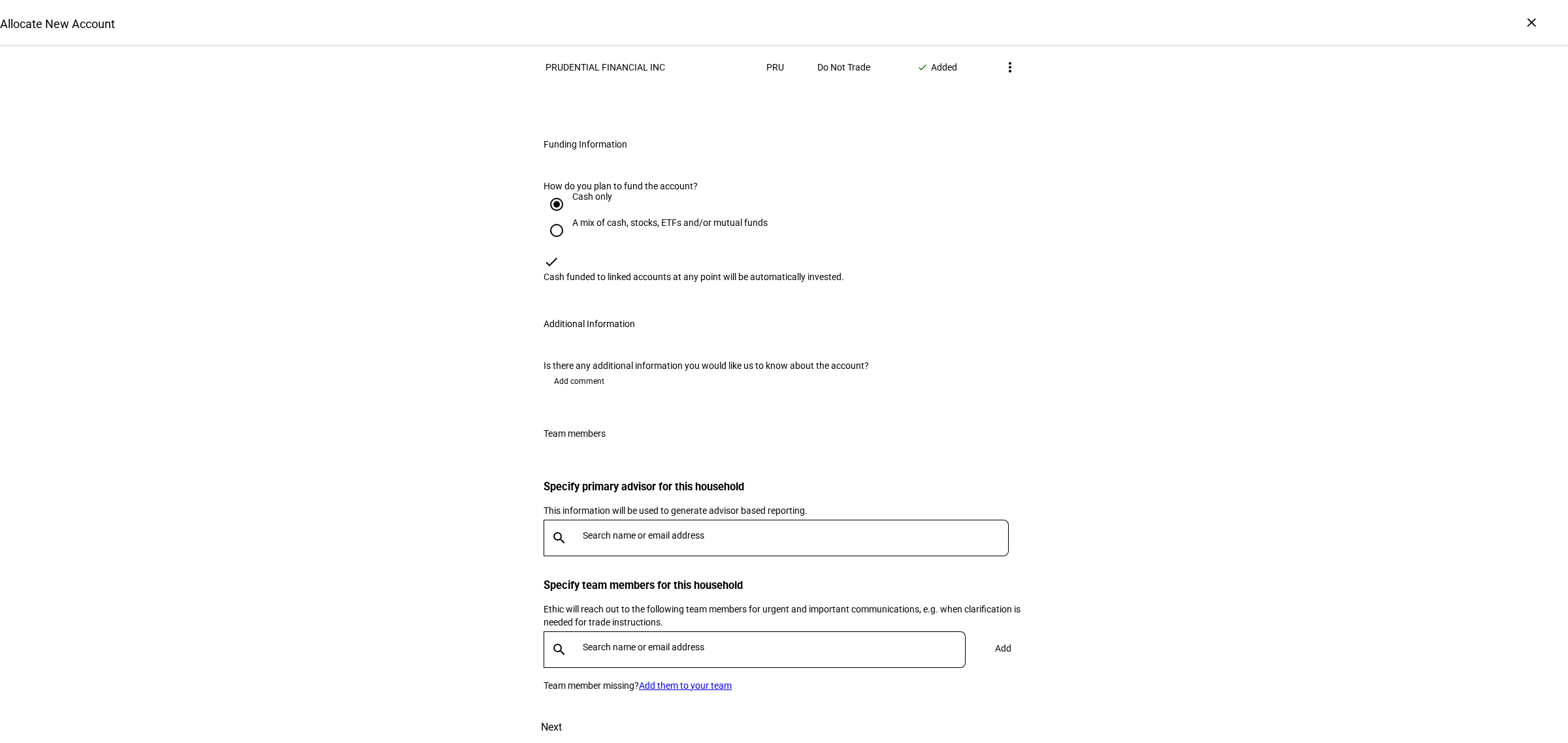
click at [645, 557] on div at bounding box center [793, 538] width 431 height 37
type input "meliss"
click at [625, 609] on mat-option "MW Melissa Weisz melissa.weisz@corient.com" at bounding box center [769, 597] width 464 height 42
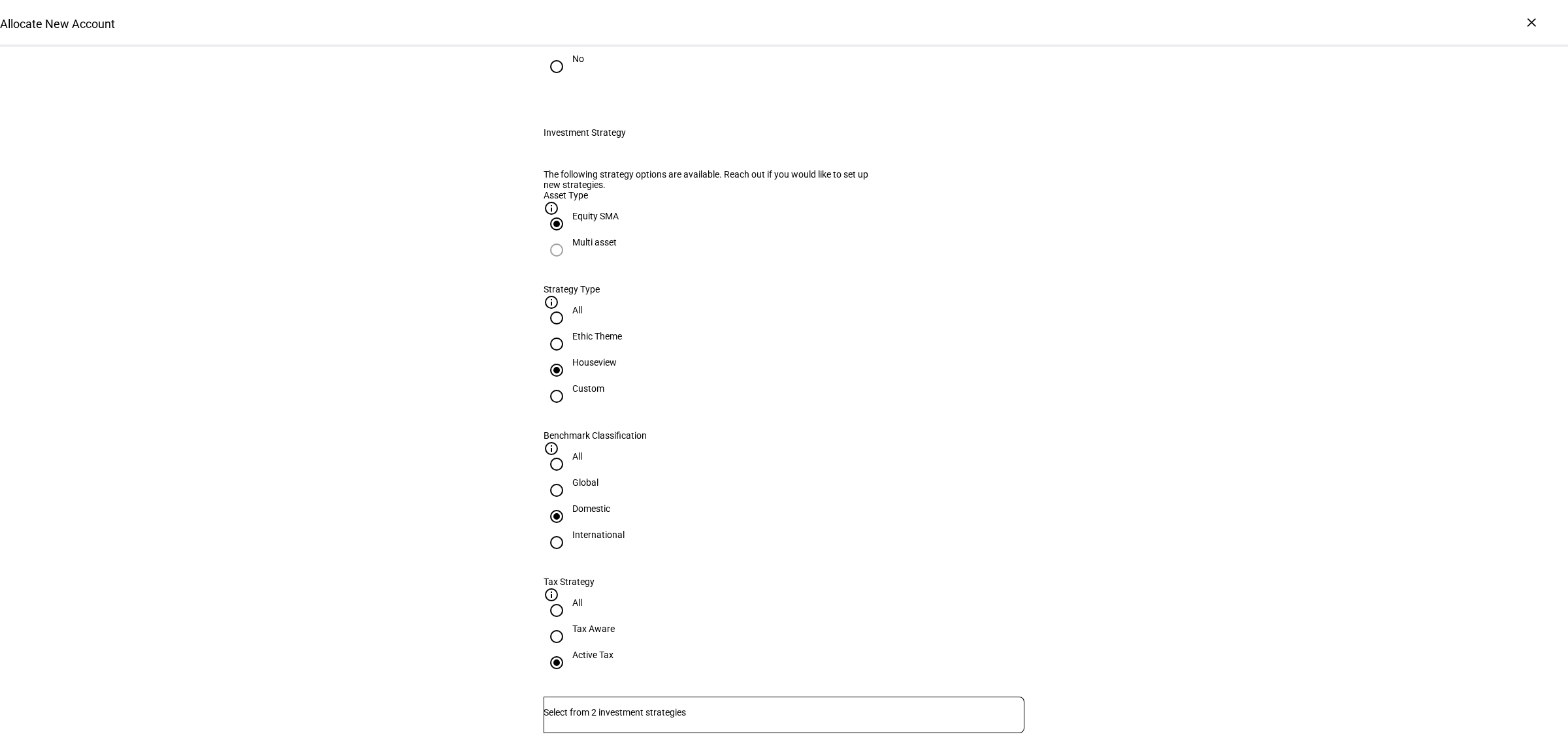
scroll to position [0, 0]
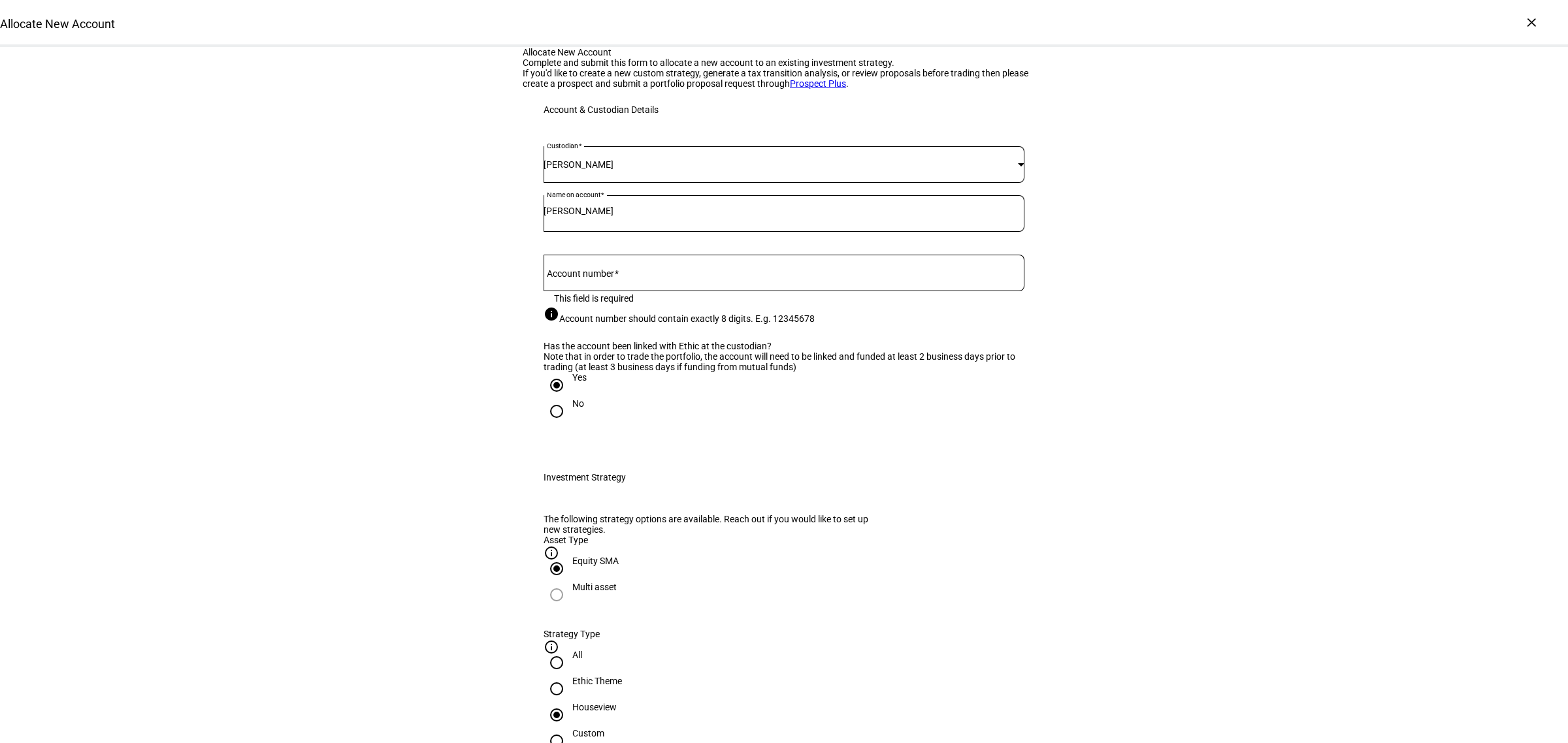
click at [627, 276] on input "Account number" at bounding box center [784, 270] width 481 height 11
paste input "30600369"
type input "30600369"
drag, startPoint x: 1148, startPoint y: 423, endPoint x: 1039, endPoint y: 363, distance: 124.4
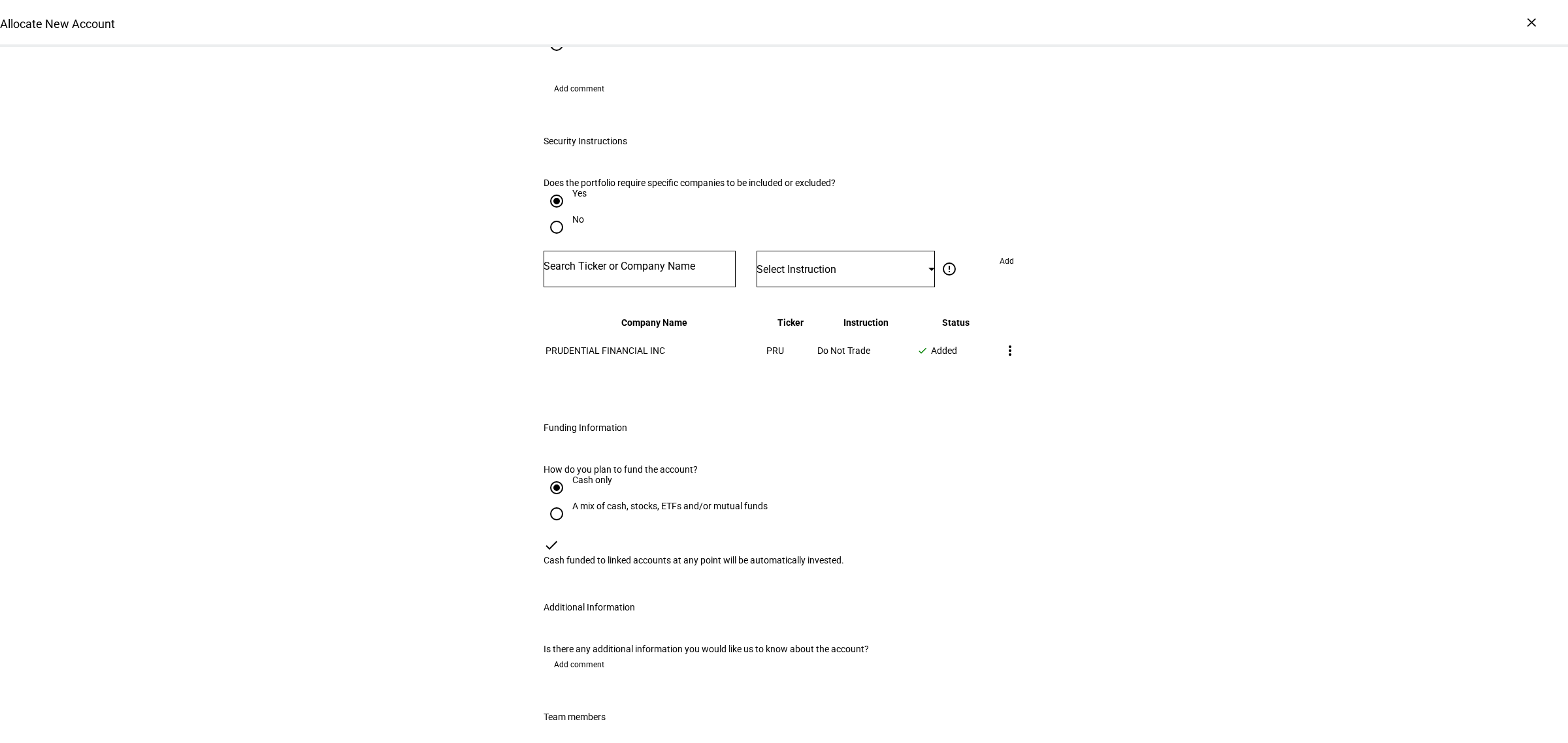
scroll to position [1922, 0]
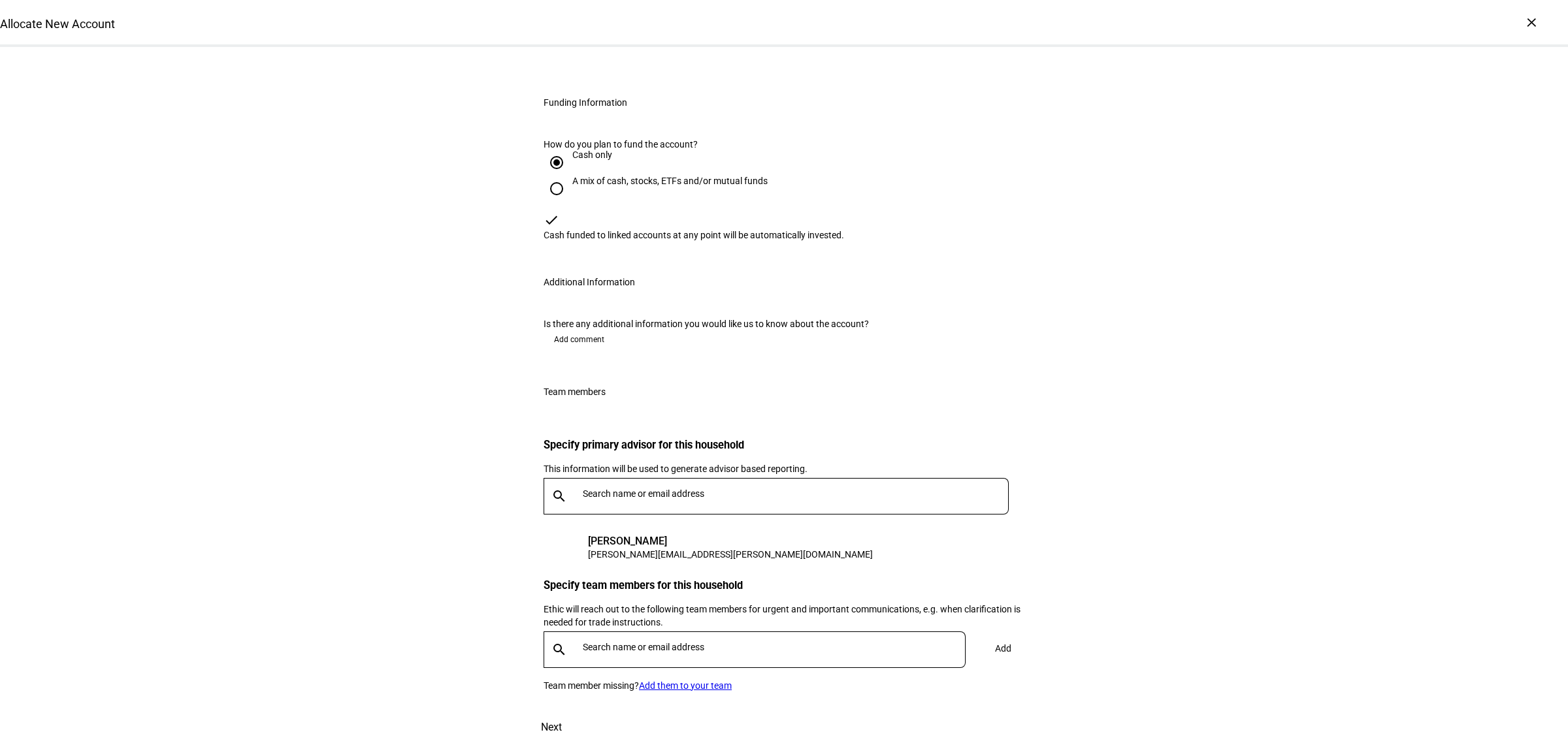
click at [580, 712] on span at bounding box center [551, 728] width 58 height 32
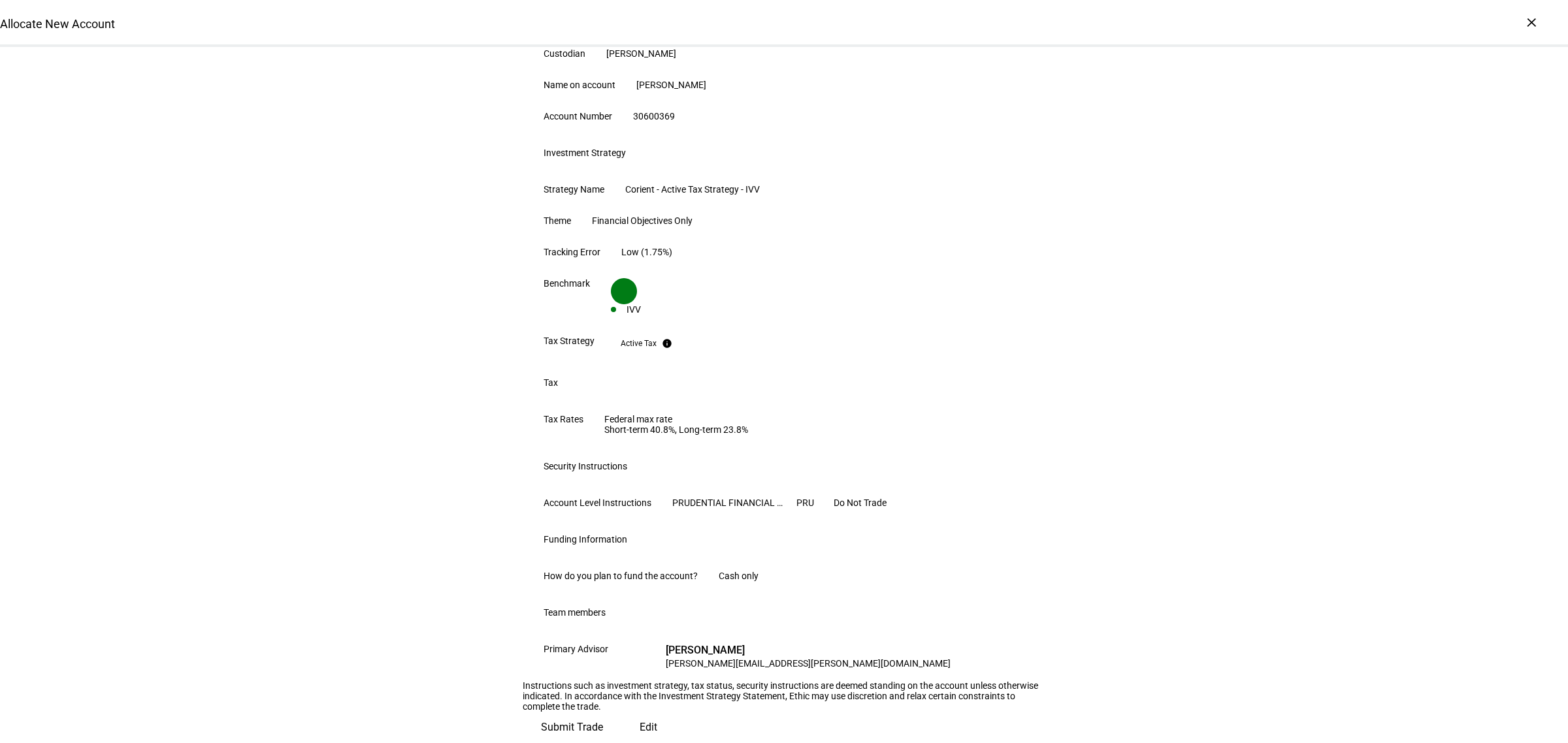
scroll to position [452, 0]
click at [603, 712] on span "Submit Trade" at bounding box center [572, 728] width 62 height 32
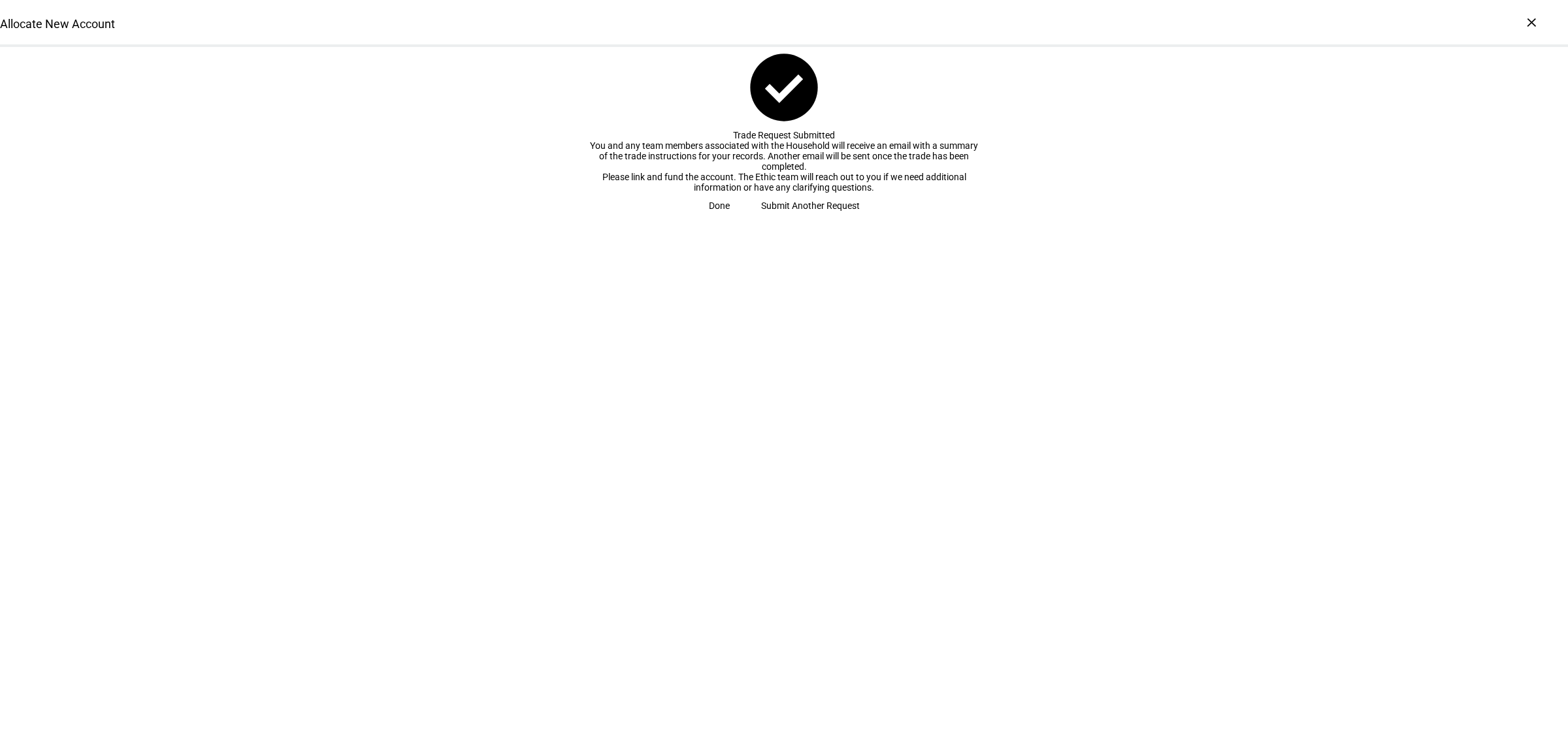
click at [730, 219] on span "Done" at bounding box center [719, 205] width 21 height 26
